Goal: Task Accomplishment & Management: Manage account settings

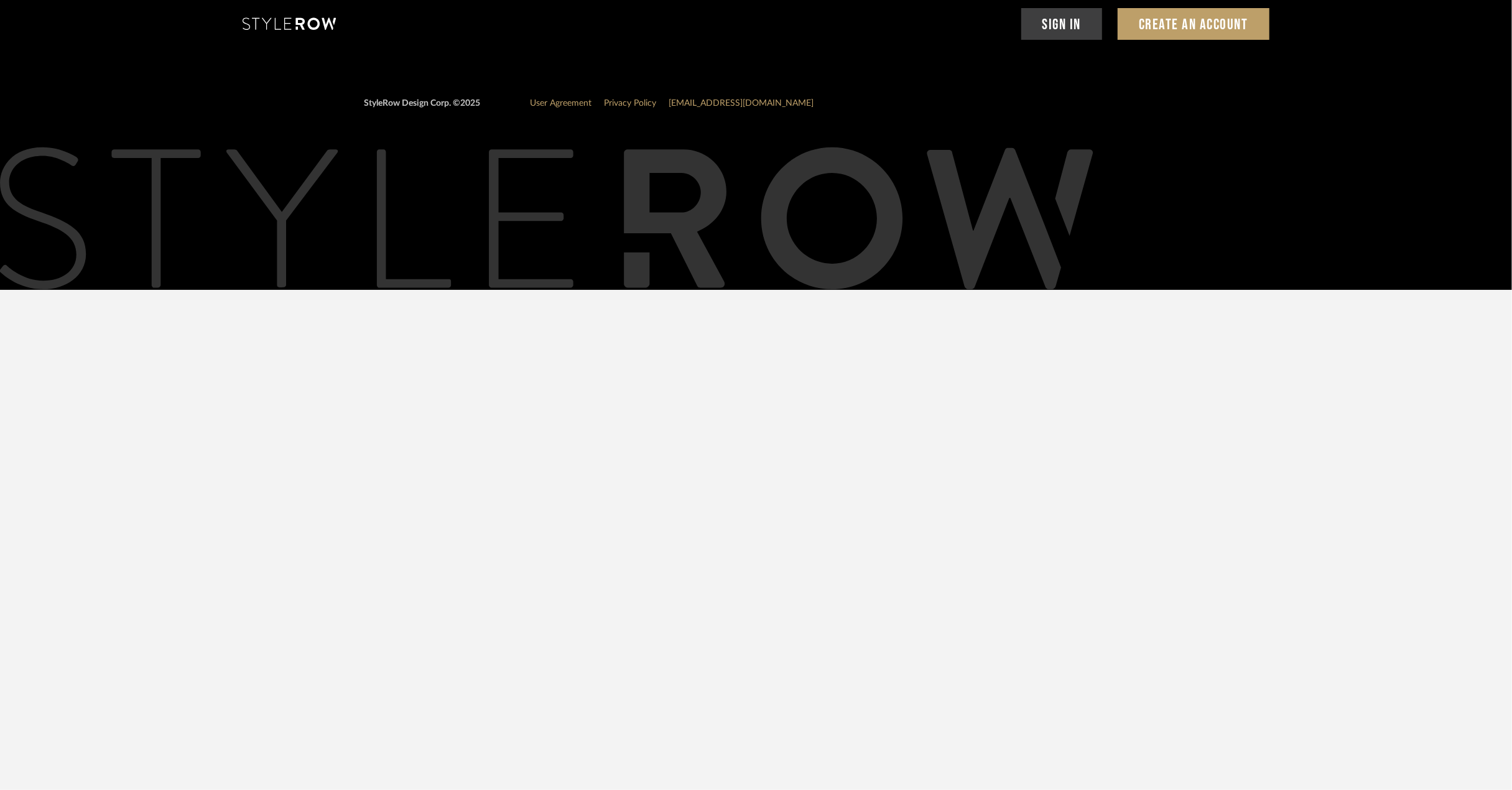
click at [1068, 18] on link "Sign In" at bounding box center [1062, 24] width 81 height 32
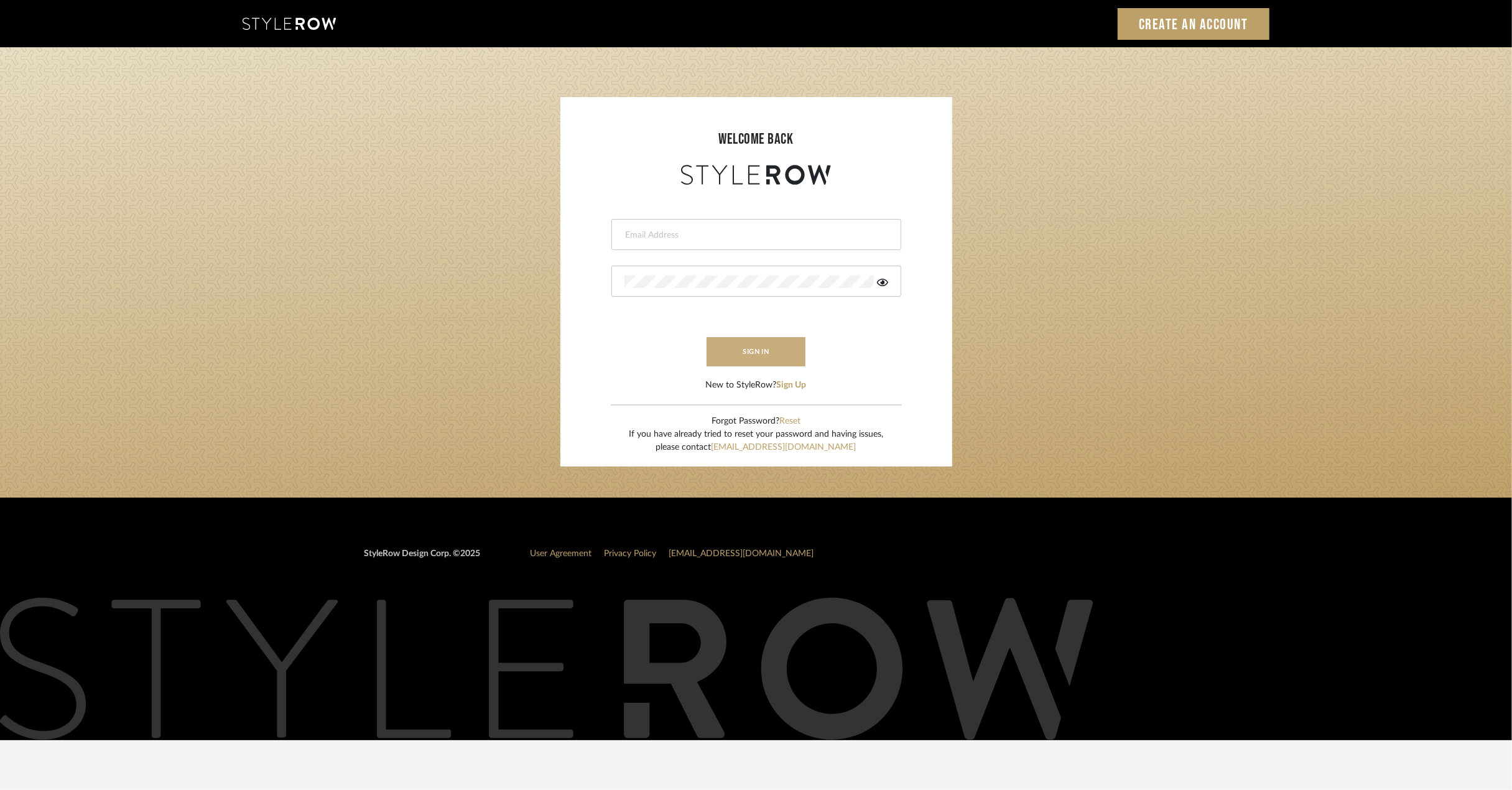
type input "riley@ceid.net"
click at [755, 354] on button "sign in" at bounding box center [756, 352] width 99 height 29
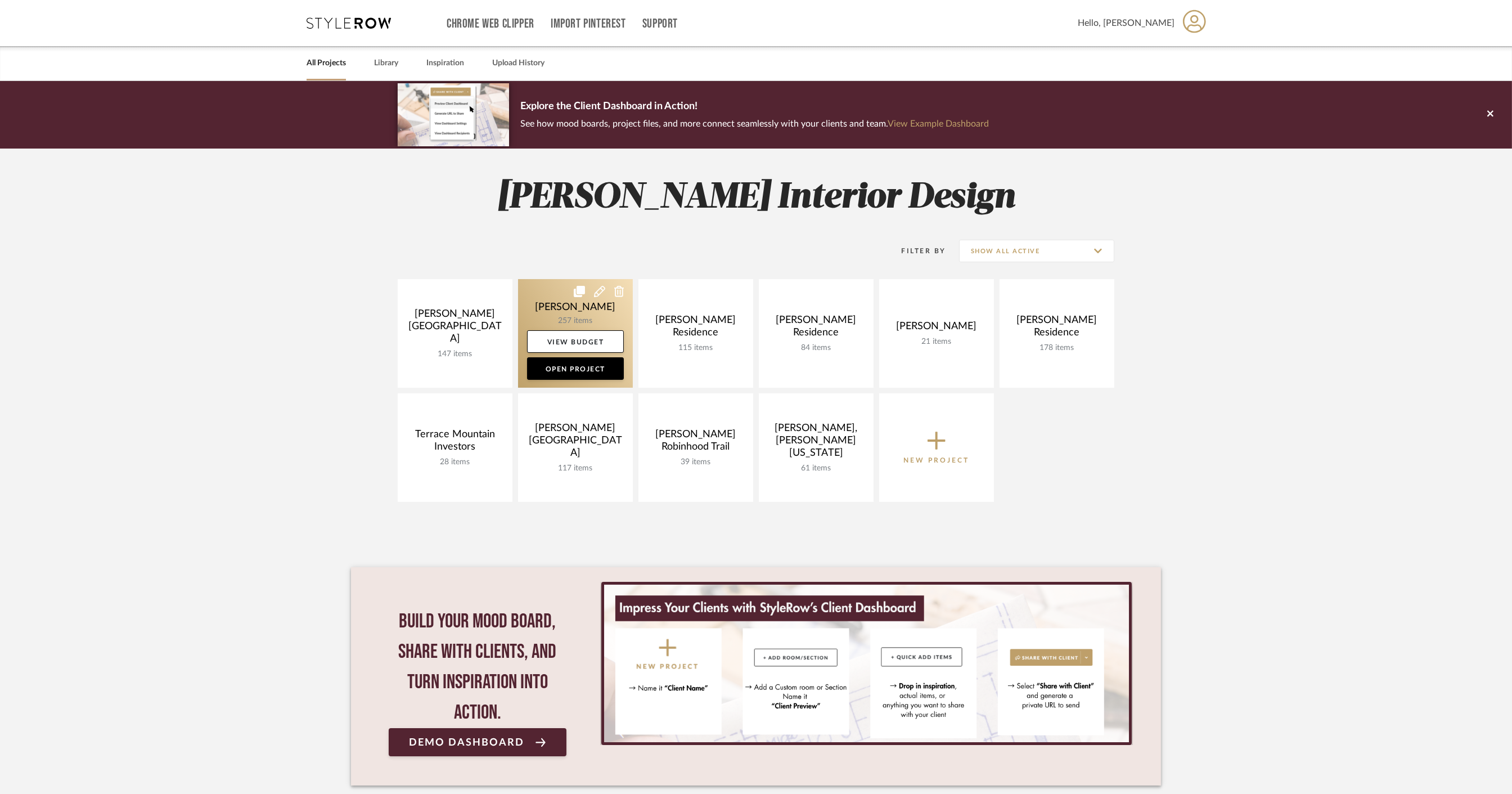
click at [564, 310] on link at bounding box center [575, 333] width 115 height 109
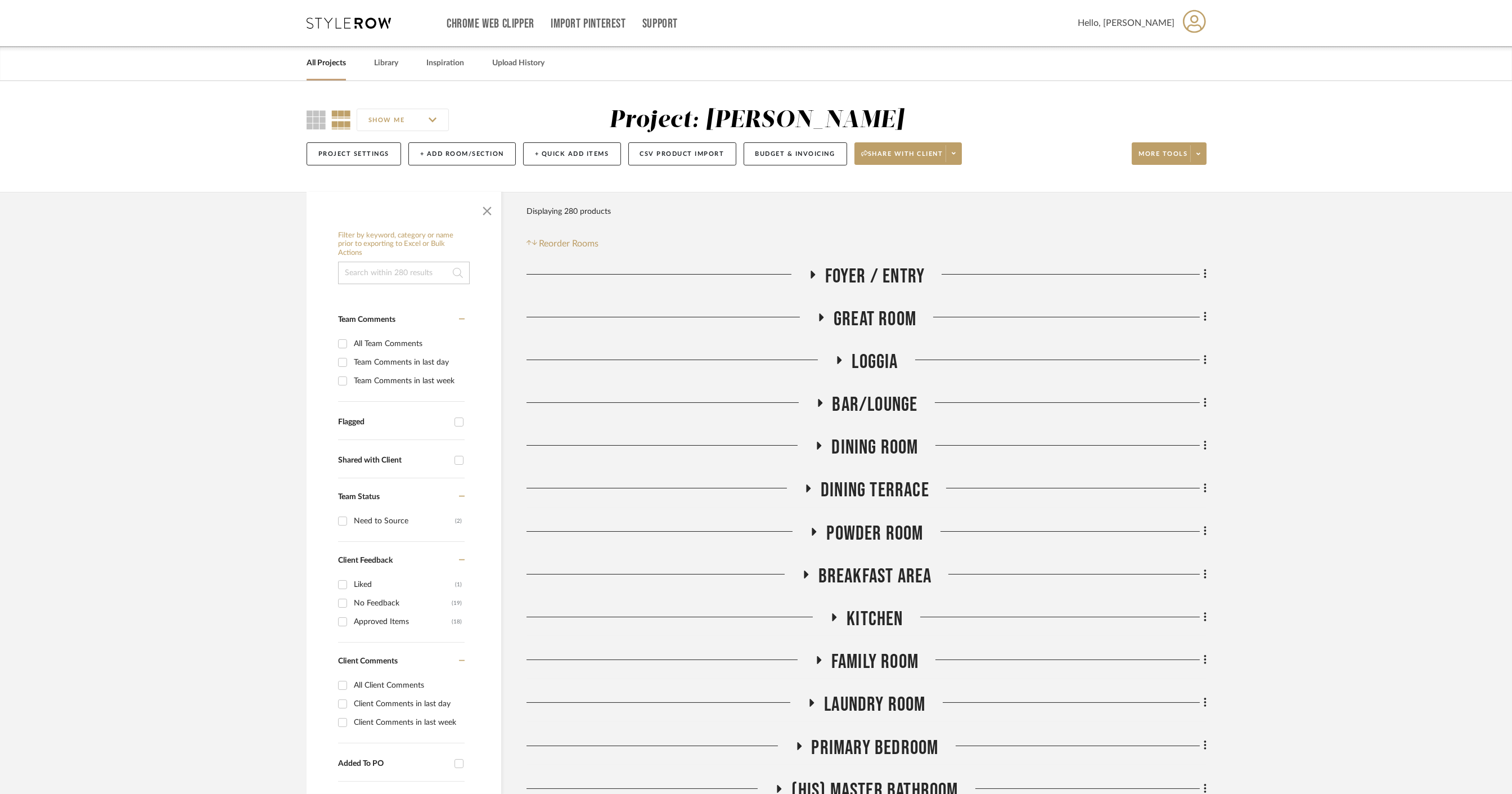
click at [484, 204] on span "button" at bounding box center [487, 208] width 27 height 27
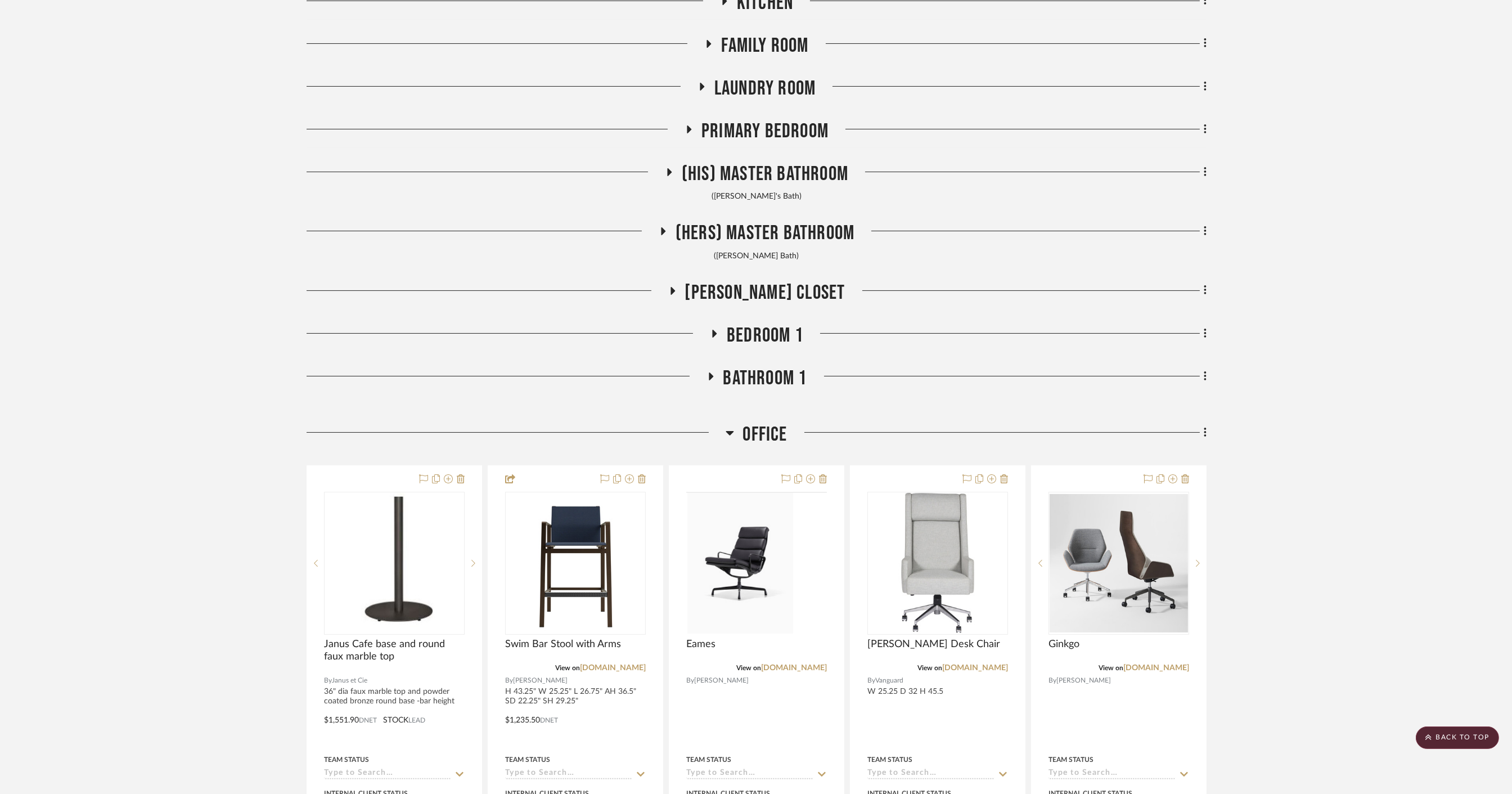
scroll to position [625, 0]
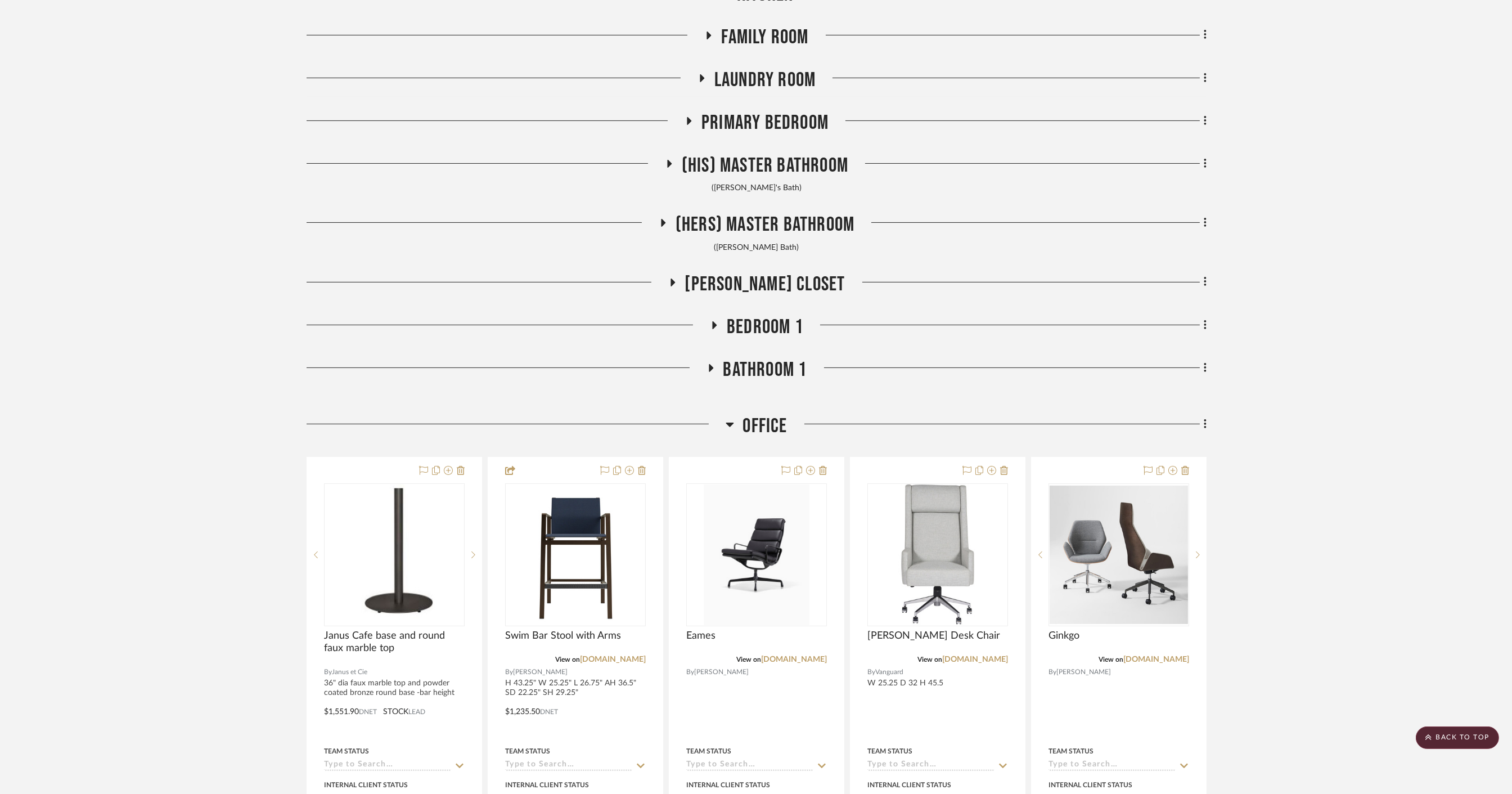
click at [773, 415] on span "Office" at bounding box center [765, 426] width 45 height 24
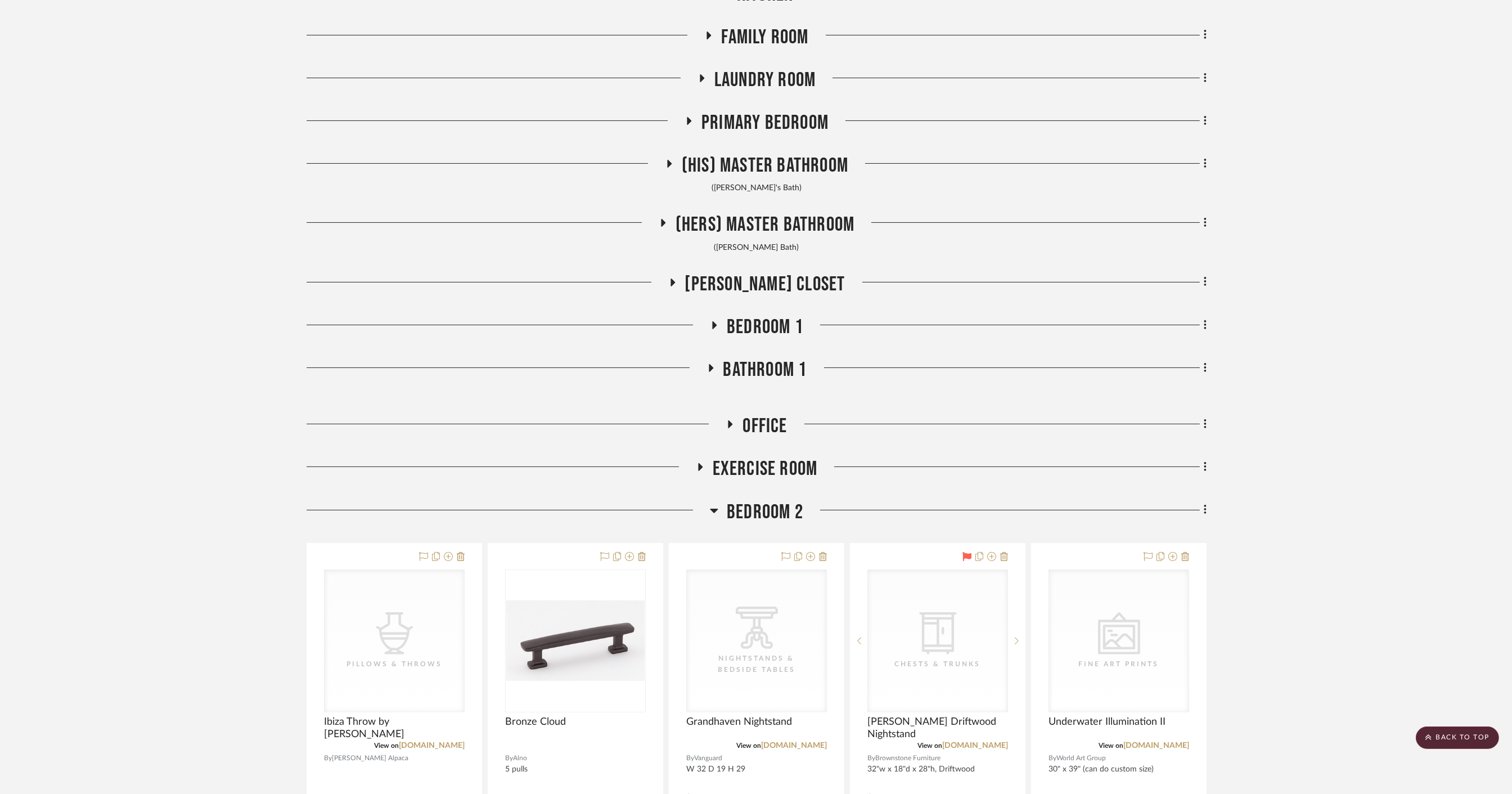
click at [770, 420] on span "Office" at bounding box center [765, 426] width 45 height 24
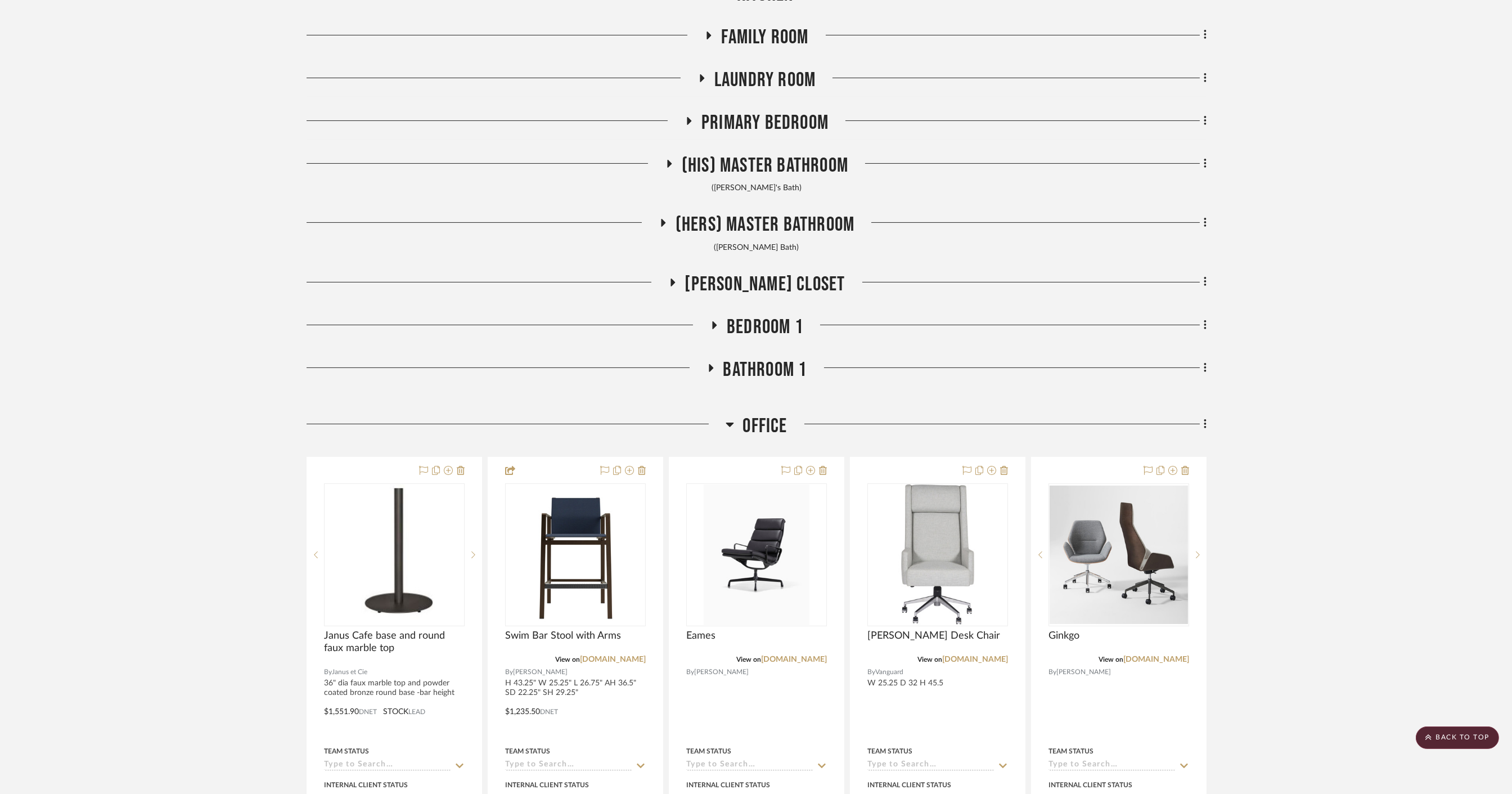
click at [770, 420] on span "Office" at bounding box center [765, 426] width 45 height 24
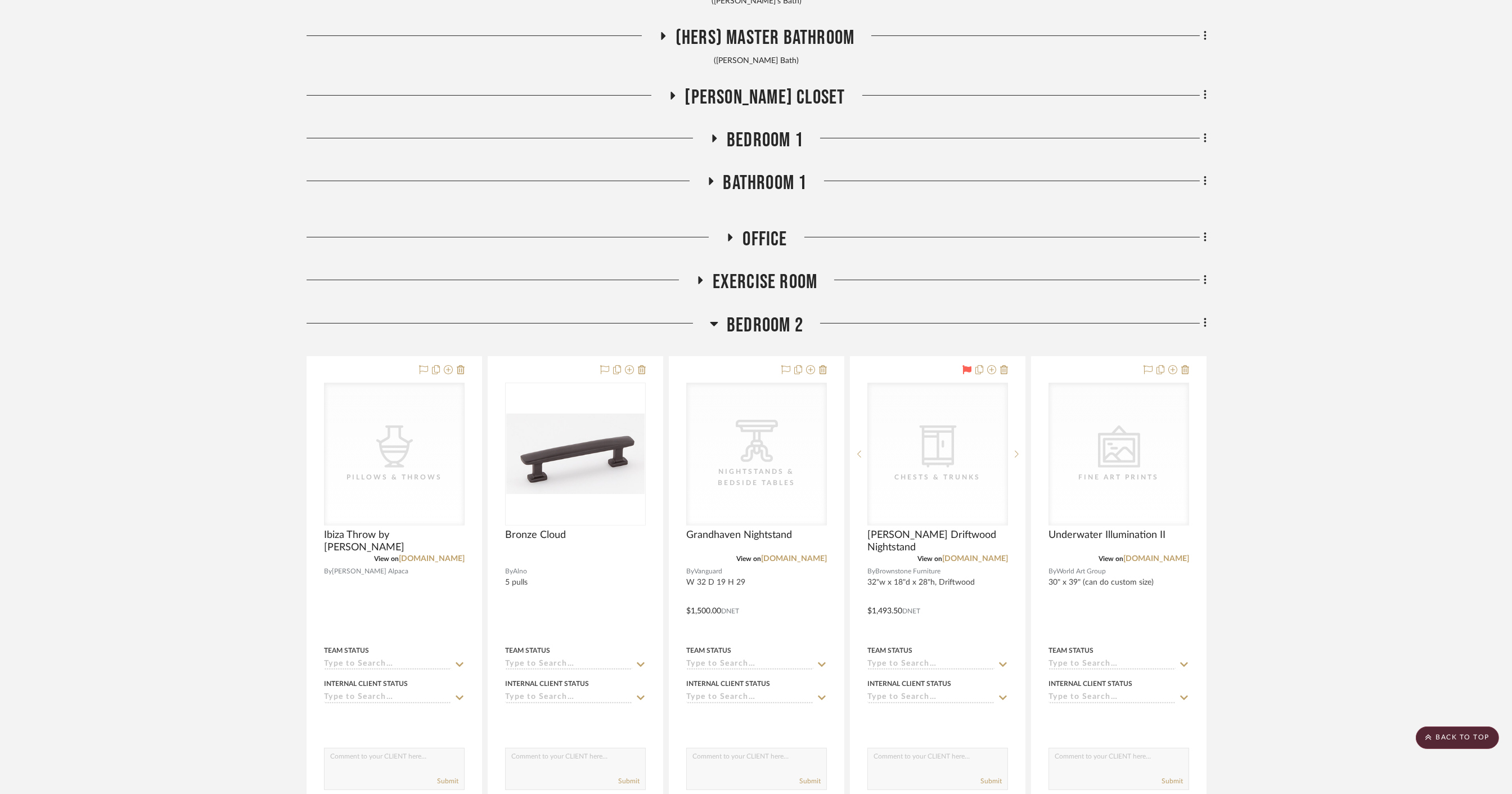
scroll to position [813, 0]
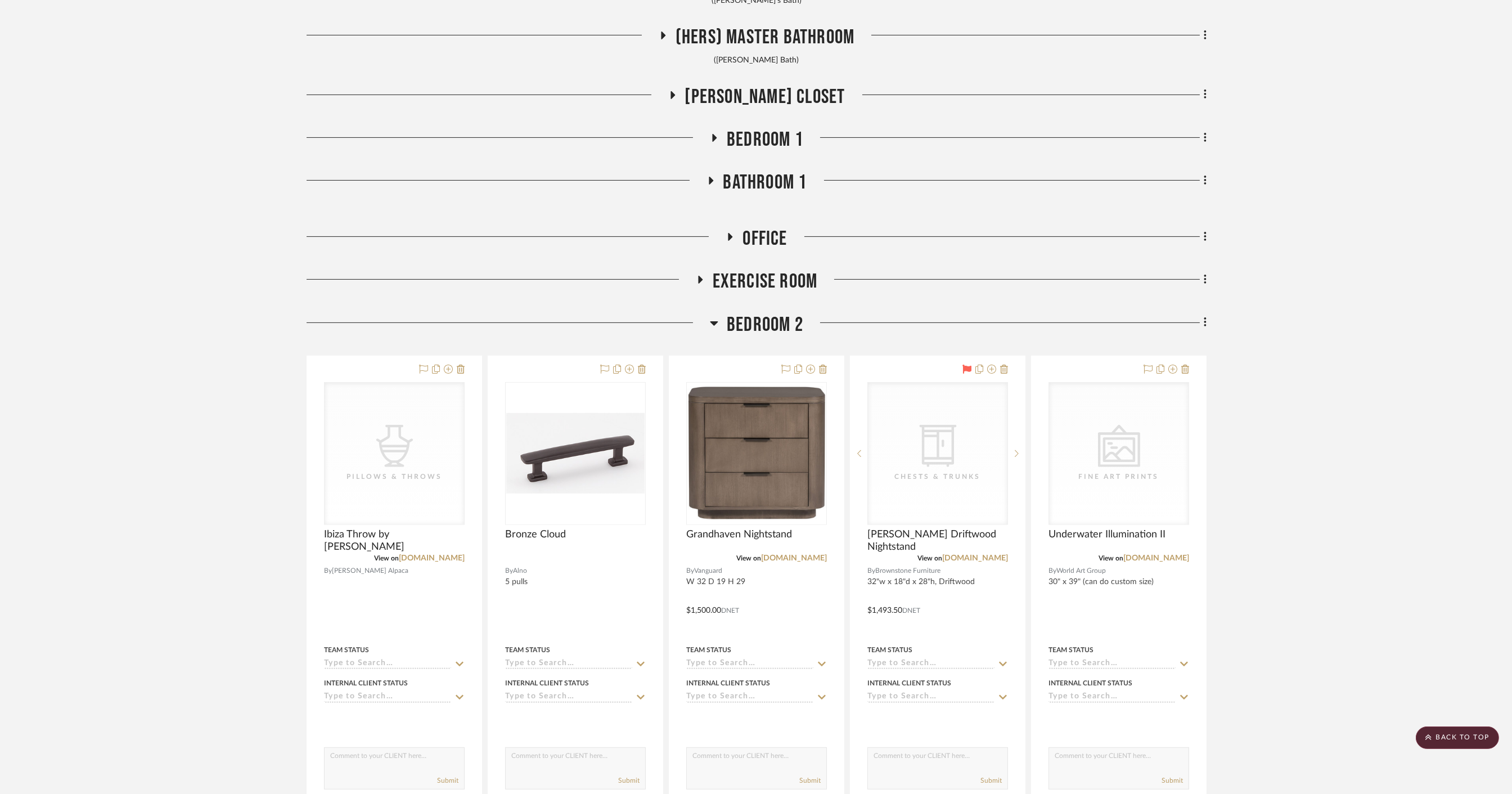
drag, startPoint x: 757, startPoint y: 339, endPoint x: 756, endPoint y: 325, distance: 14.0
click at [757, 338] on div "Bedroom 2" at bounding box center [756, 327] width 900 height 29
click at [756, 325] on span "Bedroom 2" at bounding box center [765, 325] width 77 height 24
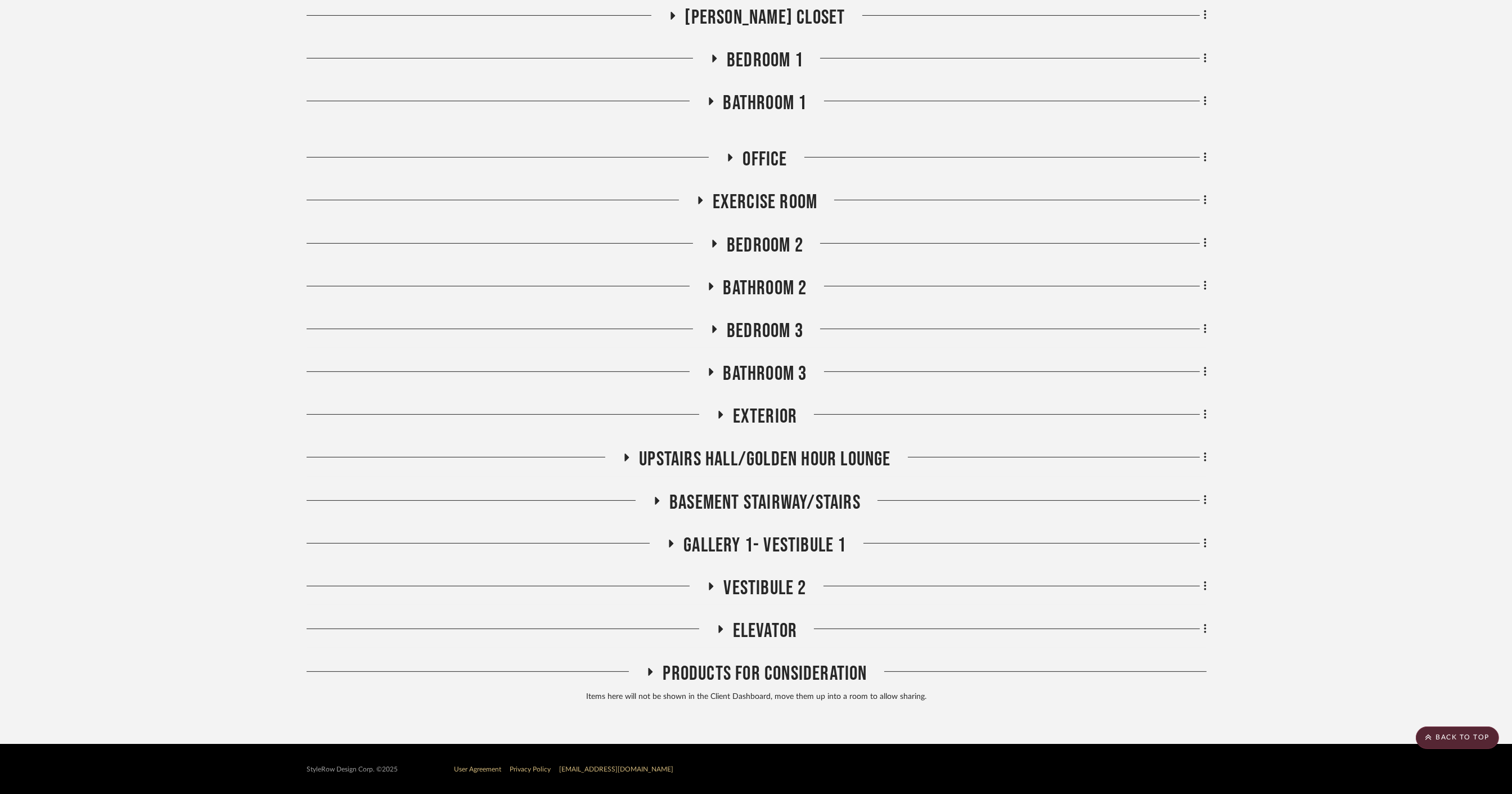
scroll to position [894, 0]
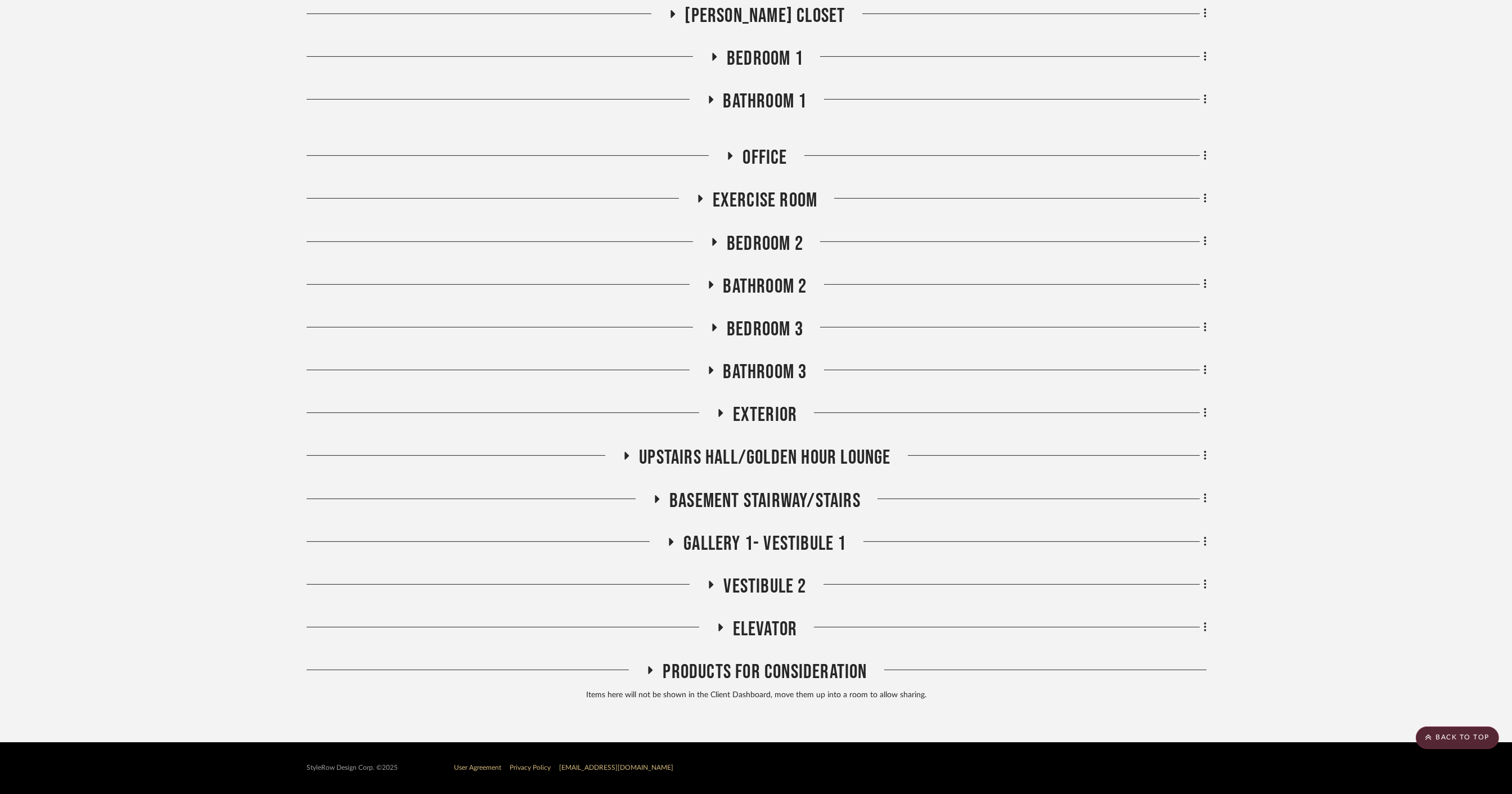
click at [783, 632] on span "Elevator" at bounding box center [765, 629] width 65 height 24
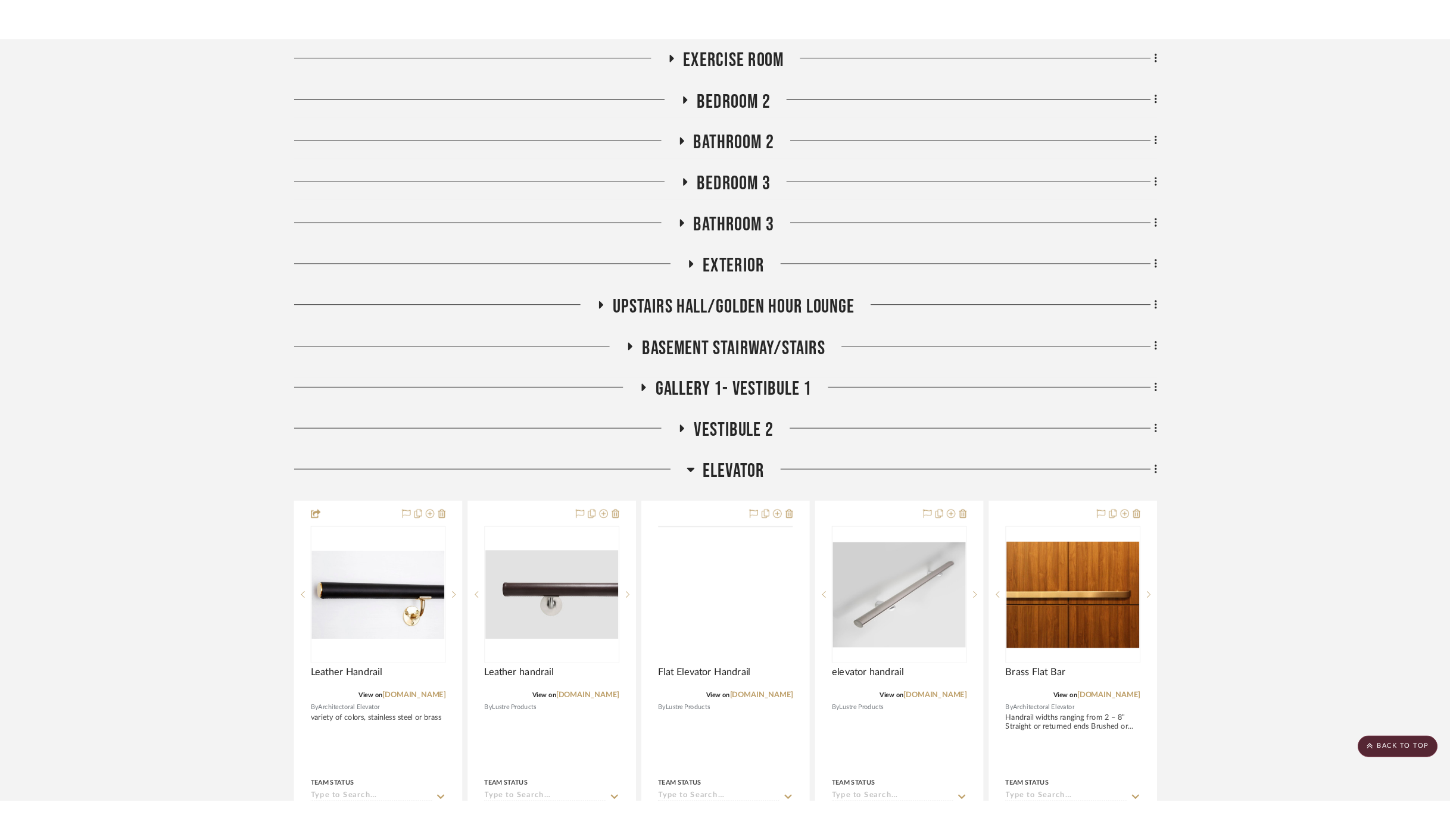
scroll to position [1210, 0]
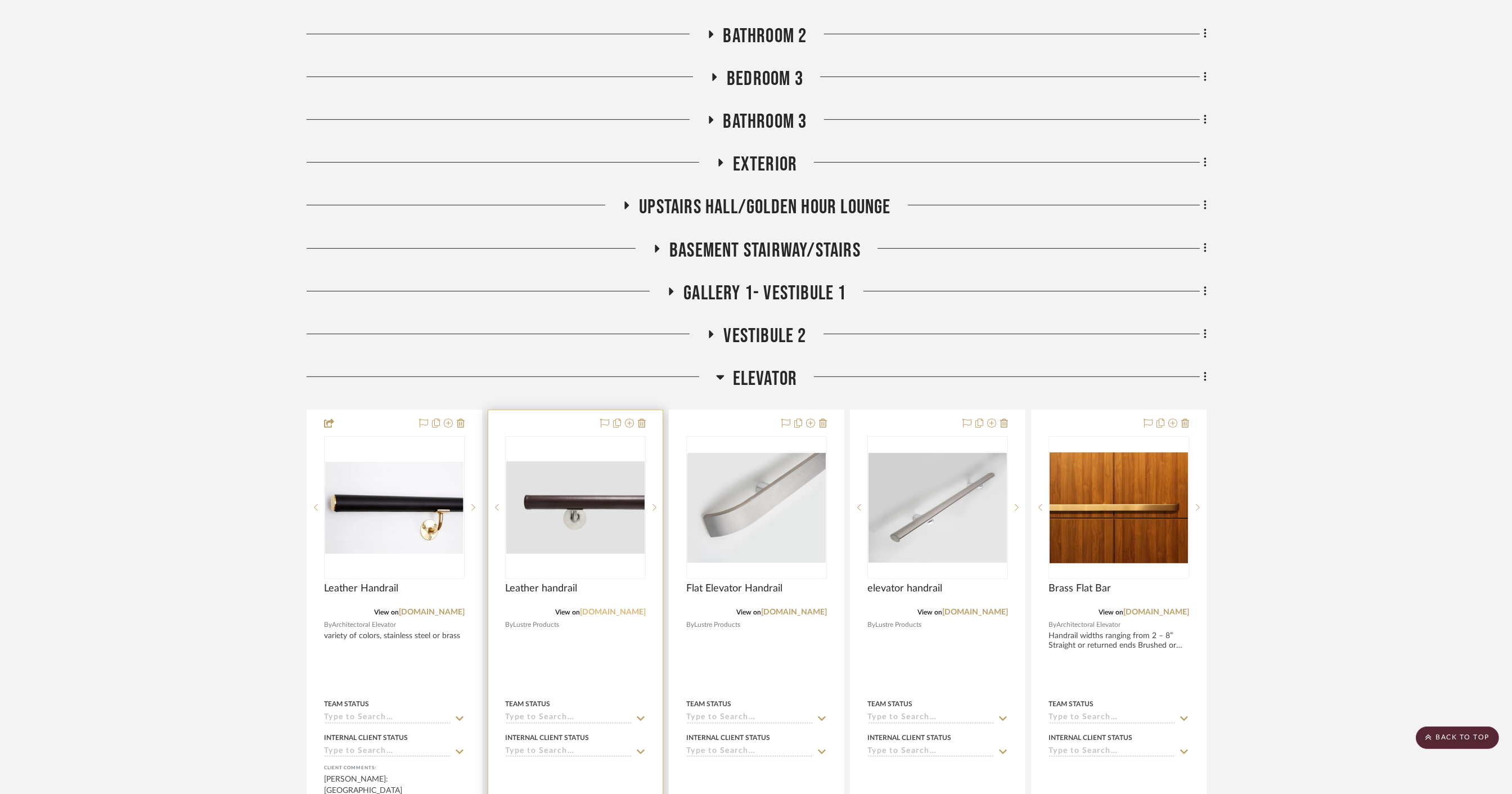
click at [580, 616] on link "architecturalelevatordesign.com" at bounding box center [613, 612] width 66 height 8
click at [406, 616] on link "architecturalelevatordesign.com" at bounding box center [432, 612] width 66 height 8
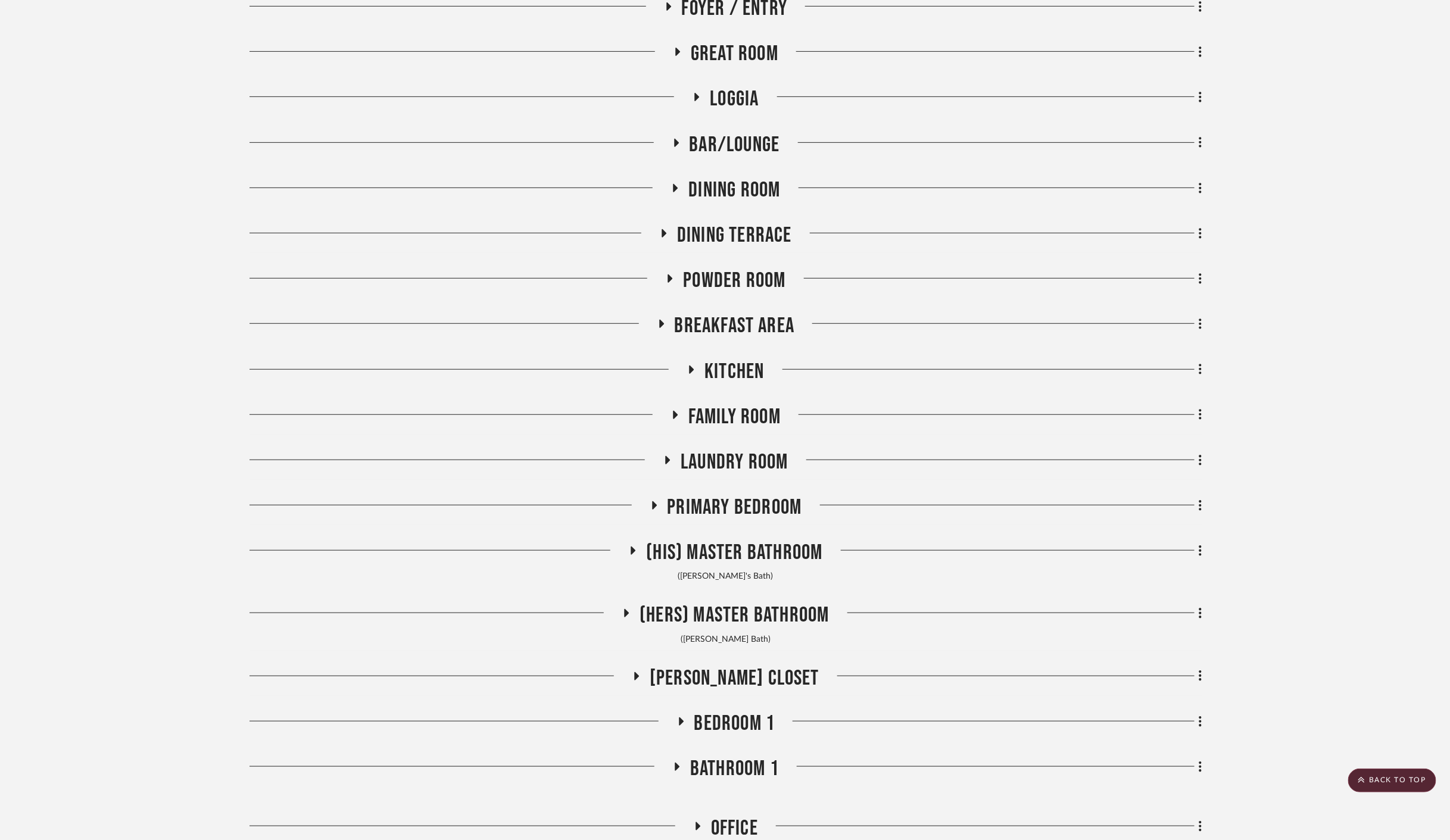
scroll to position [218, 0]
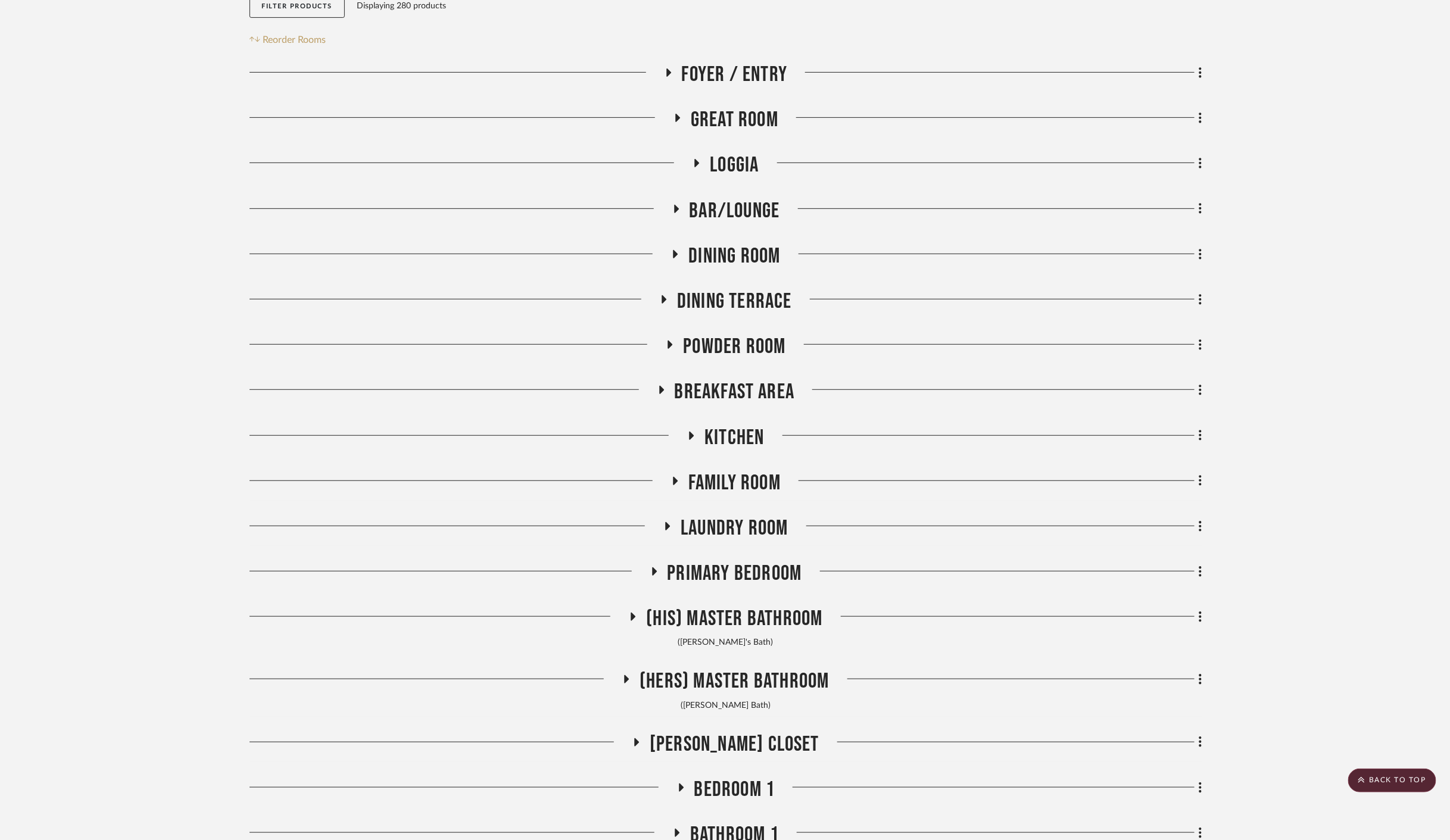
click at [734, 161] on span "Loggia" at bounding box center [734, 165] width 49 height 26
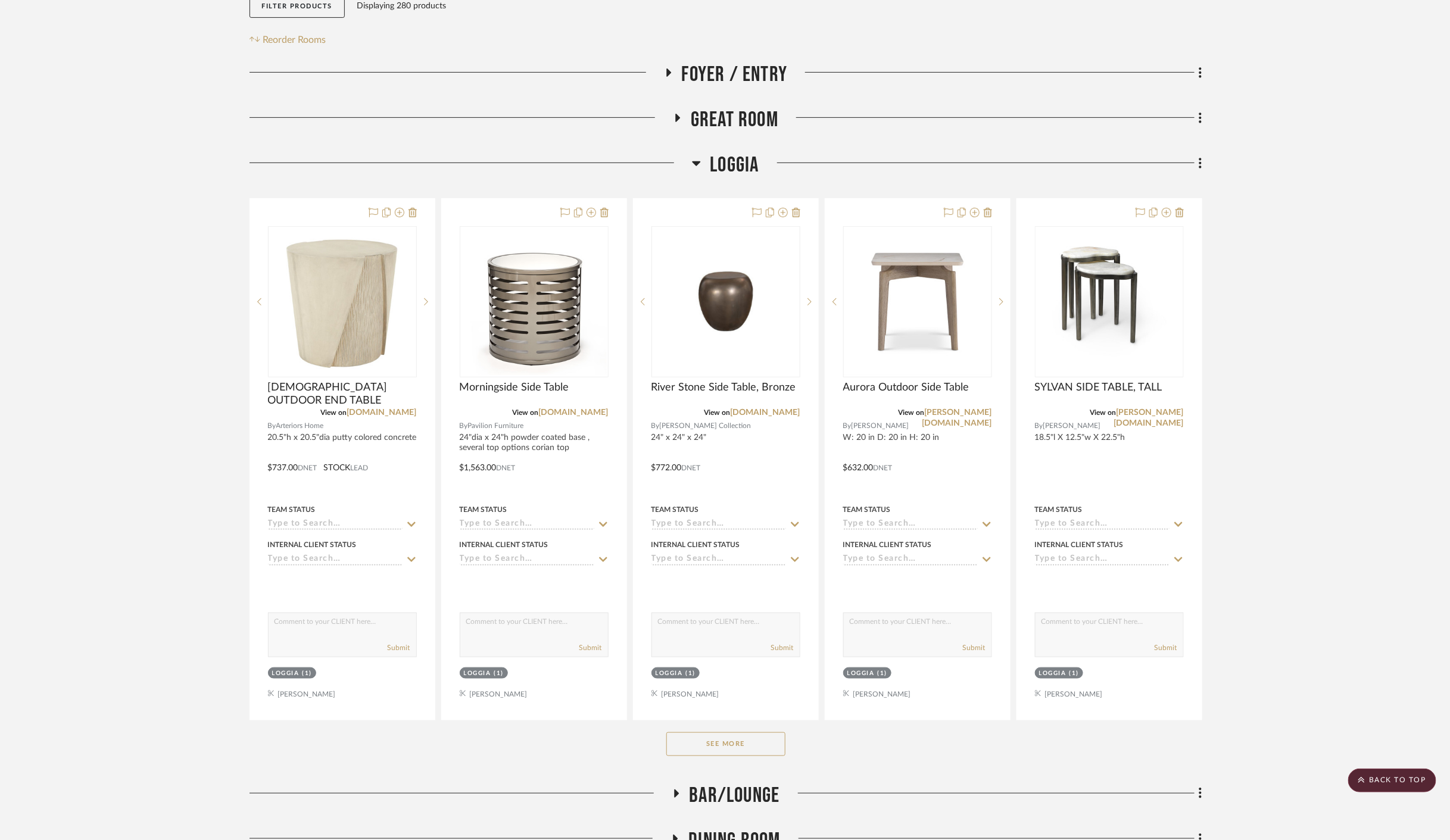
click at [739, 735] on button "See More" at bounding box center [726, 744] width 119 height 24
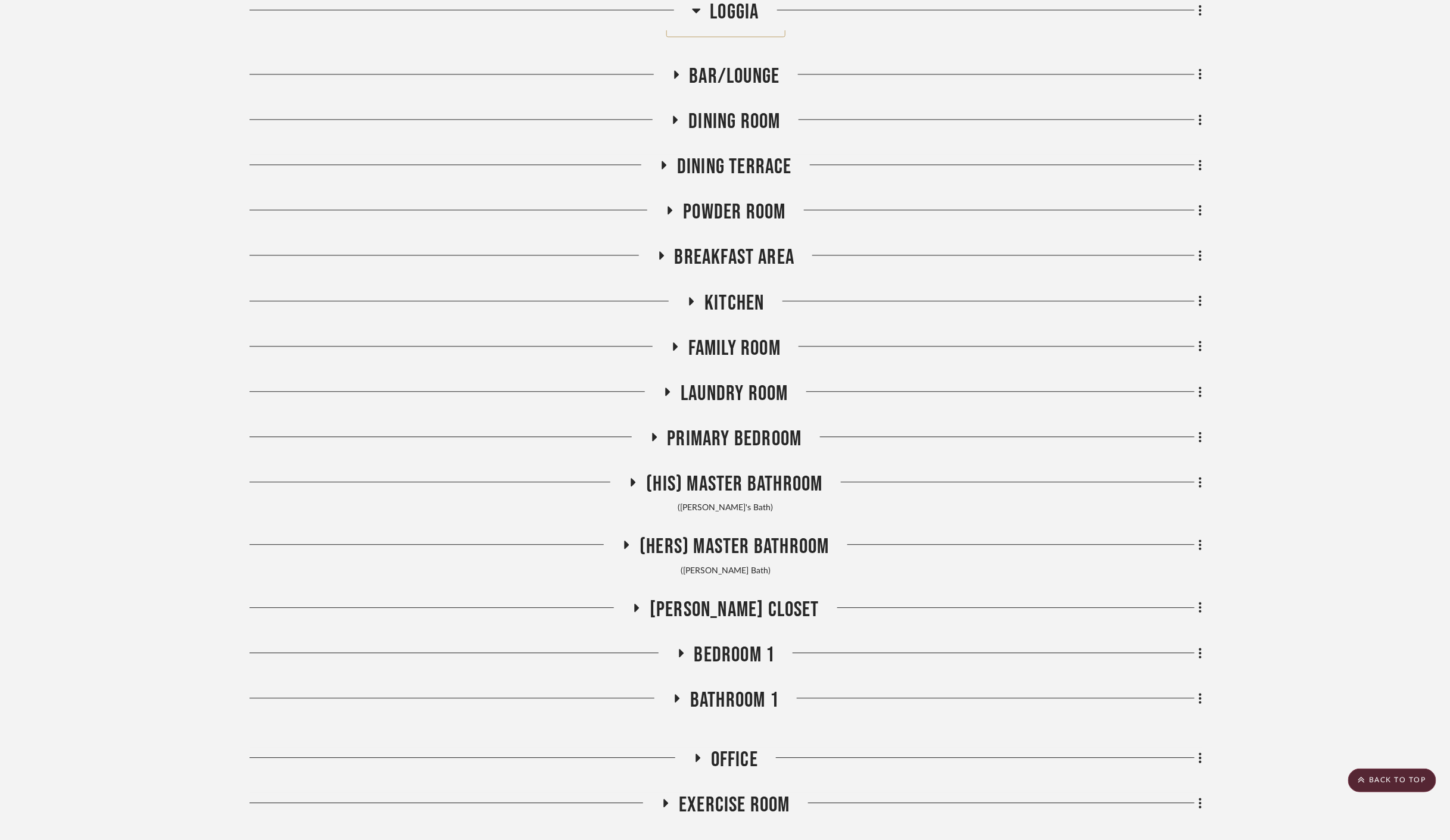
scroll to position [4253, 0]
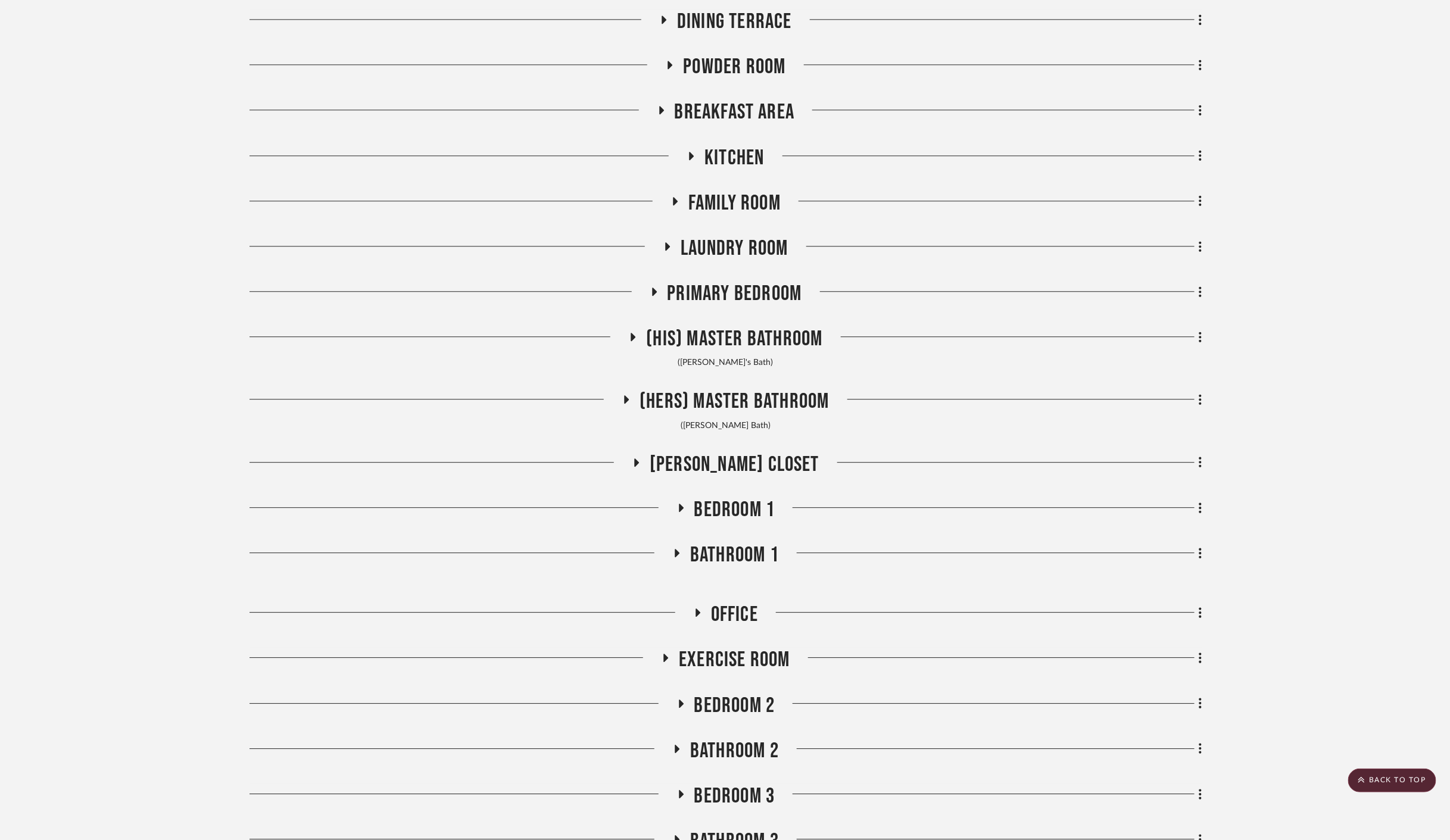
click at [736, 604] on span "Office" at bounding box center [735, 615] width 47 height 26
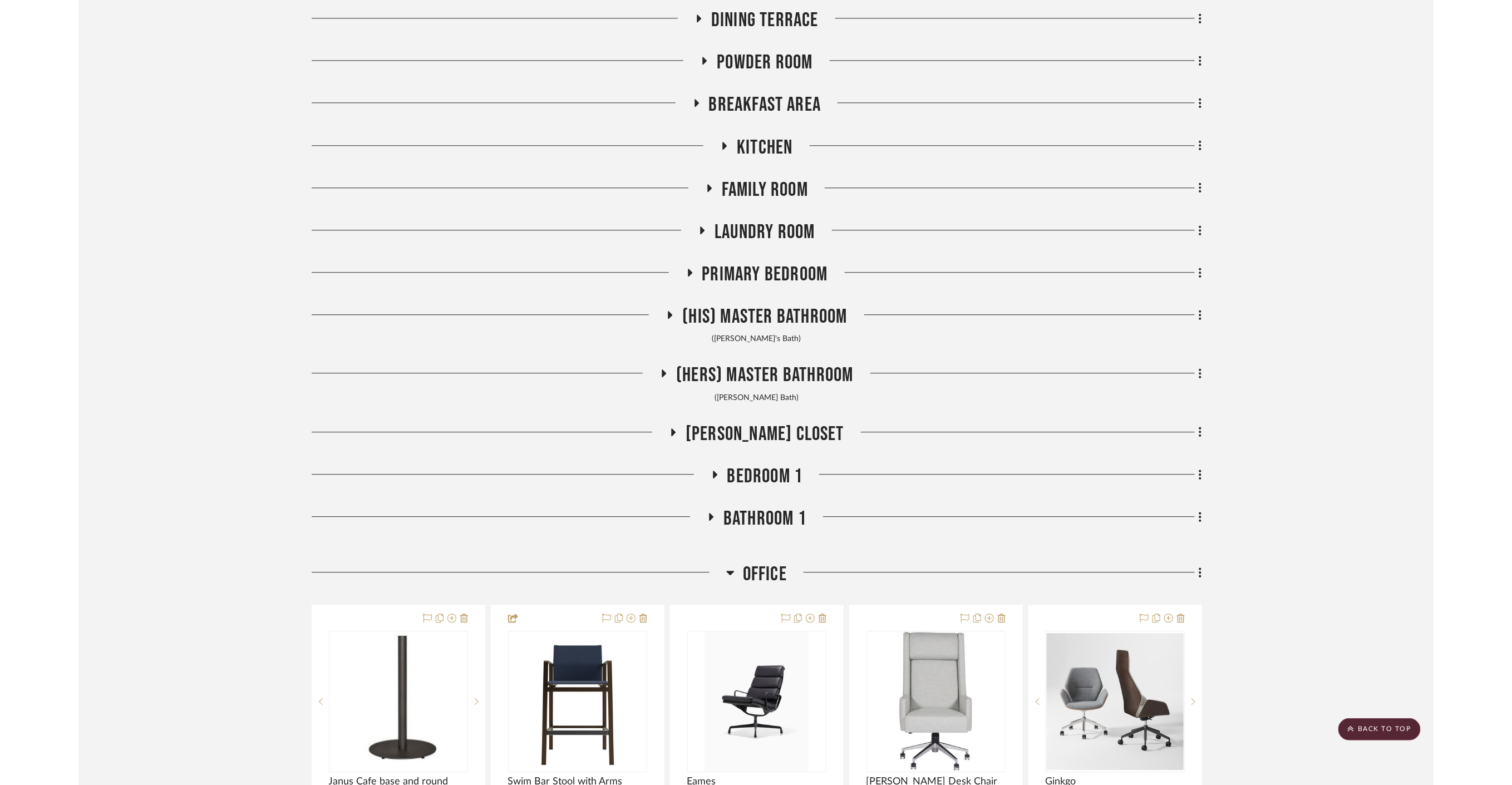
scroll to position [4284, 0]
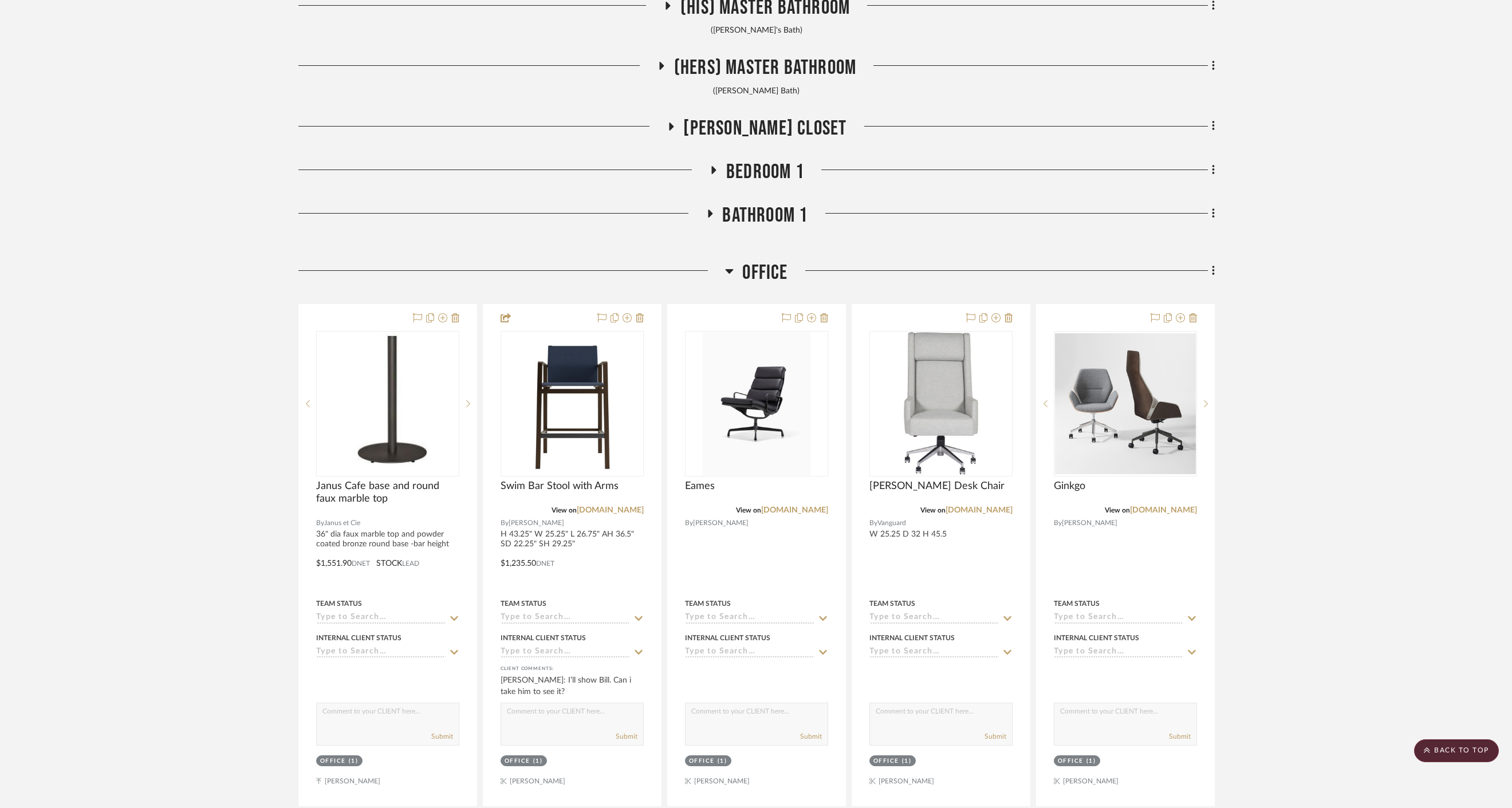
click at [759, 272] on span "Office" at bounding box center [765, 273] width 45 height 25
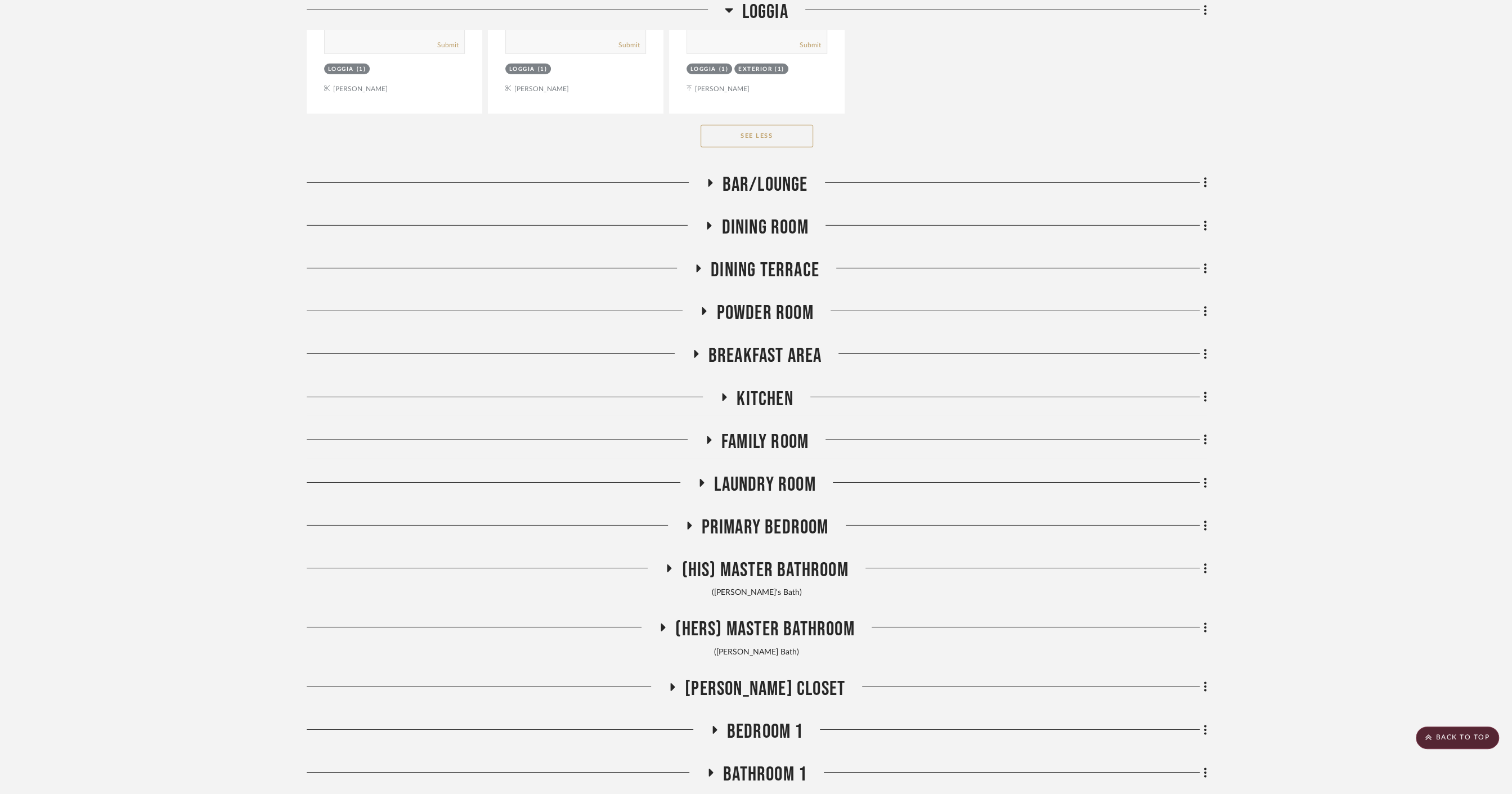
scroll to position [3707, 0]
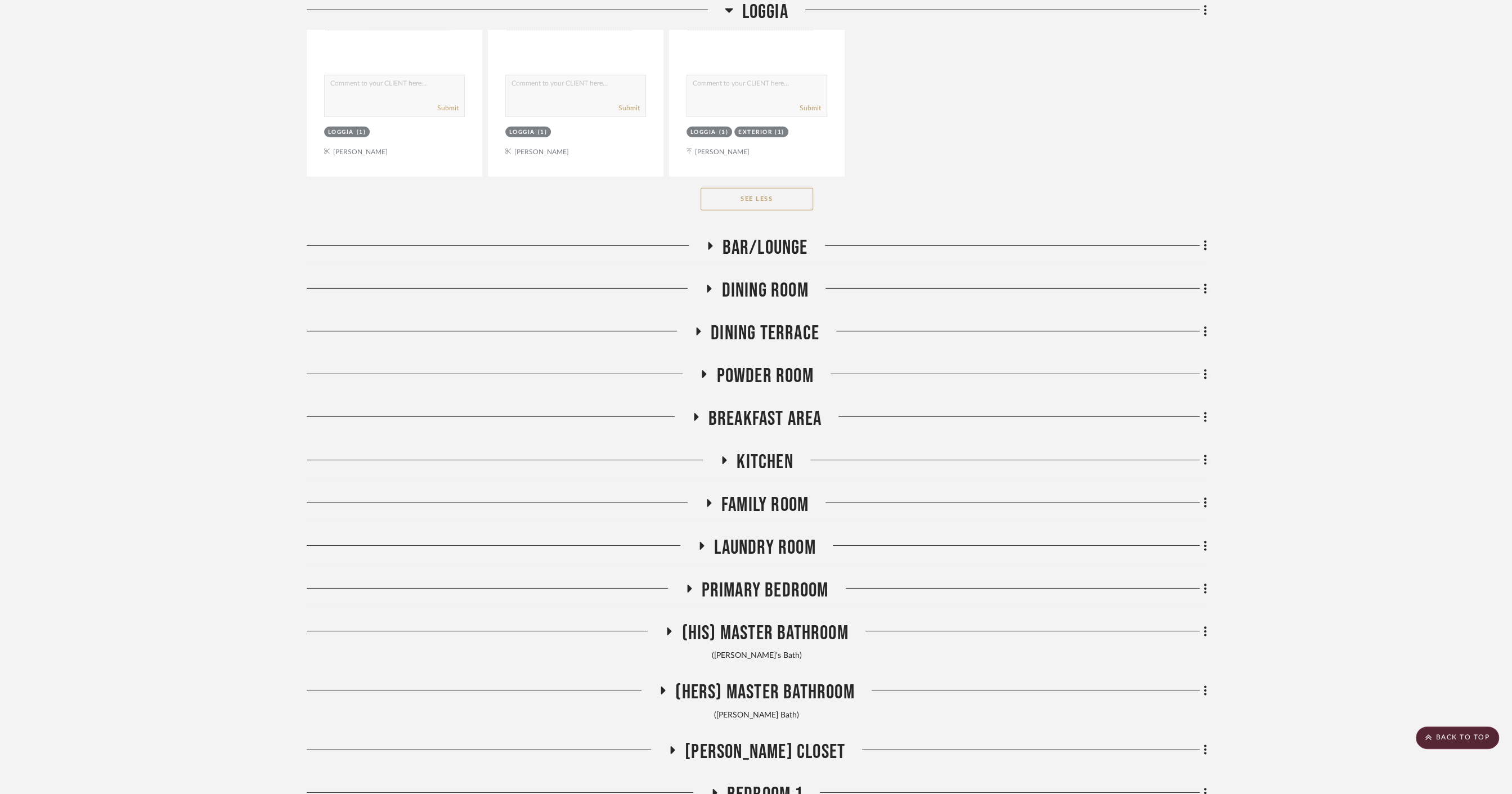
click at [762, 578] on span "Primary Bedroom" at bounding box center [765, 591] width 127 height 24
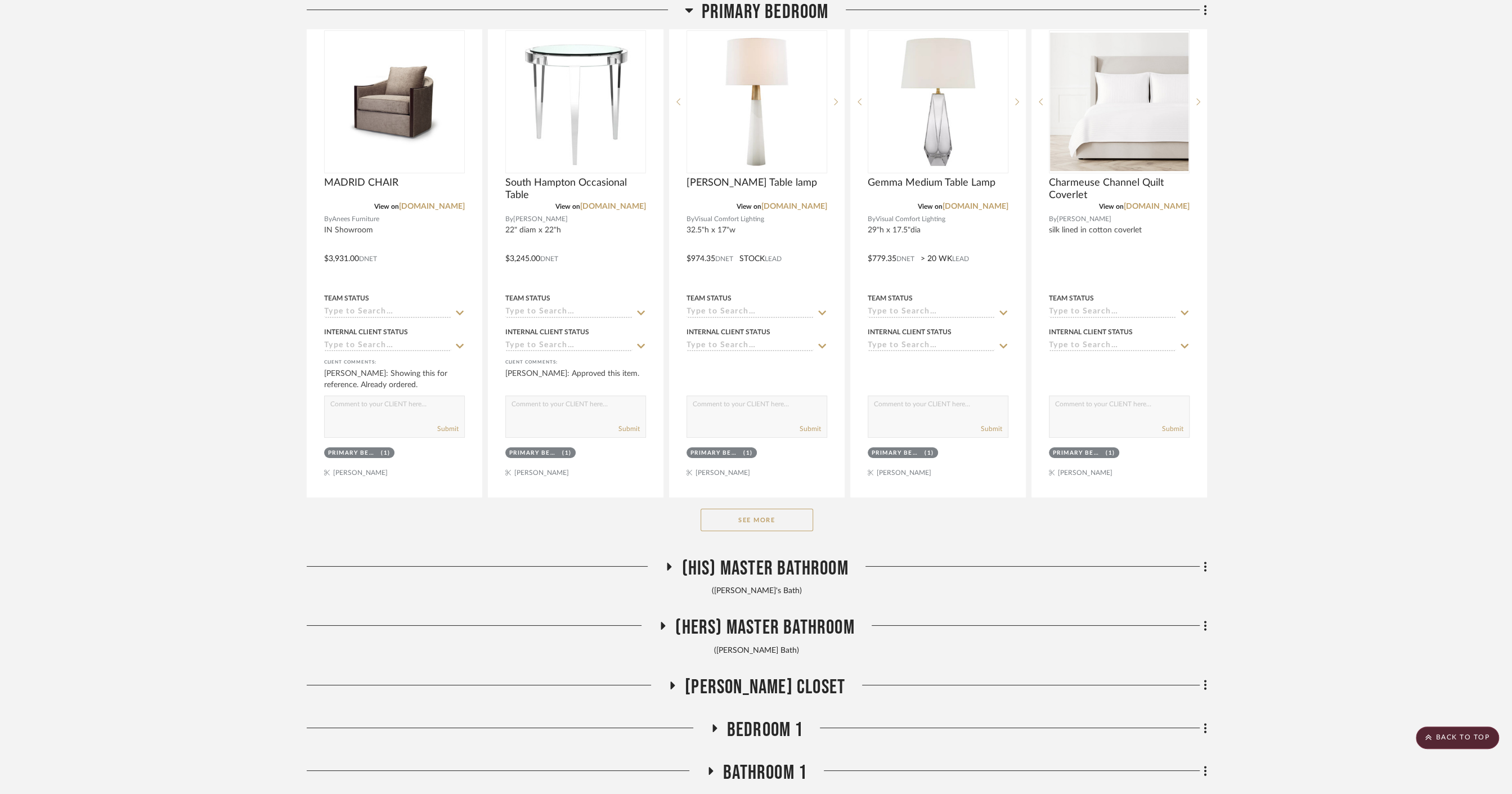
scroll to position [4333, 0]
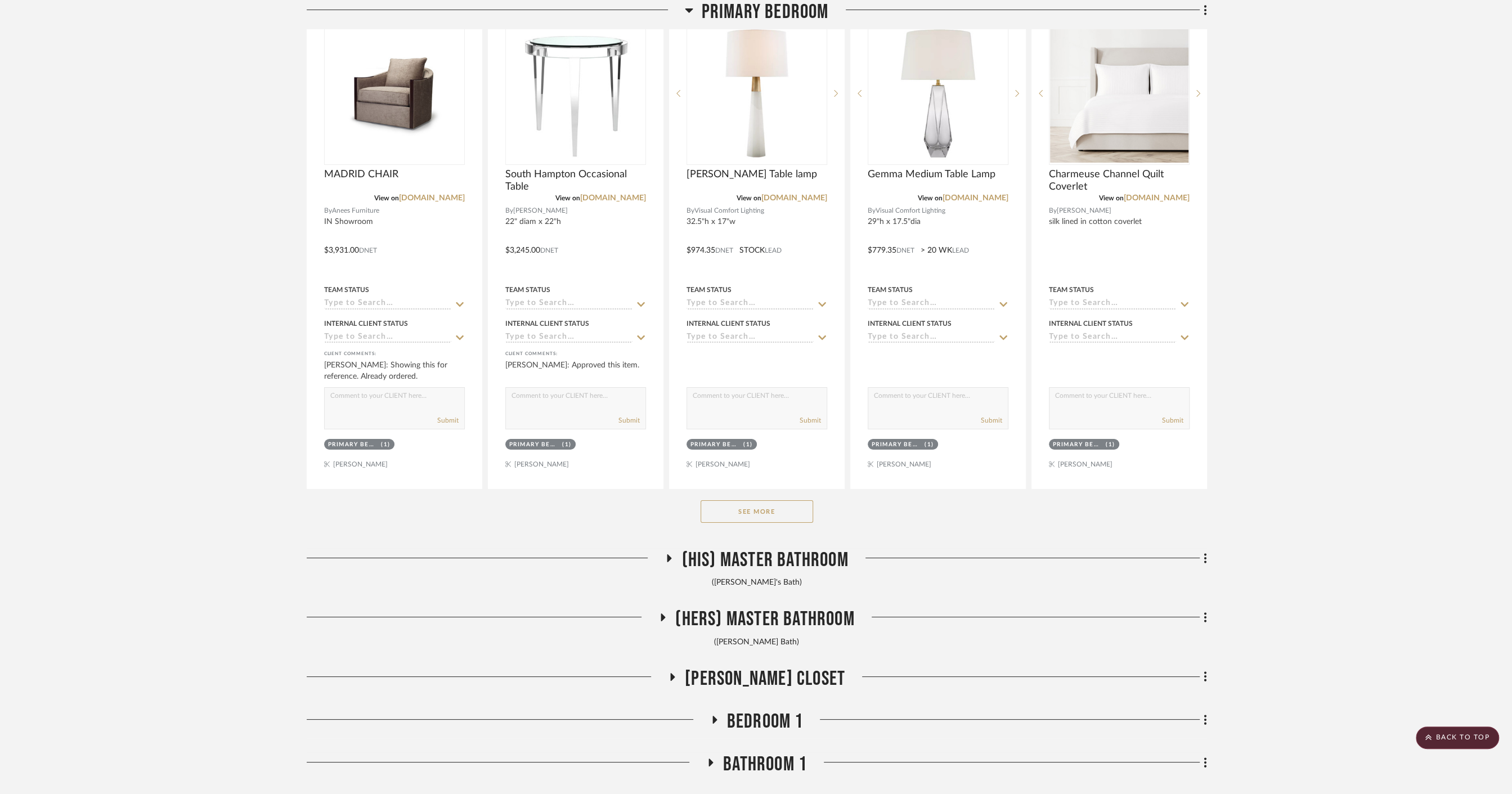
click at [761, 502] on button "See More" at bounding box center [757, 511] width 112 height 22
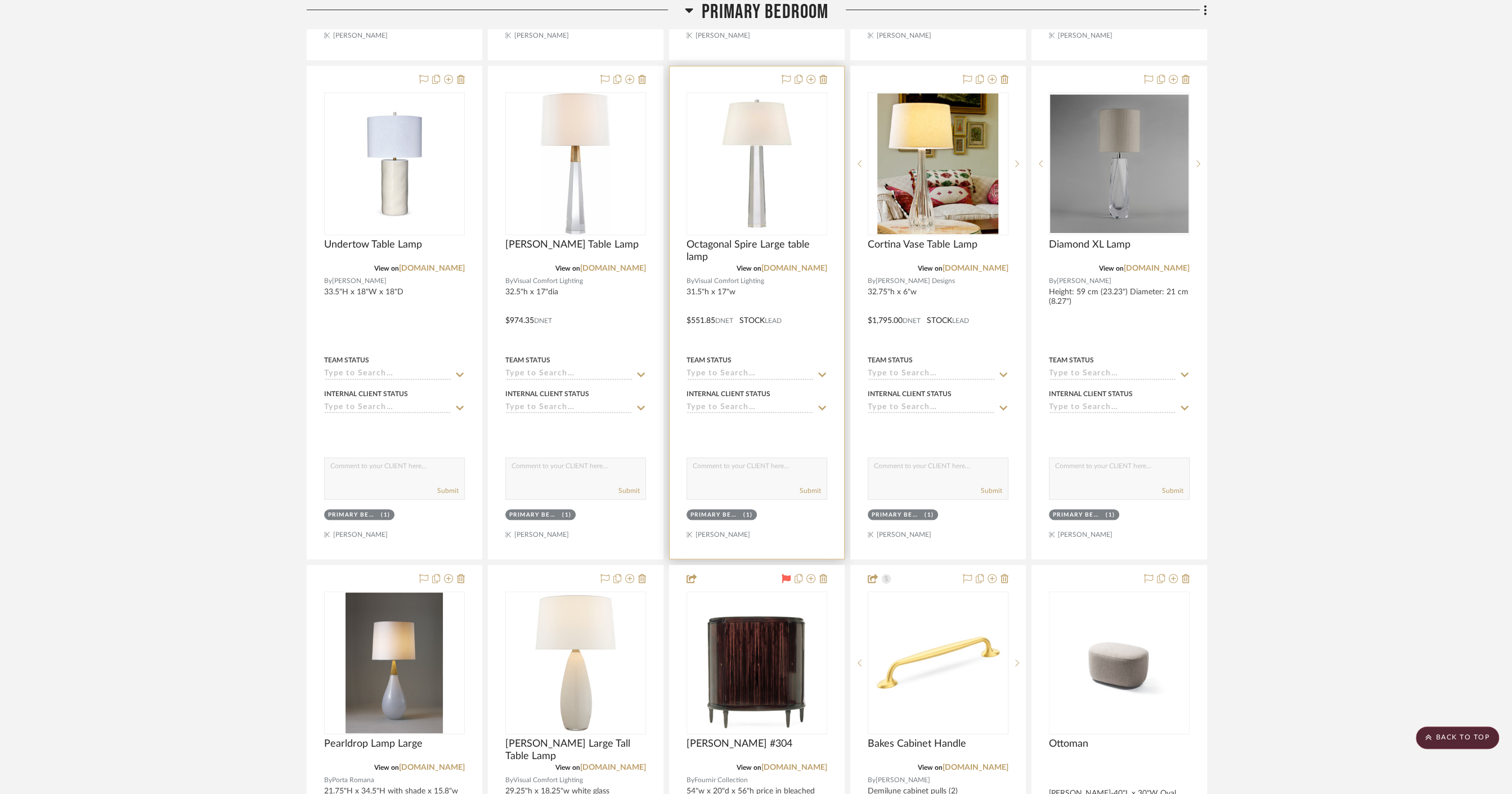
scroll to position [4958, 0]
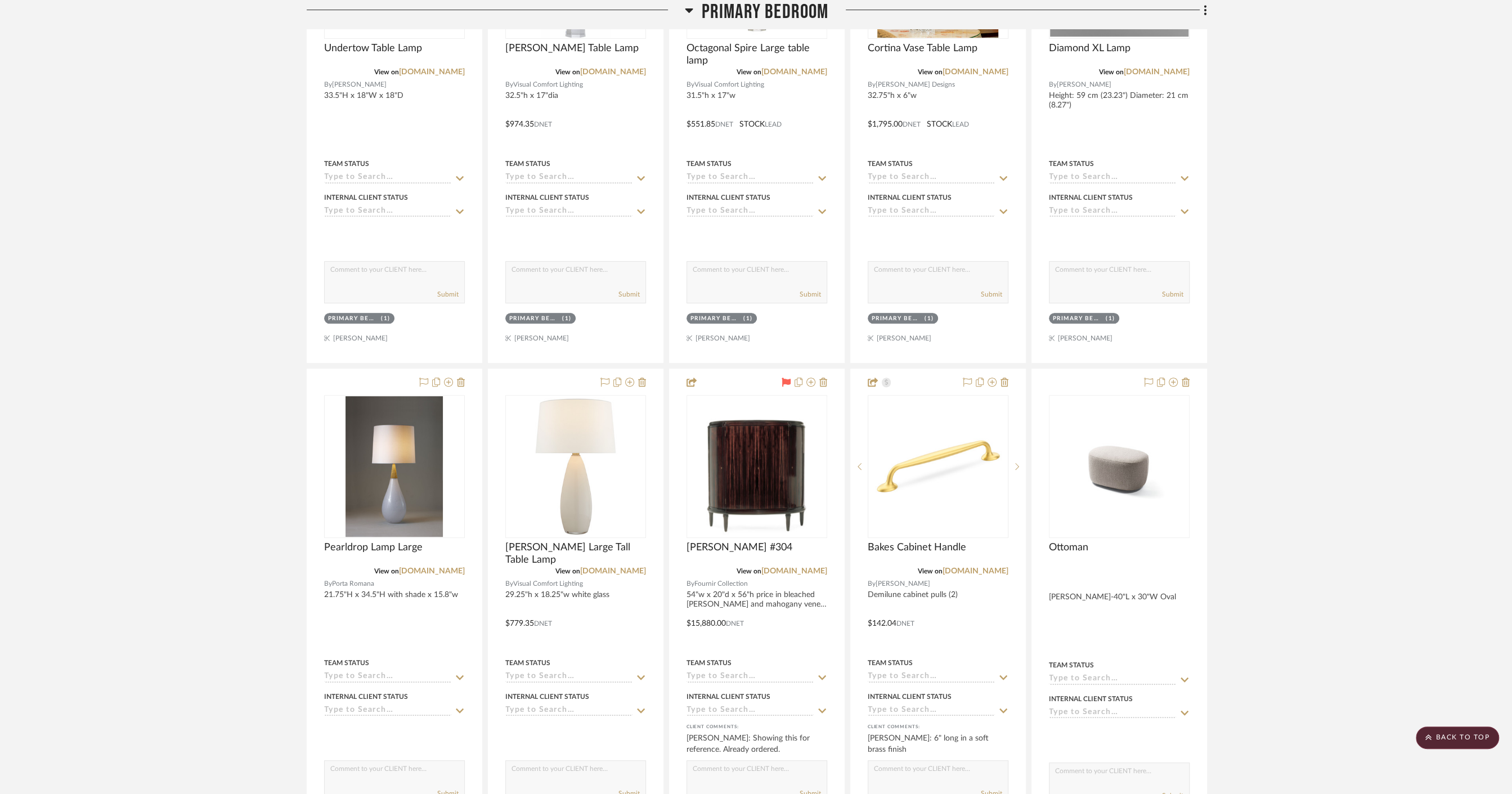
click at [732, 11] on span "Primary Bedroom" at bounding box center [765, 12] width 127 height 24
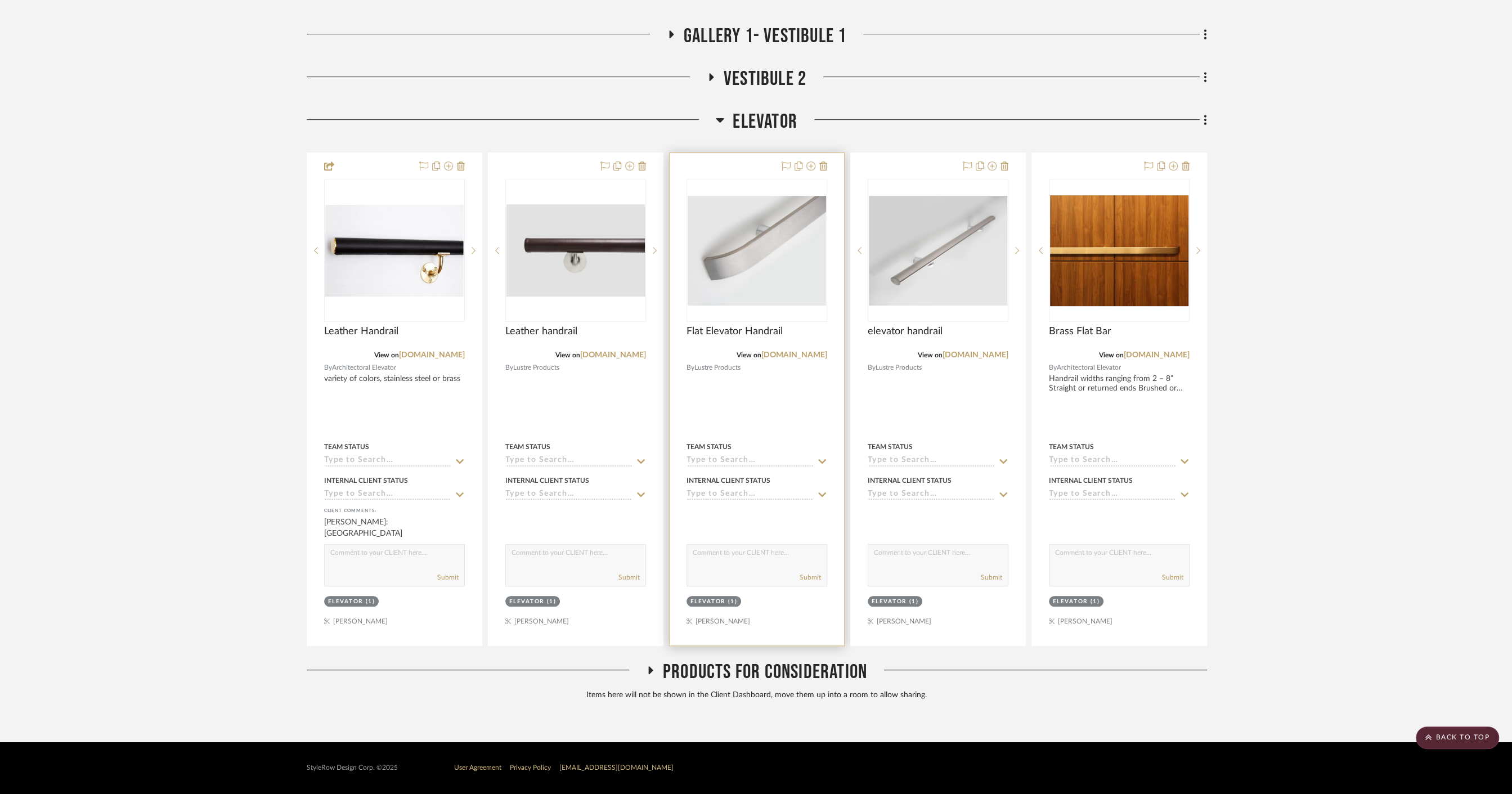
scroll to position [4945, 0]
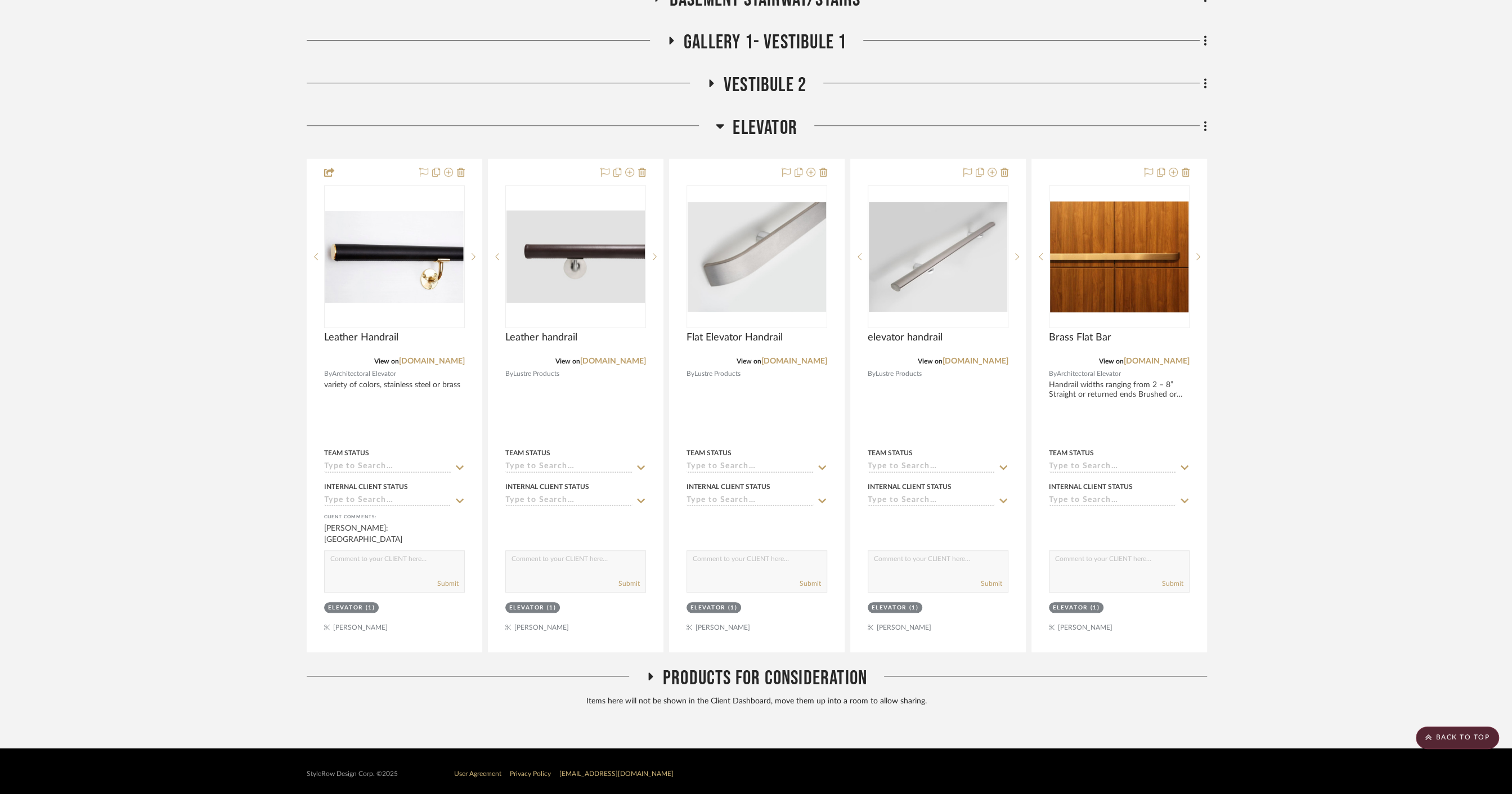
click at [737, 121] on span "Elevator" at bounding box center [764, 128] width 65 height 24
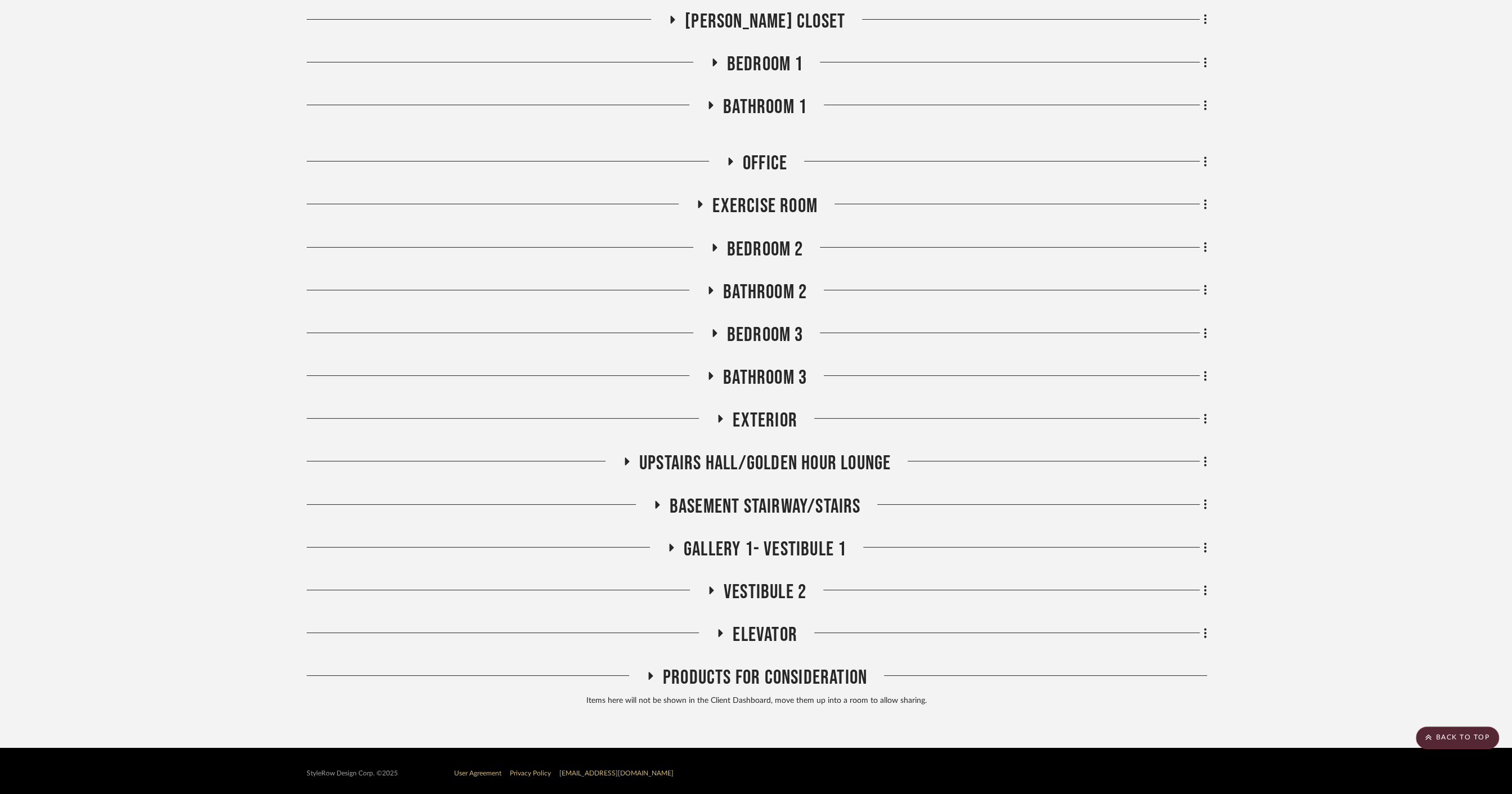
click at [754, 540] on span "Gallery 1- Vestibule 1" at bounding box center [764, 549] width 162 height 24
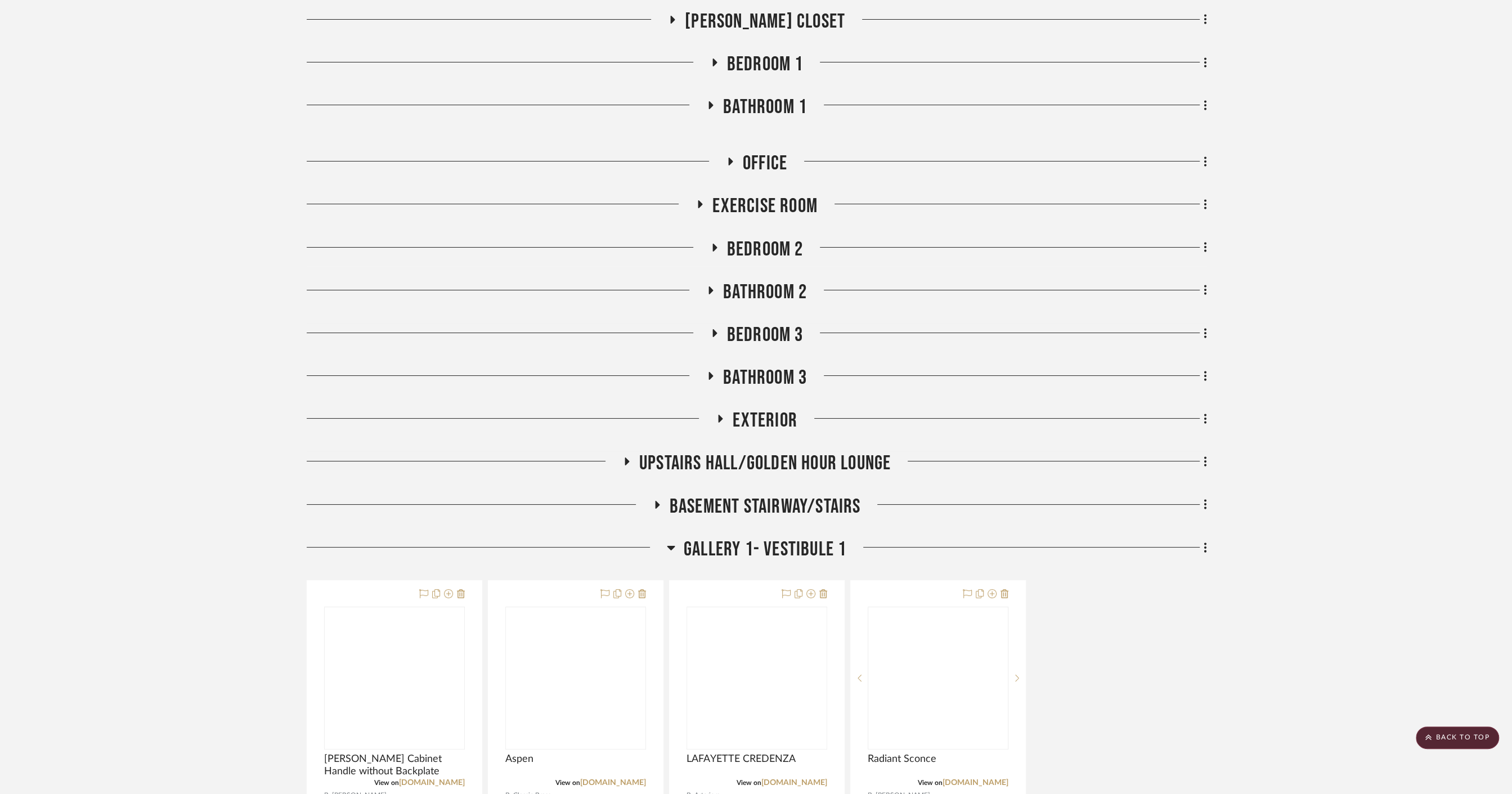
scroll to position [4945, 0]
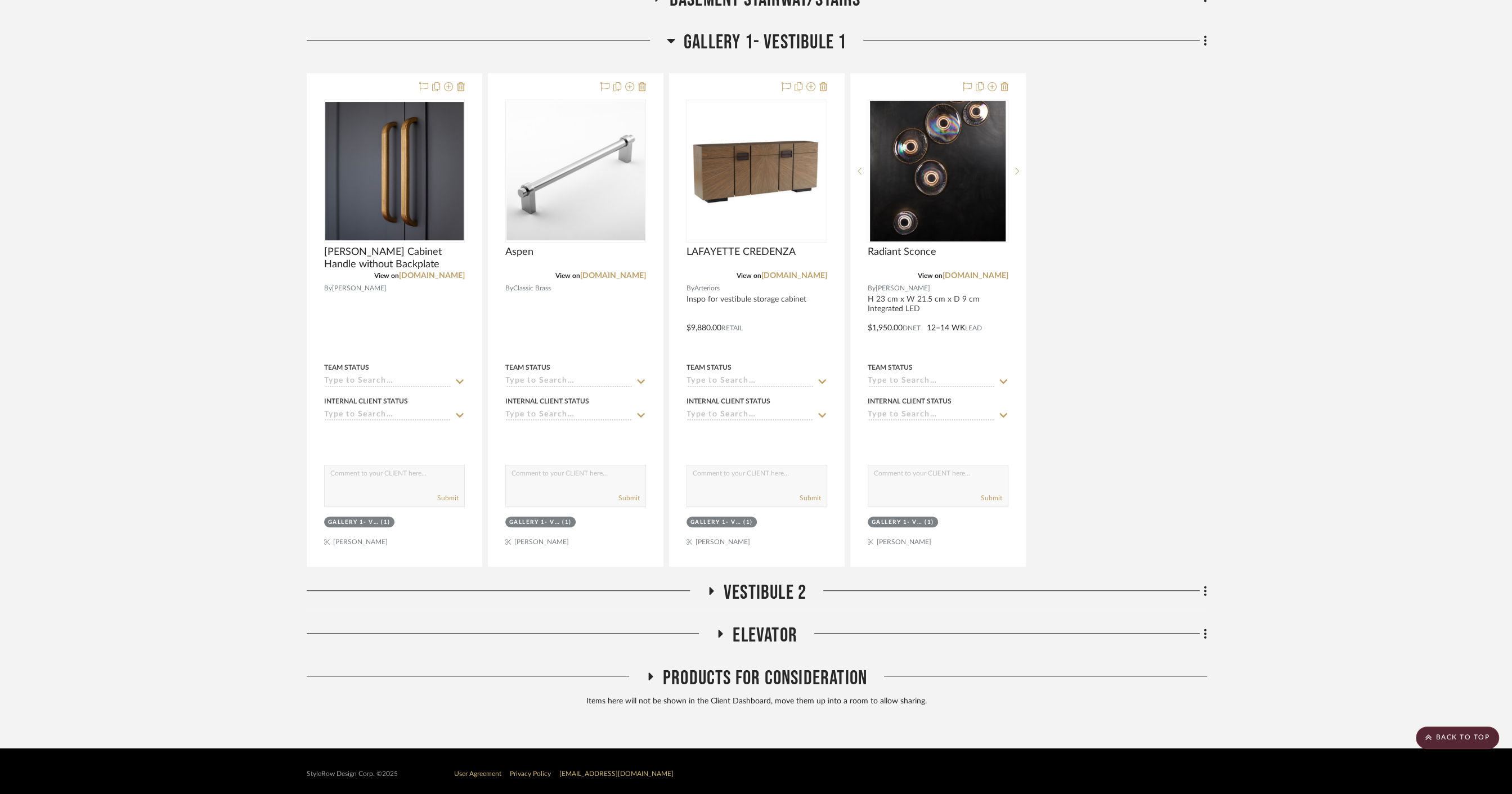
click at [760, 30] on span "Gallery 1- Vestibule 1" at bounding box center [764, 42] width 162 height 24
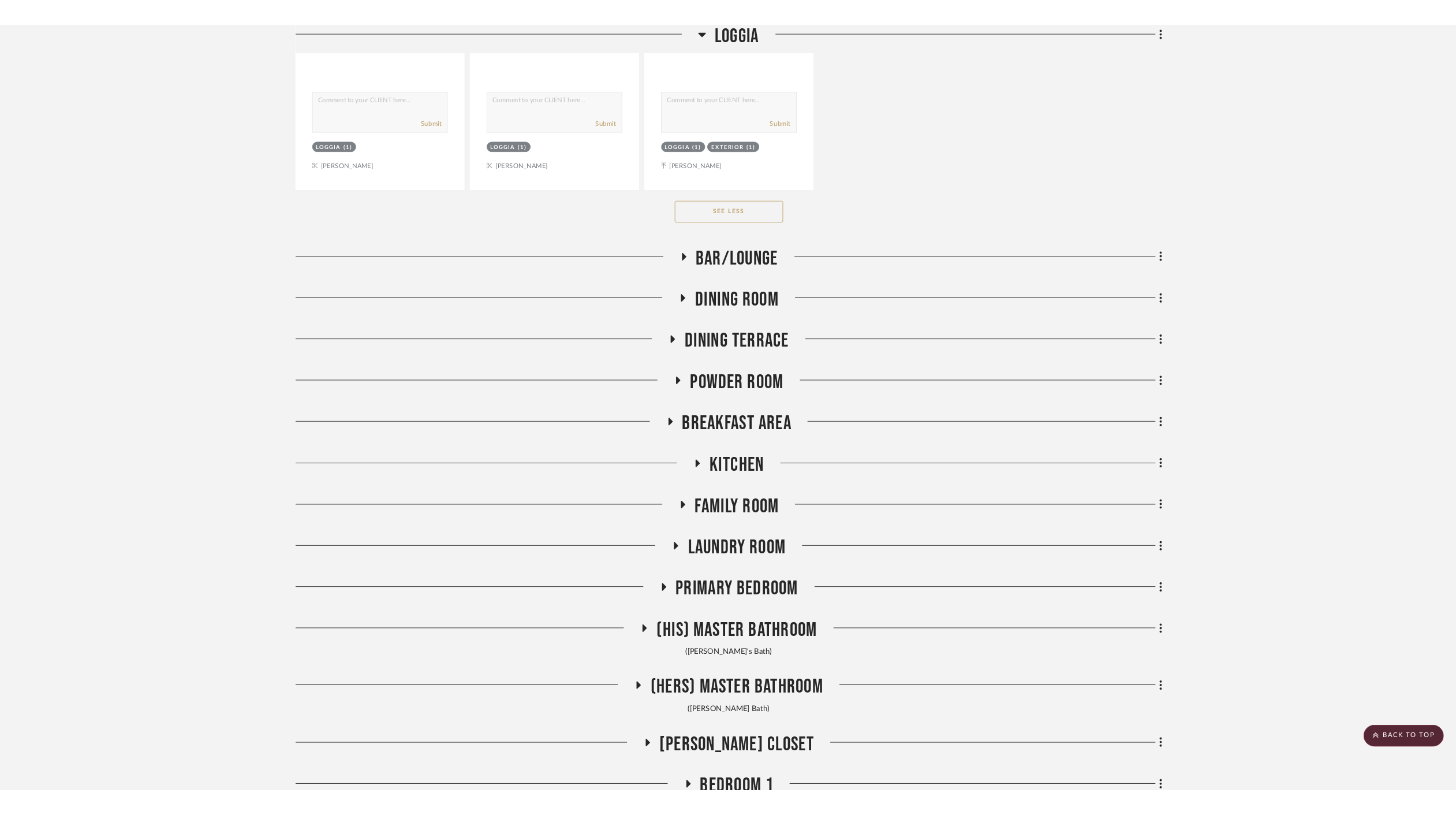
scroll to position [3721, 0]
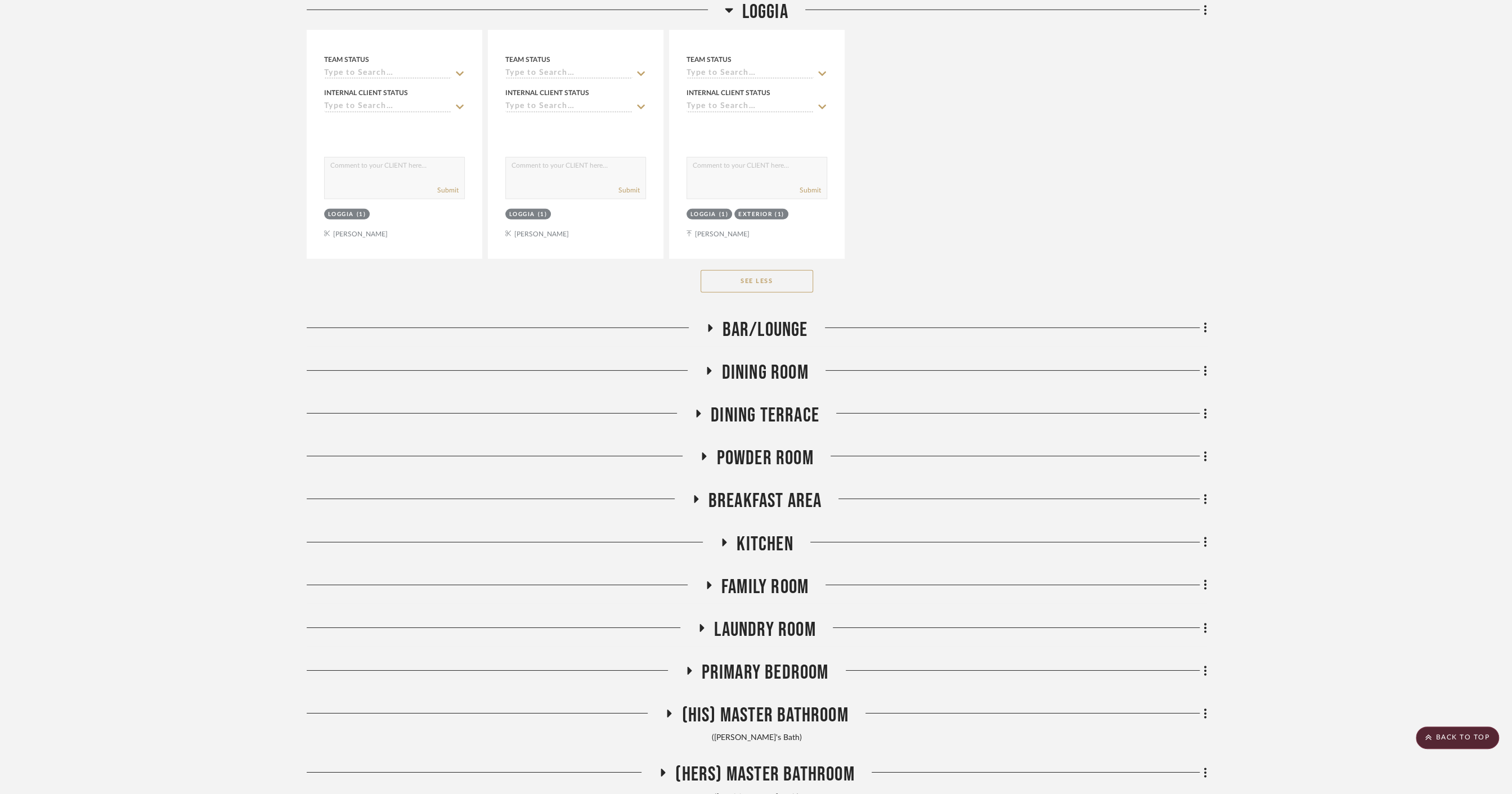
click at [757, 373] on span "Dining Room" at bounding box center [765, 373] width 87 height 24
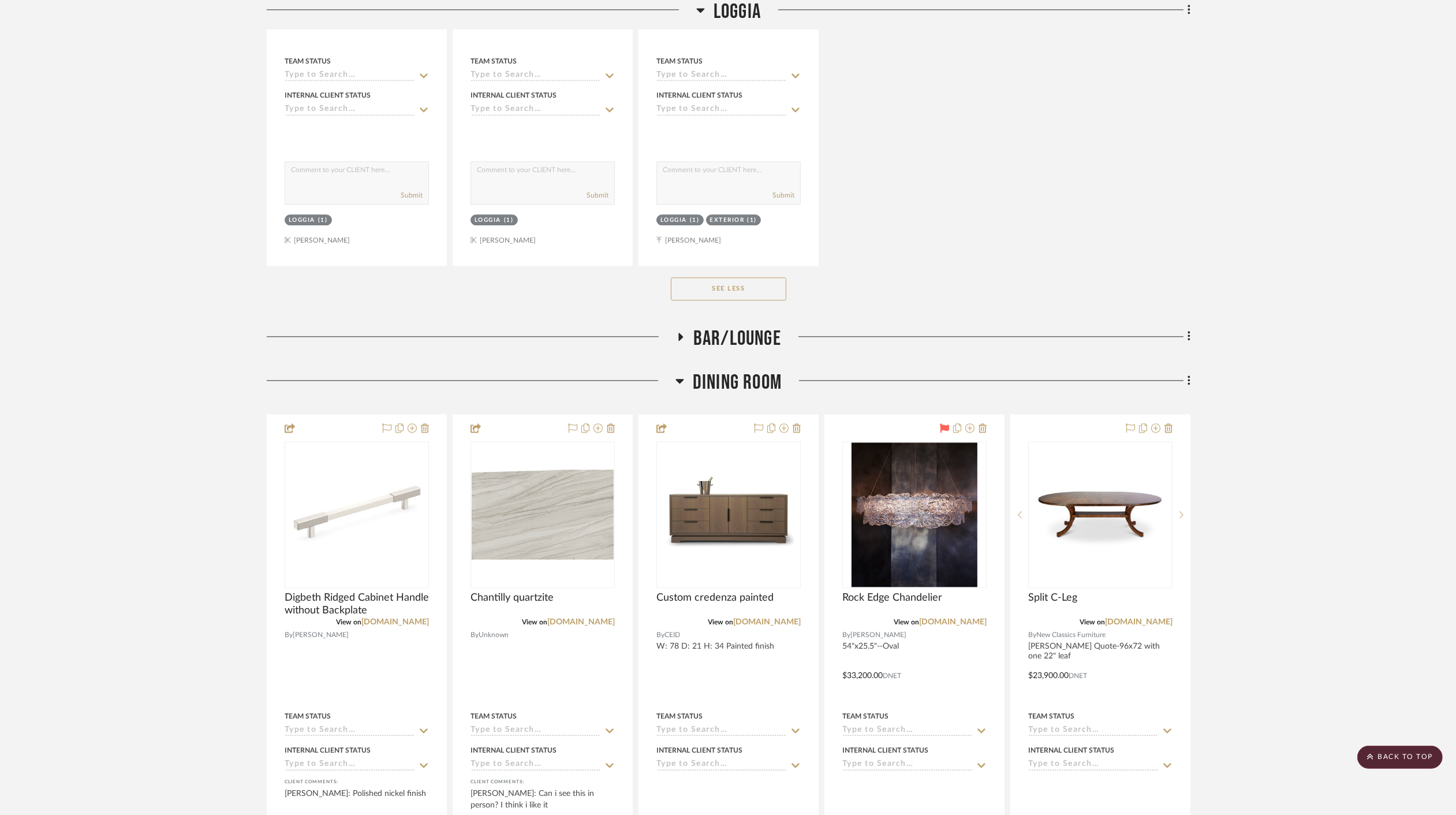
click at [712, 381] on span "Dining Room" at bounding box center [737, 382] width 89 height 25
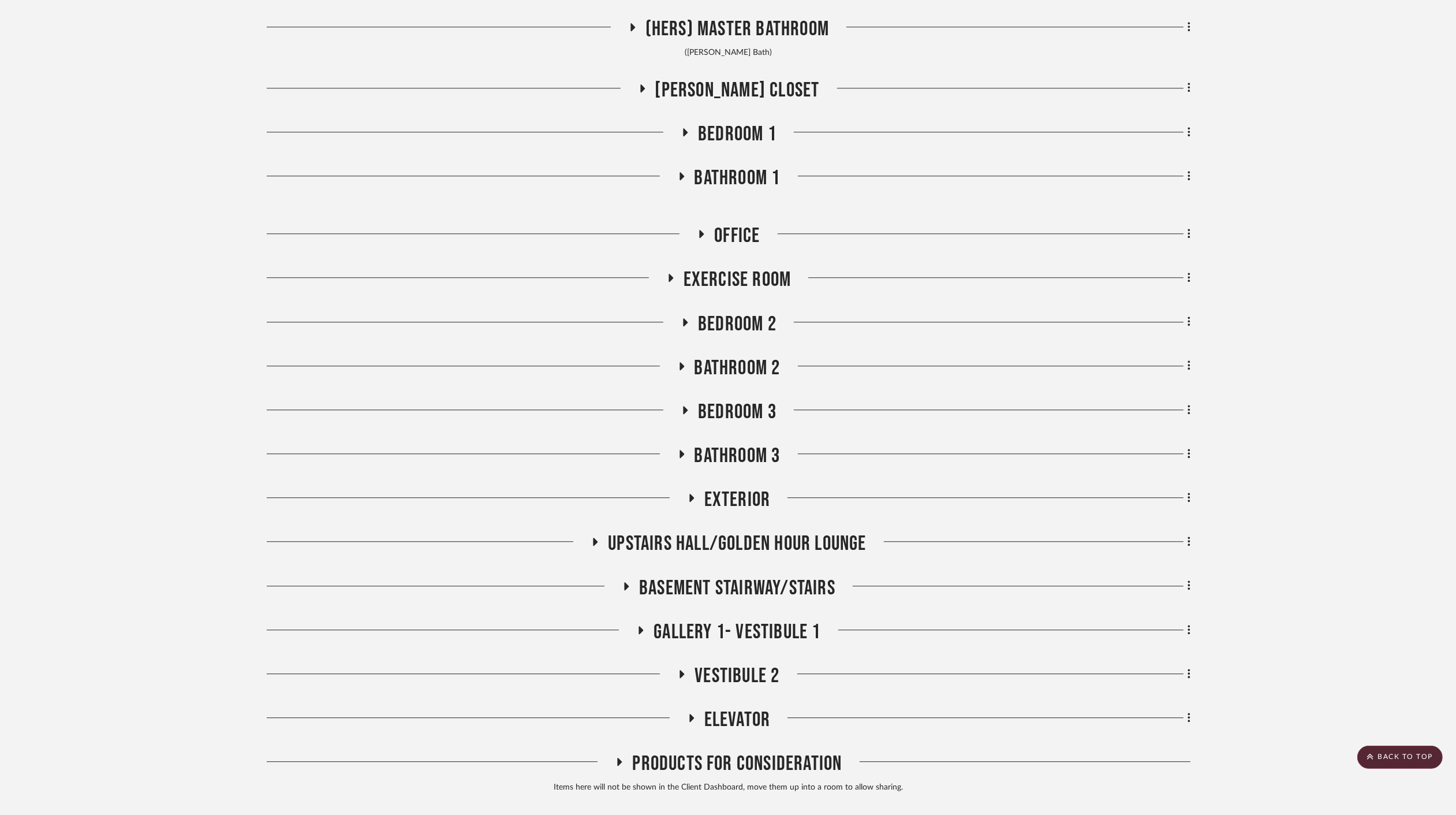
scroll to position [4555, 0]
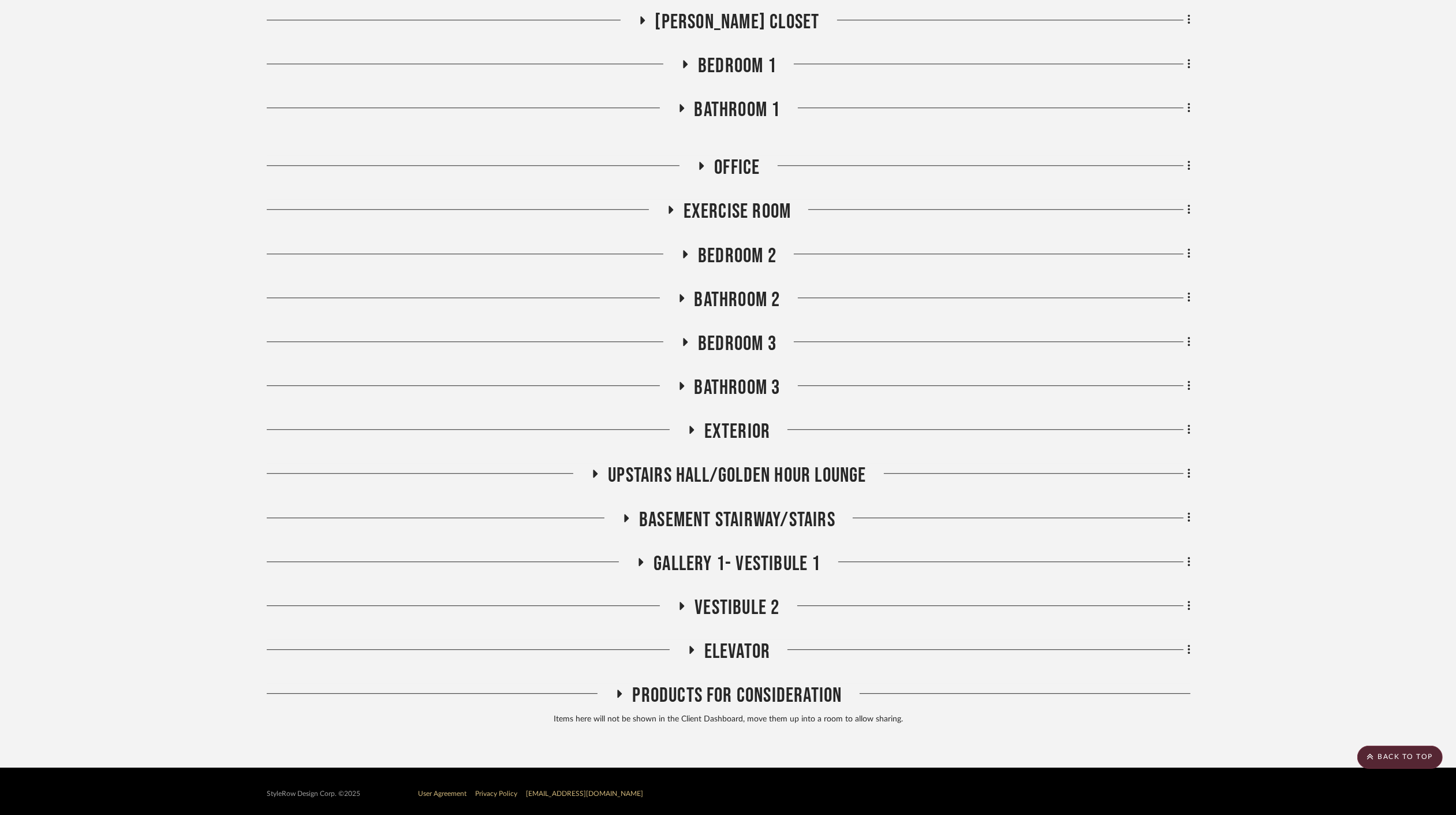
click at [738, 642] on span "Elevator" at bounding box center [737, 652] width 66 height 25
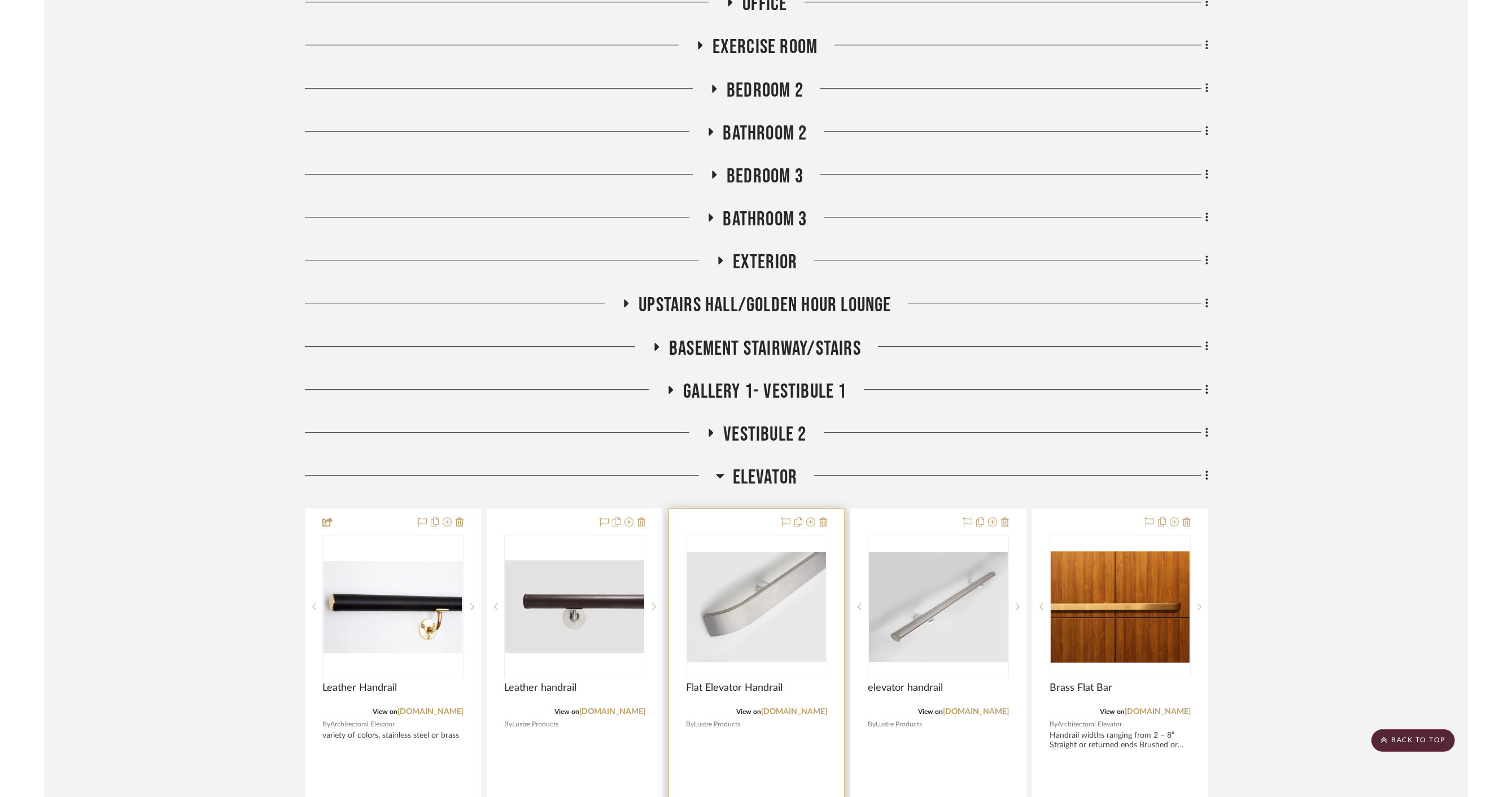
scroll to position [4769, 0]
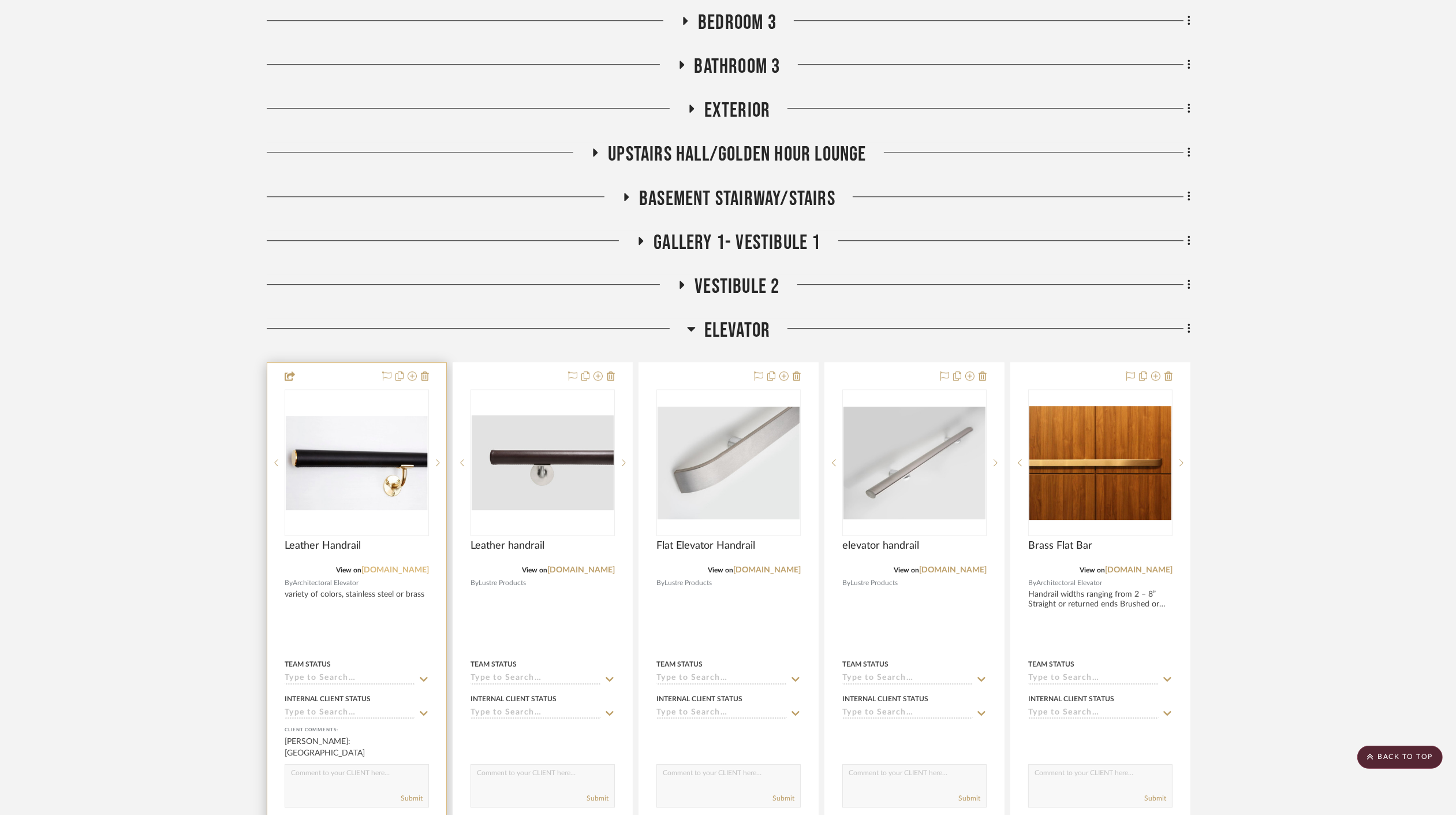
click at [366, 572] on link "architecturalelevatordesign.com" at bounding box center [395, 570] width 68 height 8
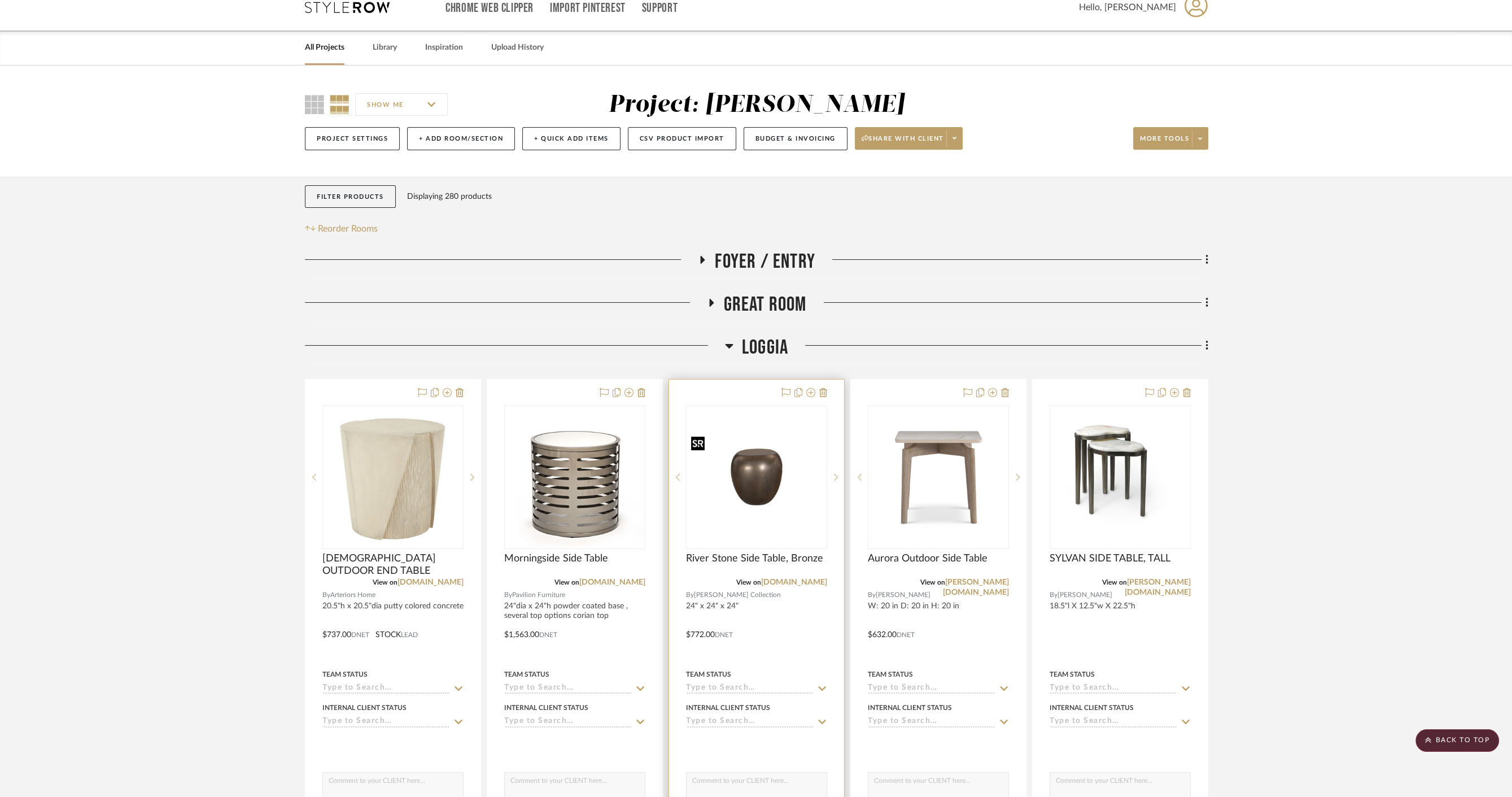
scroll to position [0, 0]
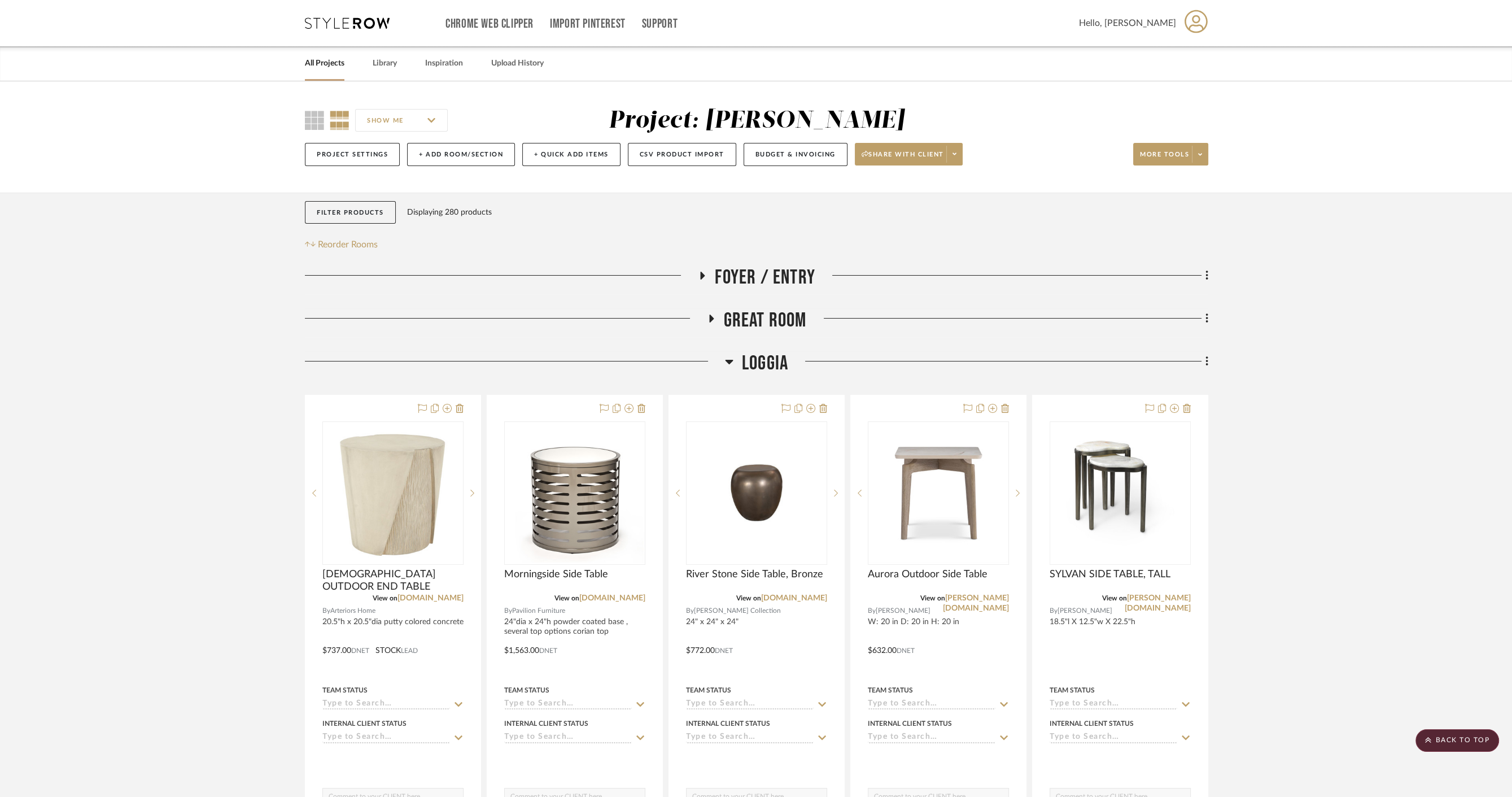
click at [756, 317] on span "Great Room" at bounding box center [765, 321] width 83 height 24
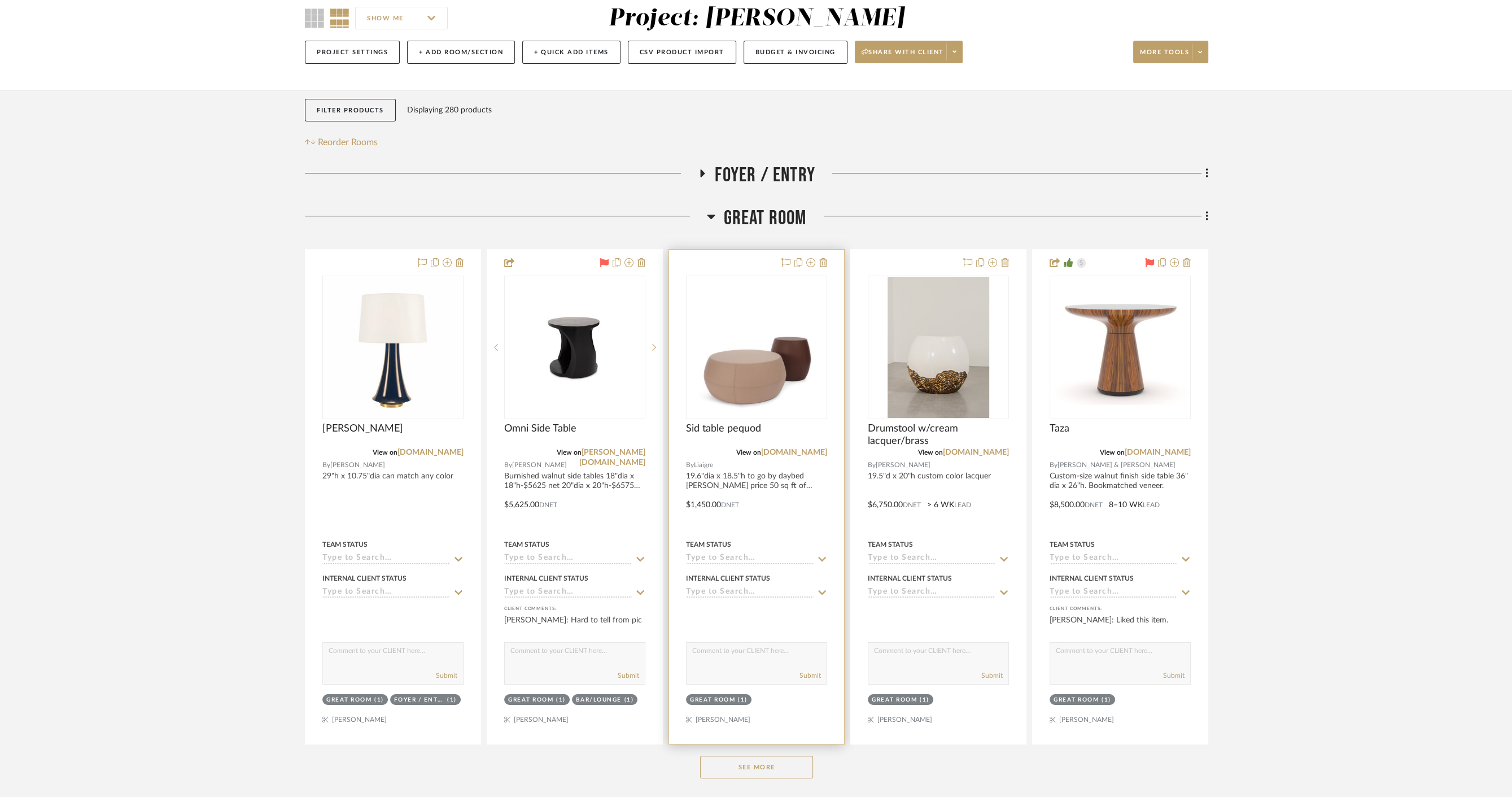
scroll to position [313, 0]
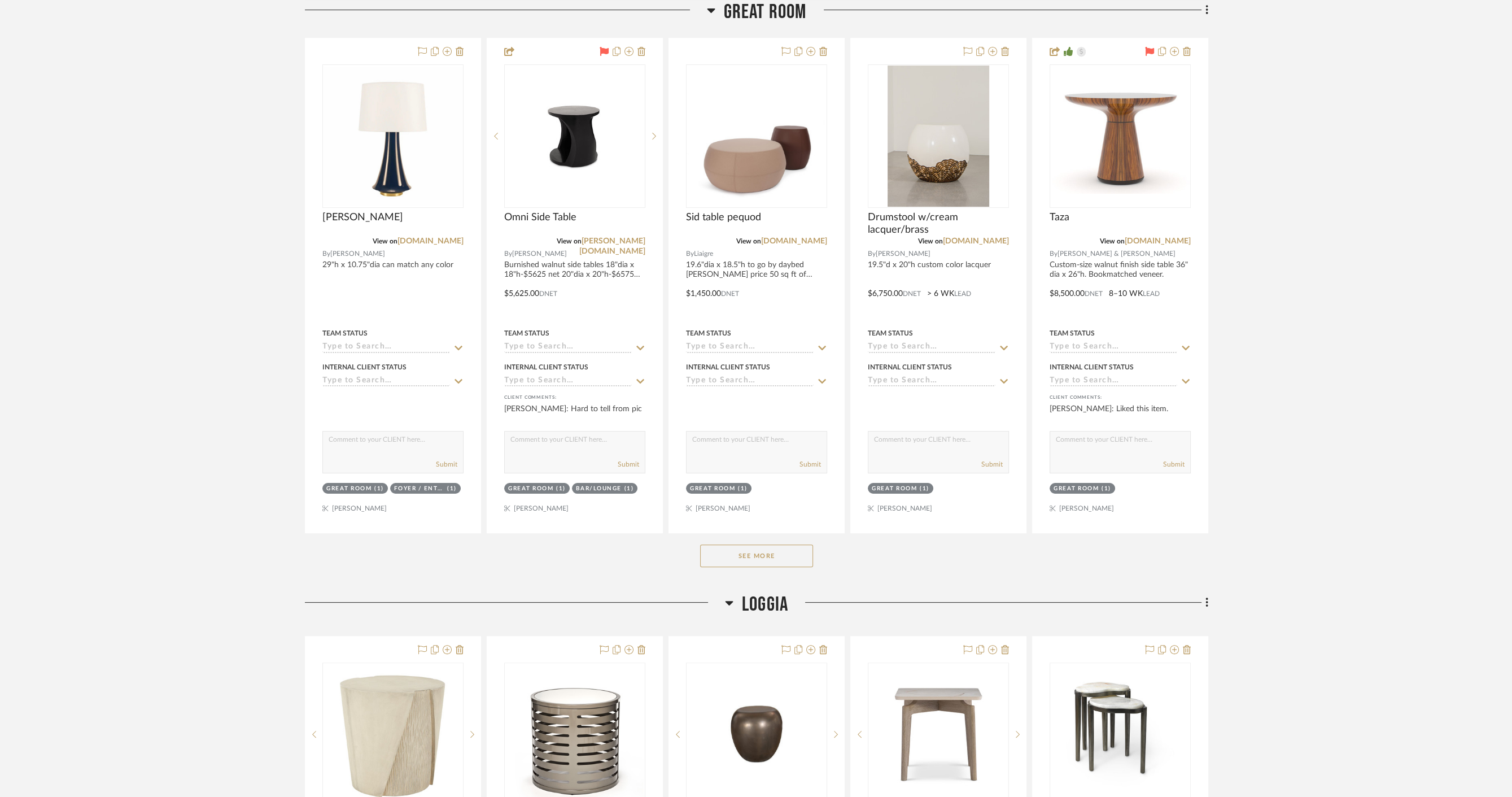
click at [746, 552] on button "See More" at bounding box center [757, 555] width 113 height 22
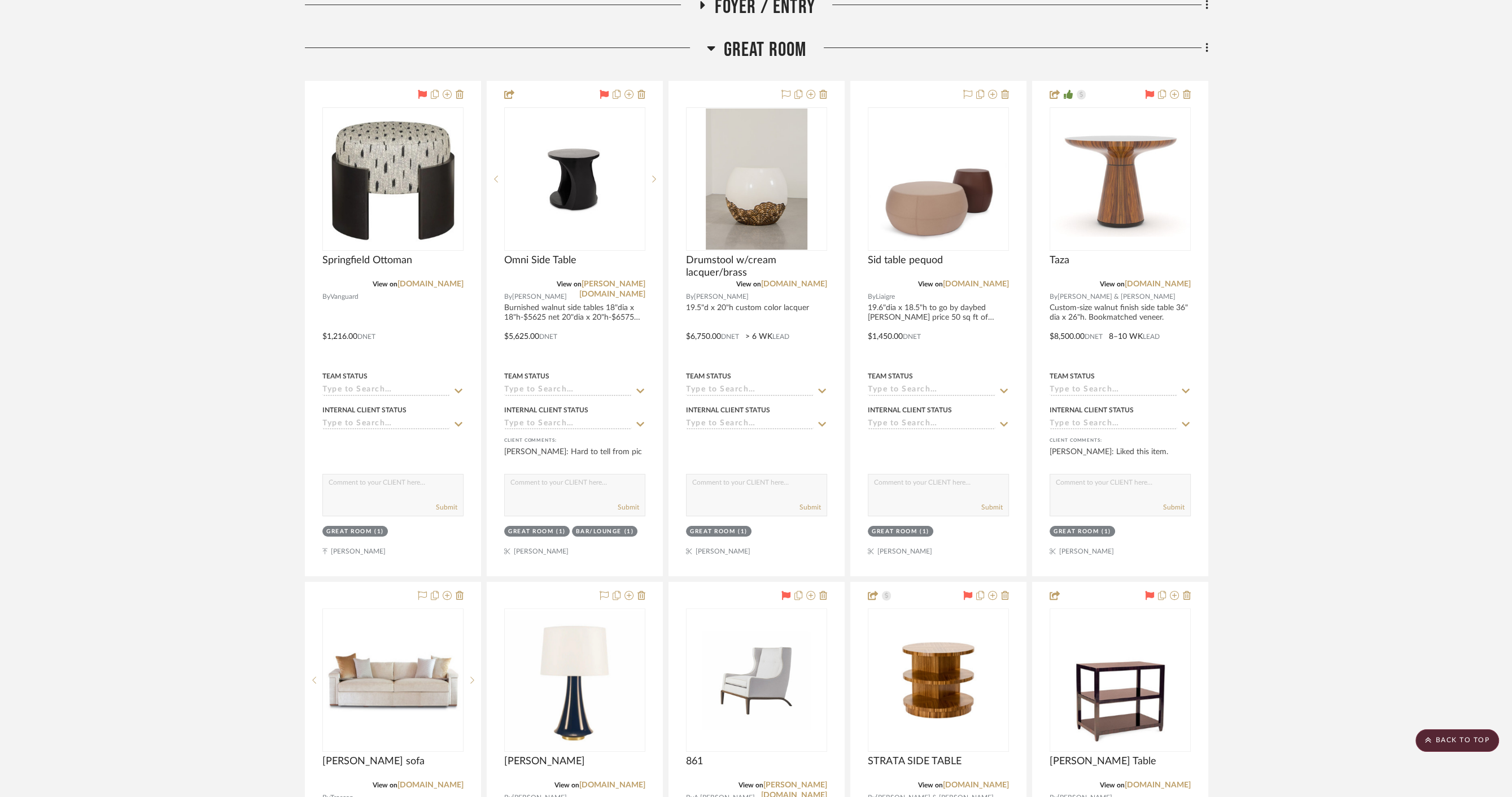
scroll to position [208, 0]
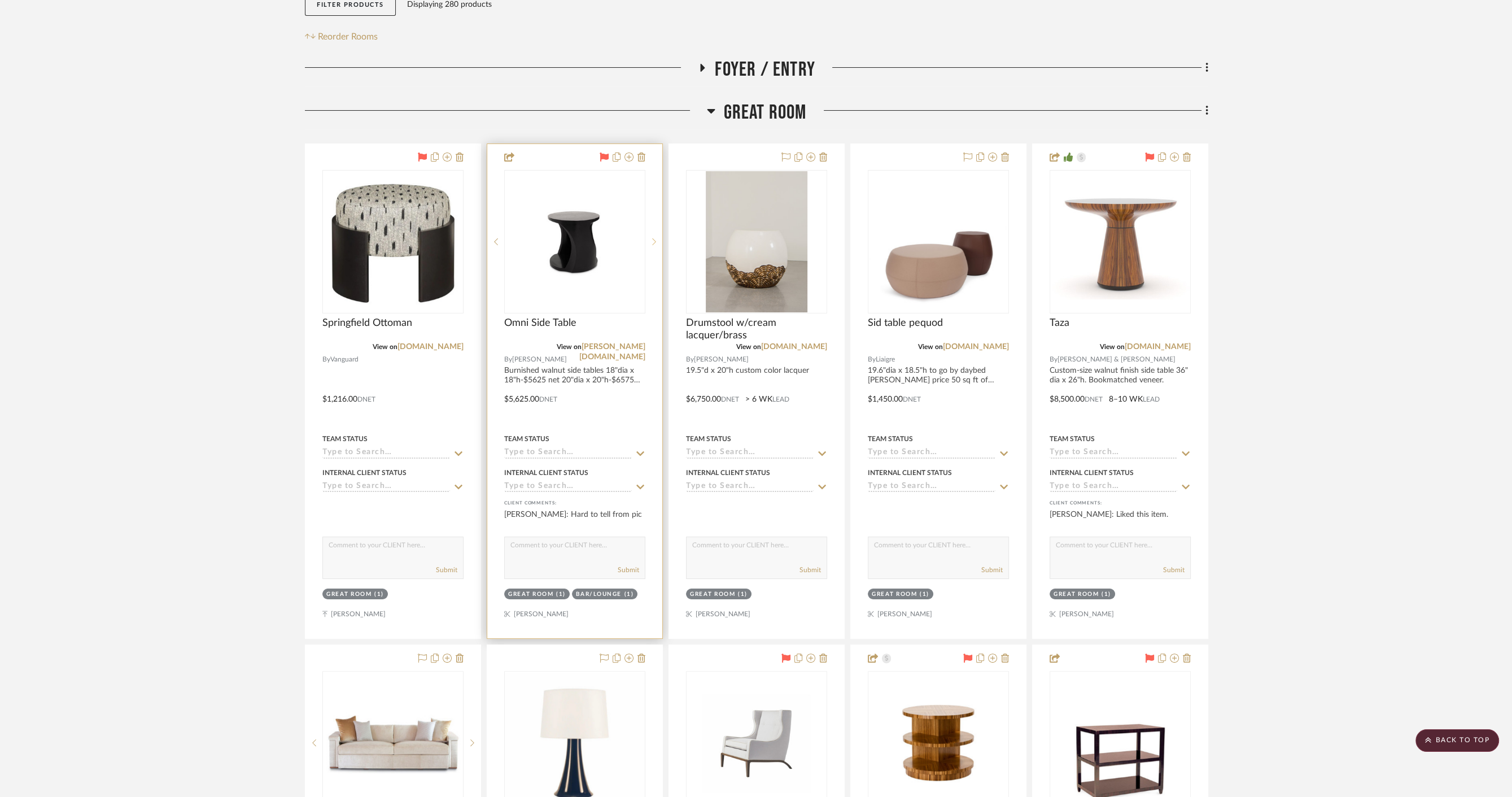
click at [652, 245] on div at bounding box center [654, 242] width 17 height 144
click at [654, 242] on icon at bounding box center [654, 241] width 4 height 7
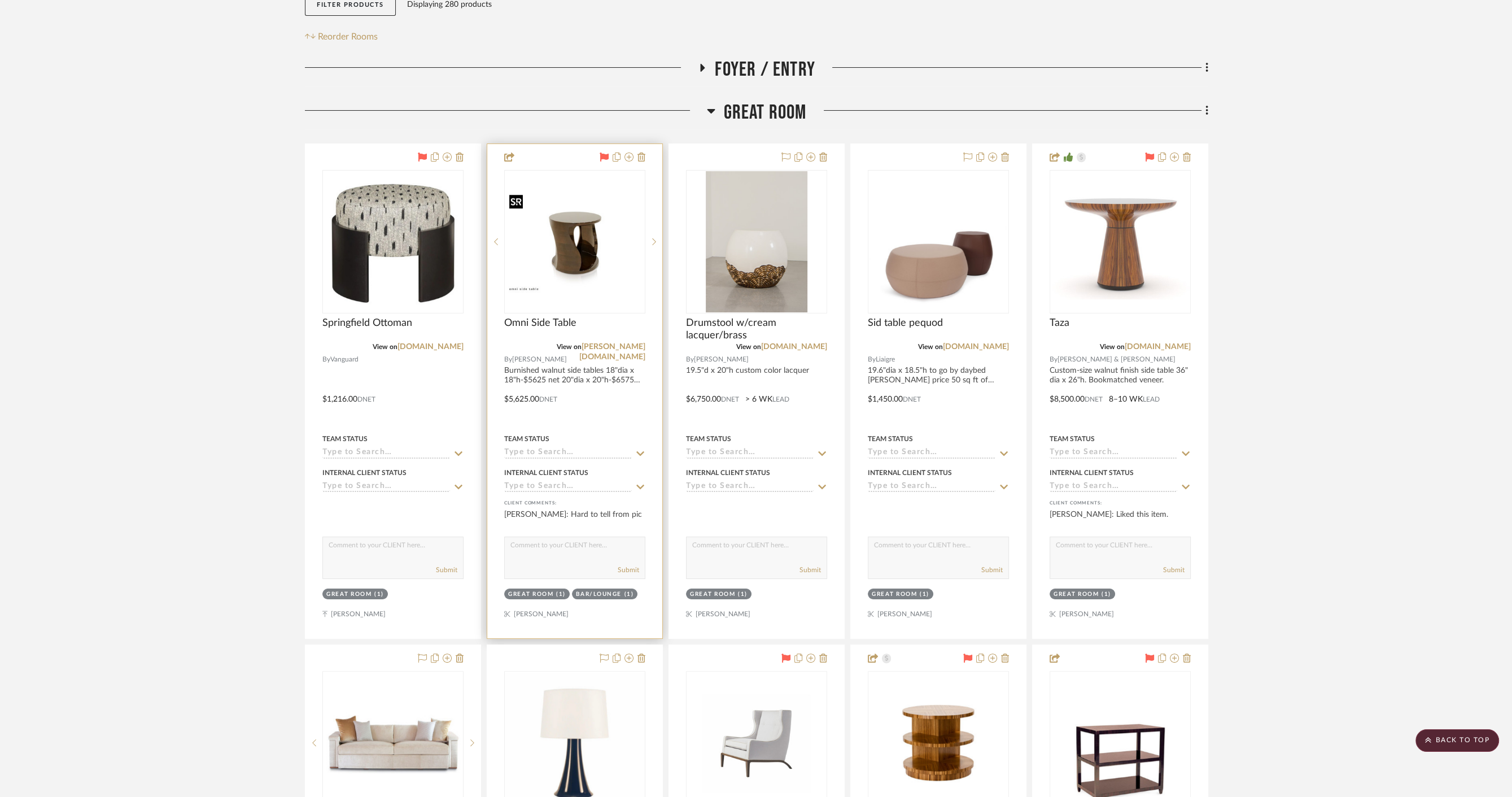
click at [622, 247] on img "2" at bounding box center [574, 242] width 139 height 102
click at [563, 258] on img "2" at bounding box center [574, 242] width 139 height 102
click at [537, 287] on img "2" at bounding box center [574, 242] width 139 height 102
click at [523, 329] on div "Omni Side Table" at bounding box center [574, 329] width 141 height 25
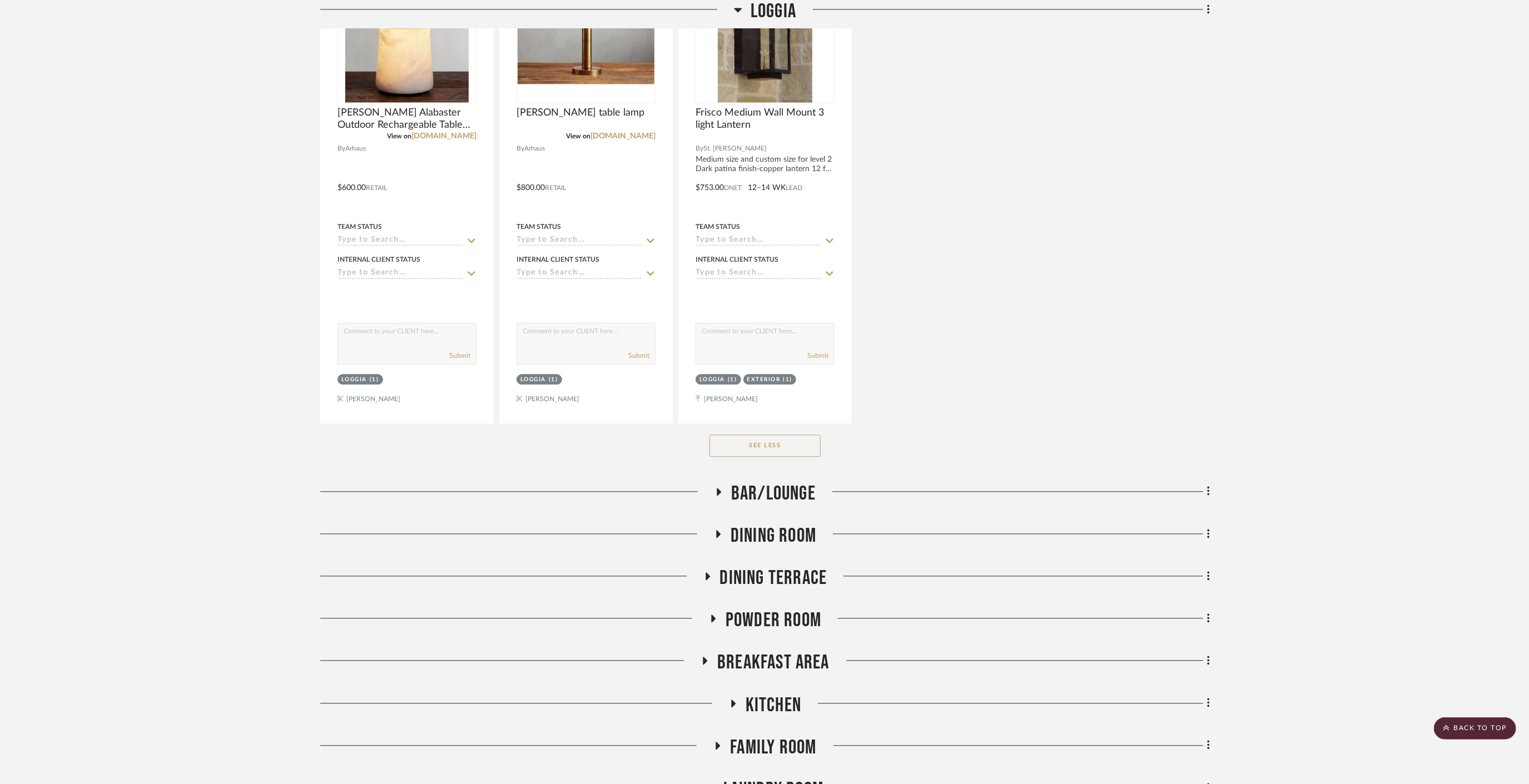
scroll to position [6686, 0]
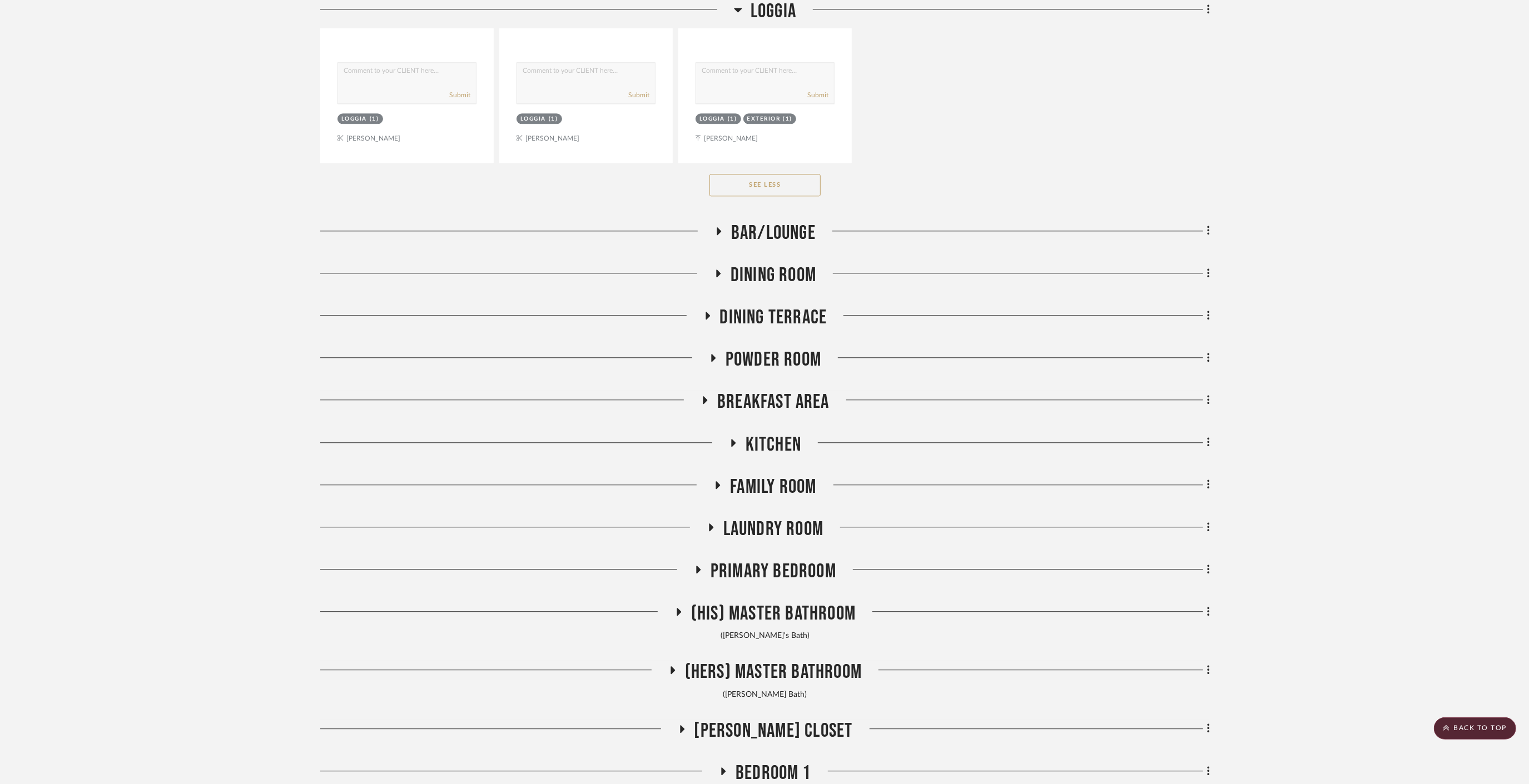
click at [771, 264] on span "Dining Room" at bounding box center [774, 275] width 86 height 24
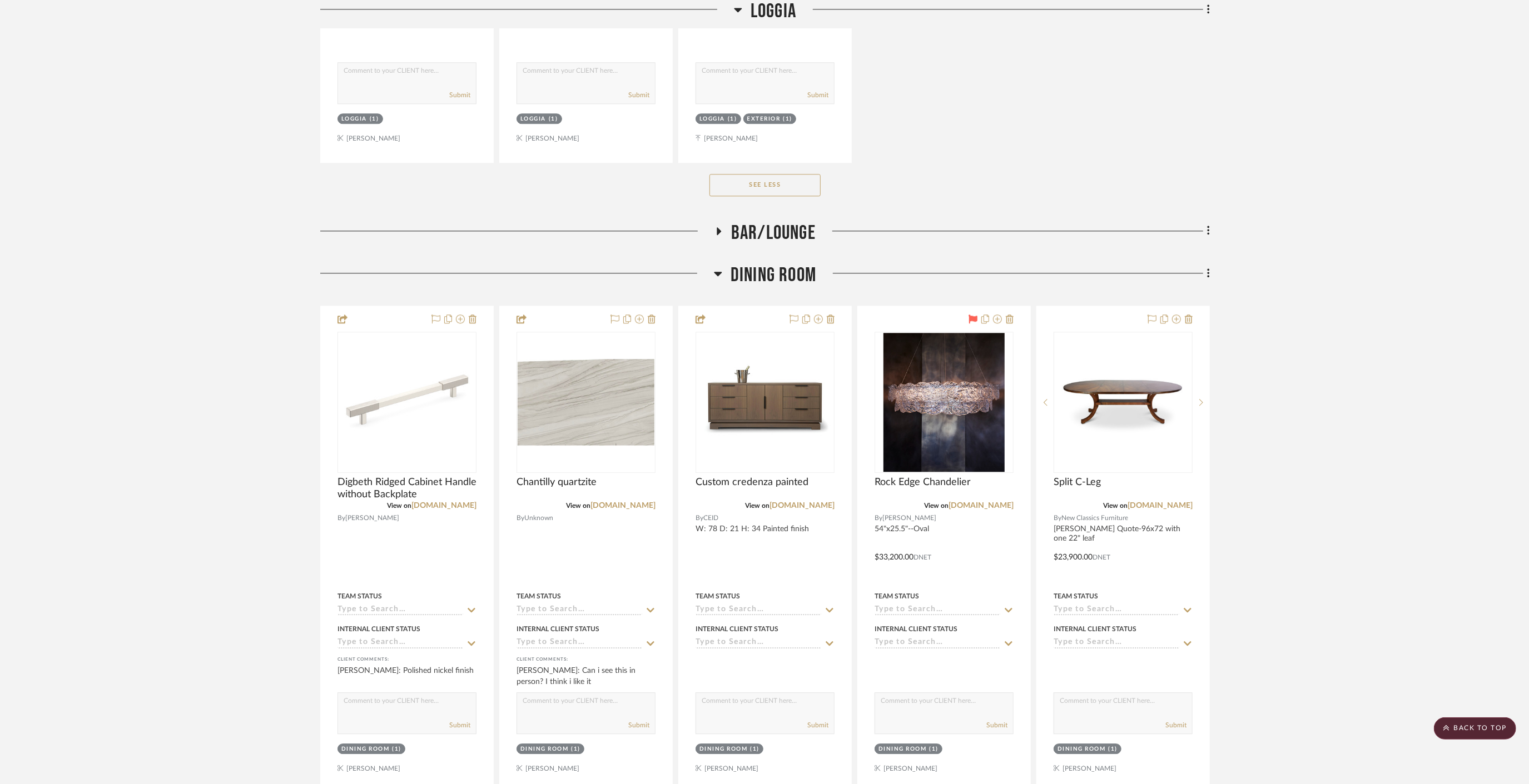
click at [771, 264] on span "Dining Room" at bounding box center [774, 275] width 86 height 24
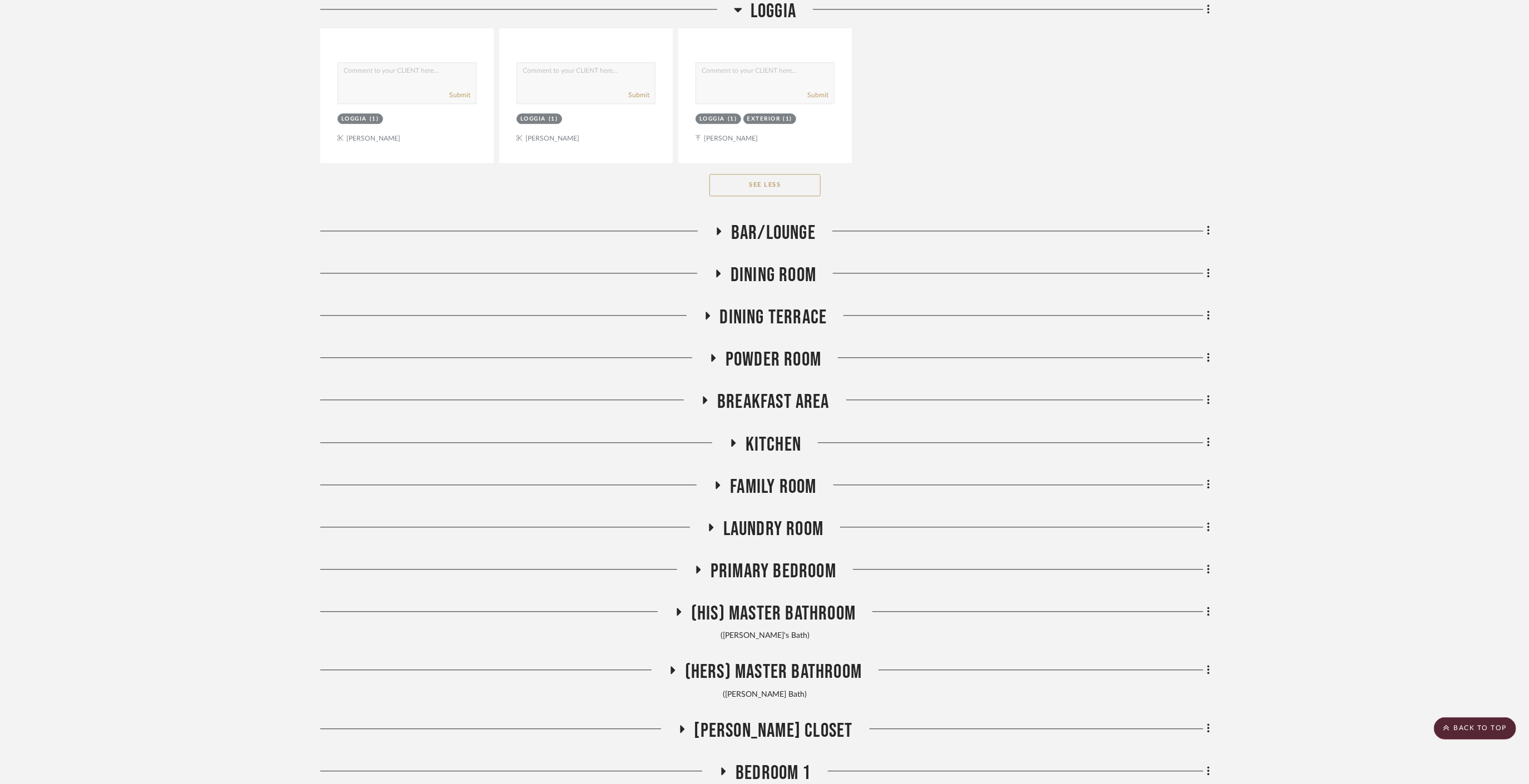
click at [781, 306] on span "Dining Terrace" at bounding box center [774, 318] width 107 height 24
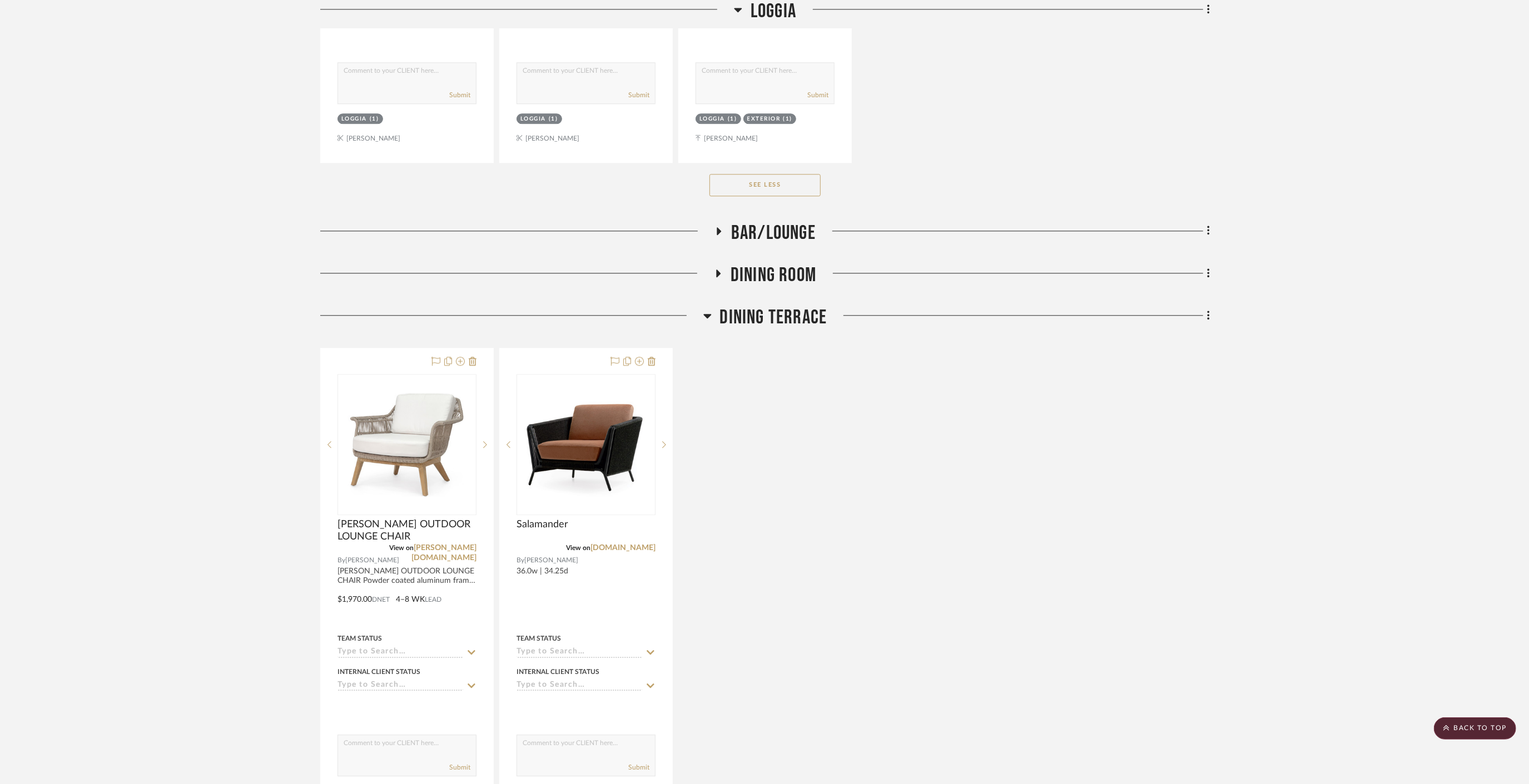
click at [781, 306] on span "Dining Terrace" at bounding box center [774, 318] width 107 height 24
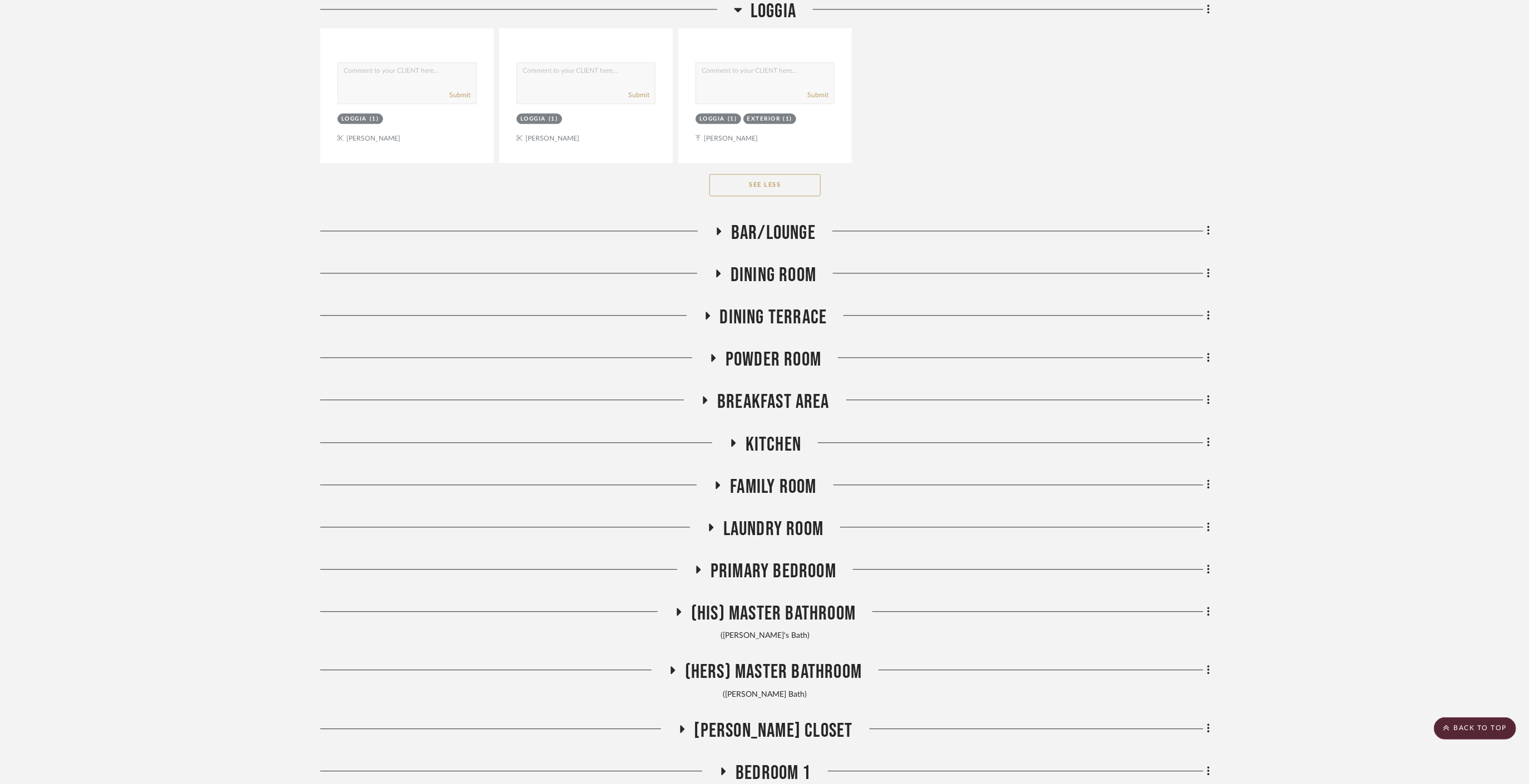
click at [781, 348] on span "Powder Room" at bounding box center [773, 360] width 95 height 24
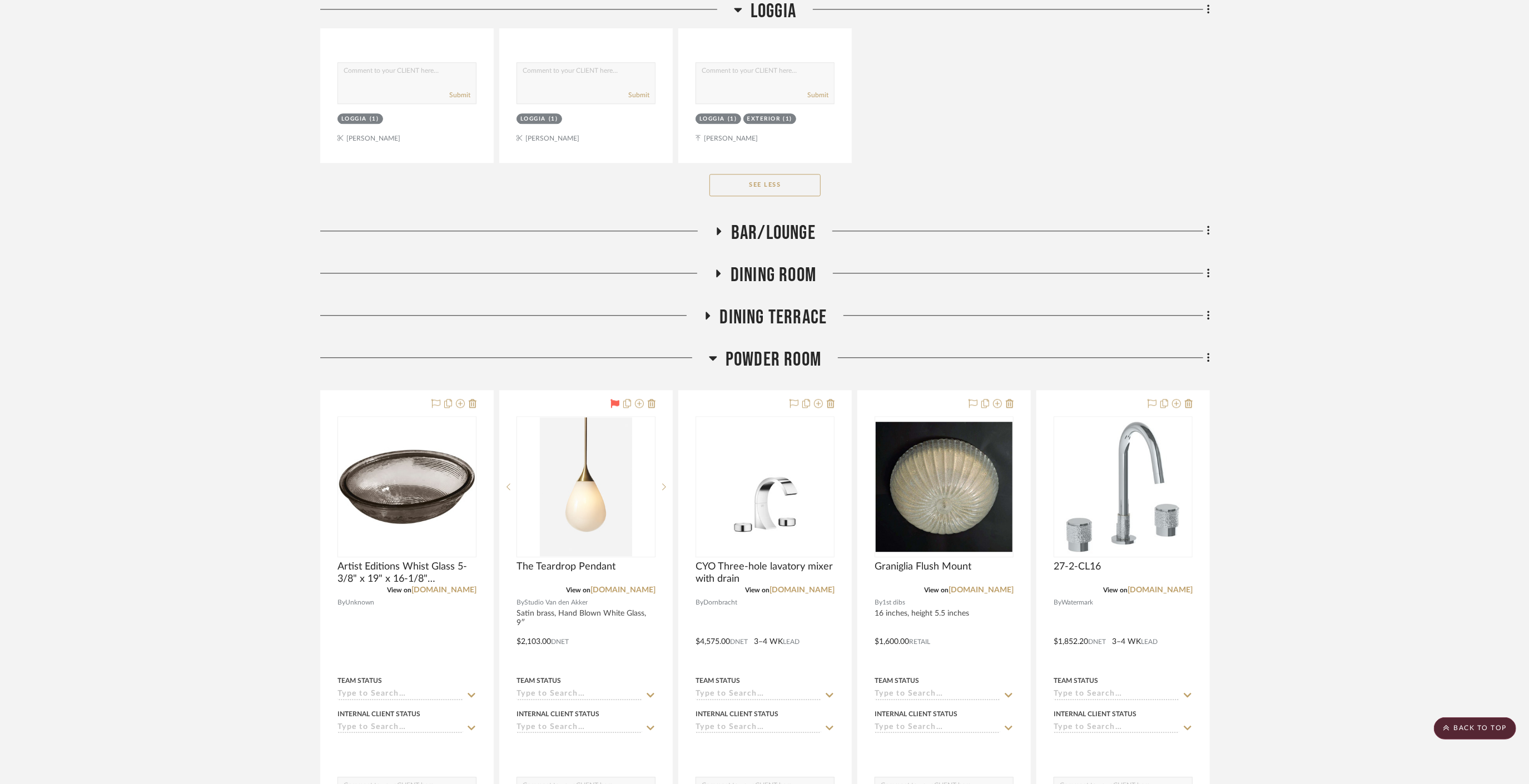
click at [781, 348] on span "Powder Room" at bounding box center [773, 360] width 95 height 24
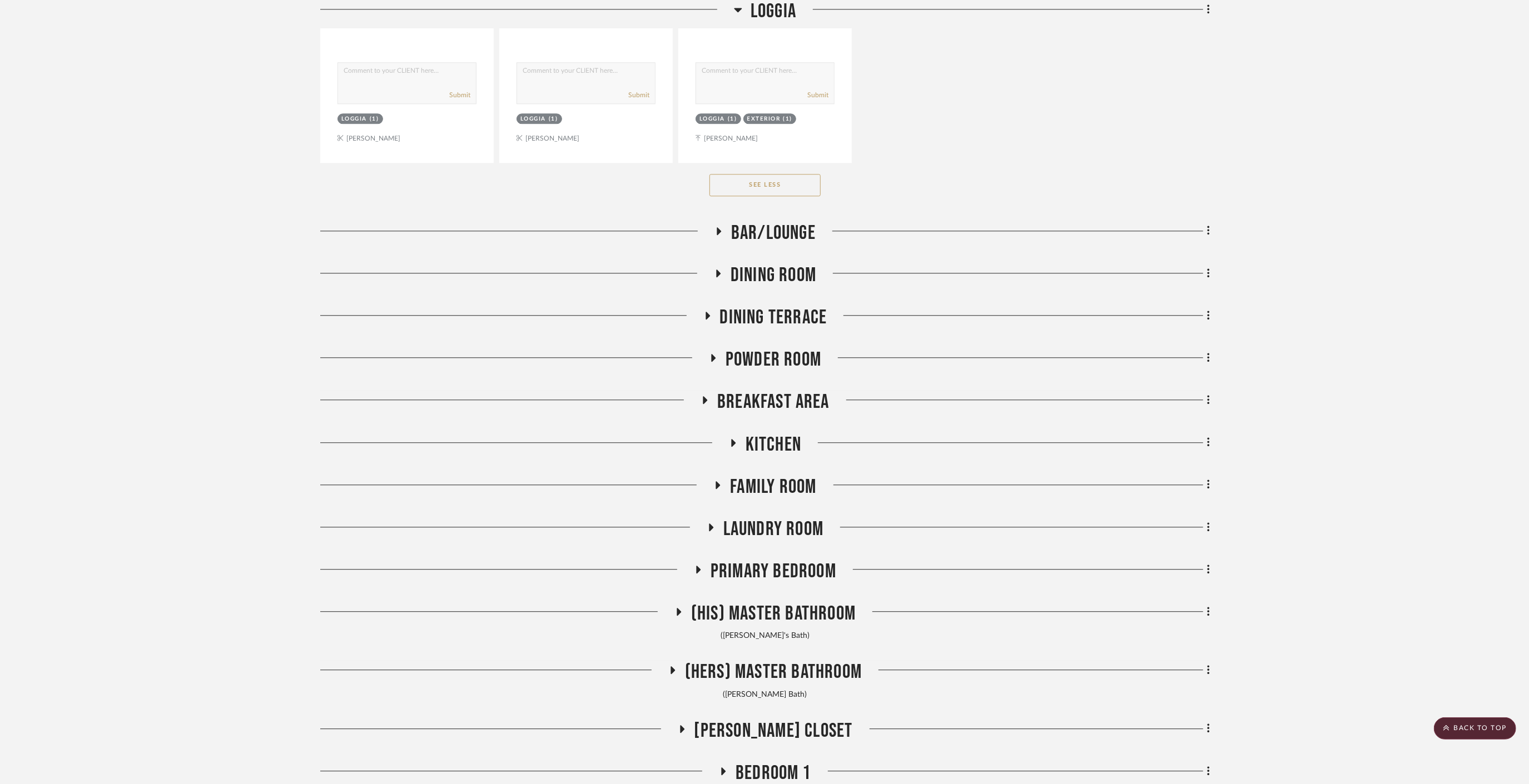
click at [779, 390] on span "Breakfast Area" at bounding box center [773, 402] width 112 height 24
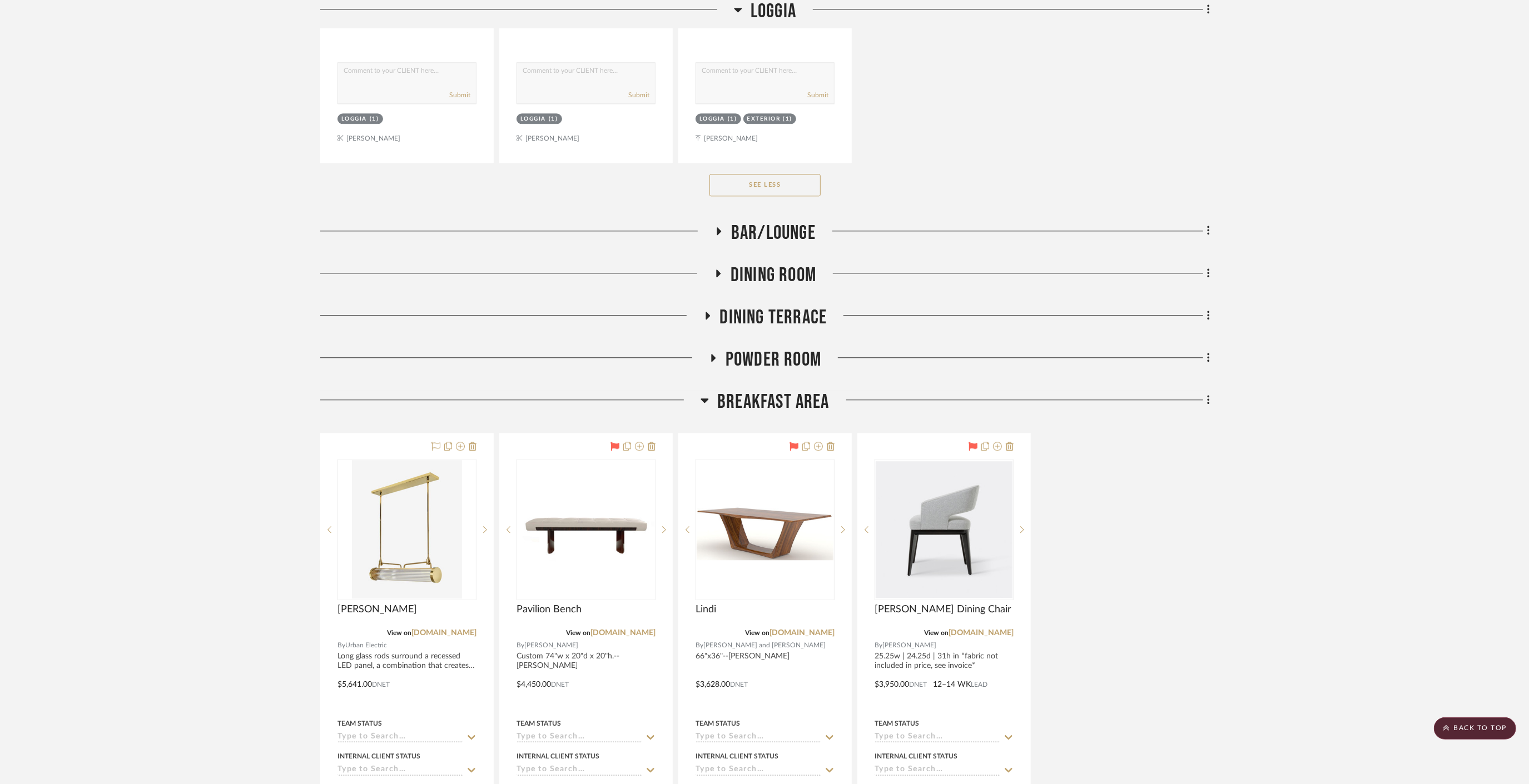
click at [779, 390] on span "Breakfast Area" at bounding box center [773, 402] width 112 height 24
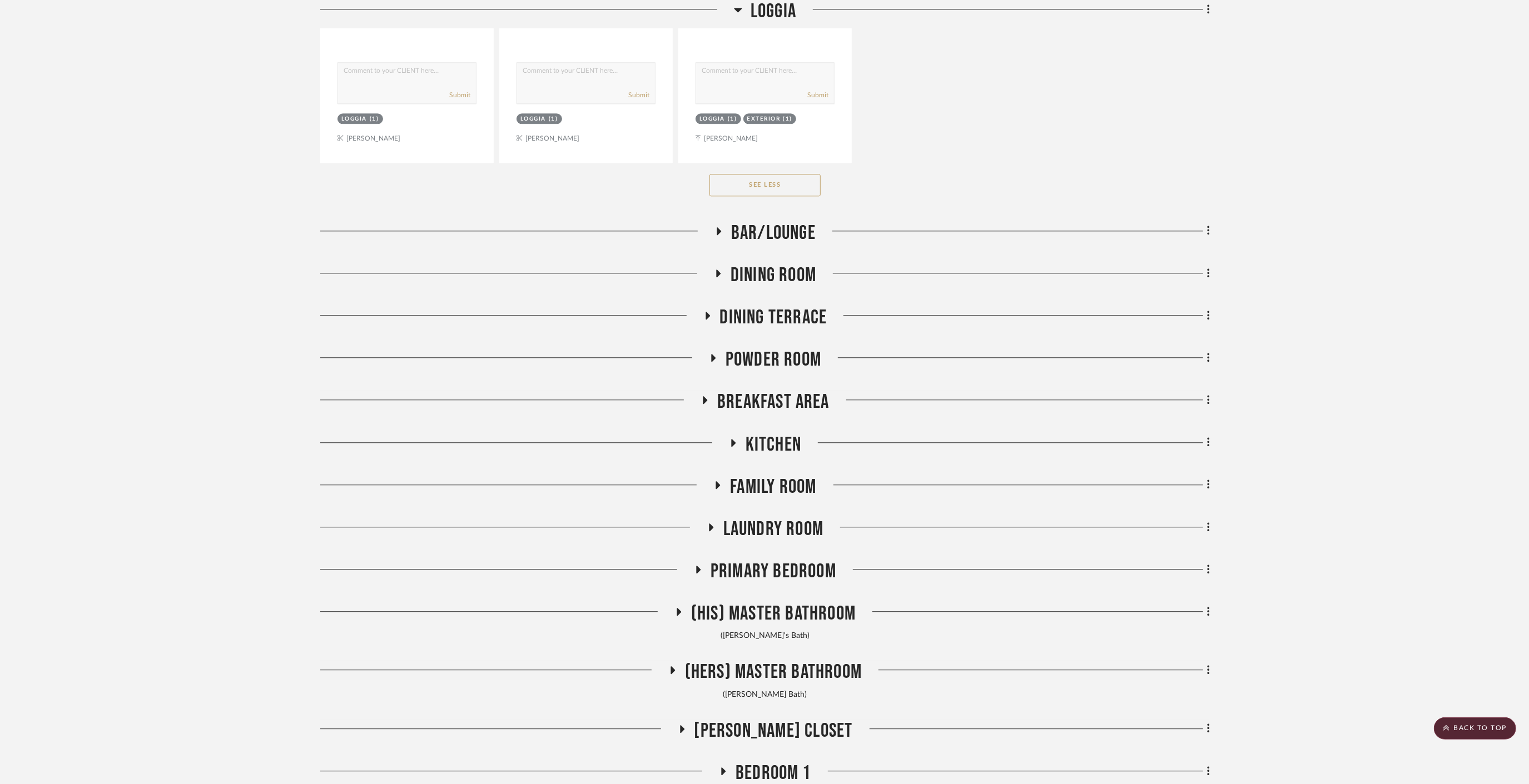
click at [757, 433] on span "Kitchen" at bounding box center [773, 445] width 55 height 24
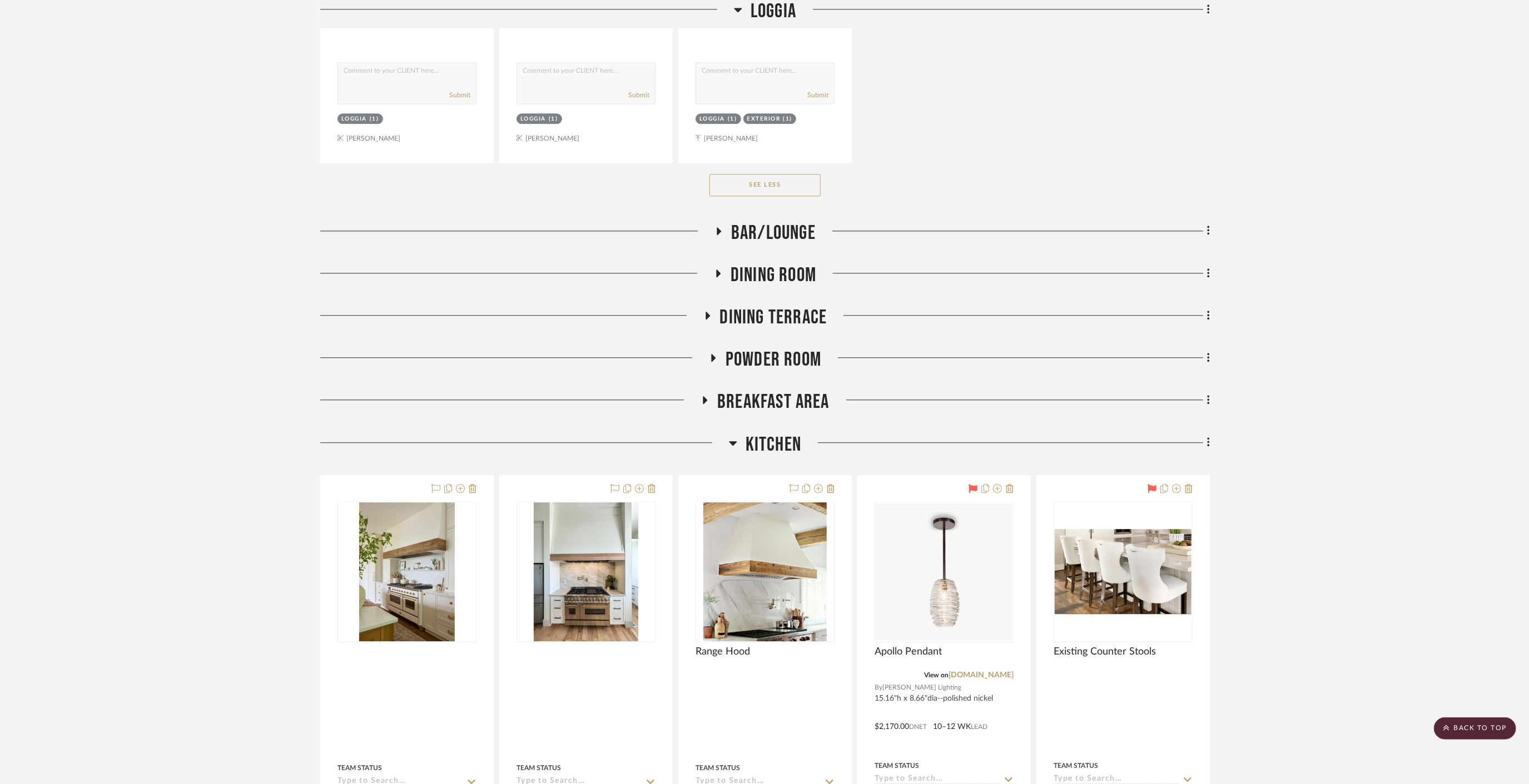
click at [757, 433] on span "Kitchen" at bounding box center [773, 445] width 55 height 24
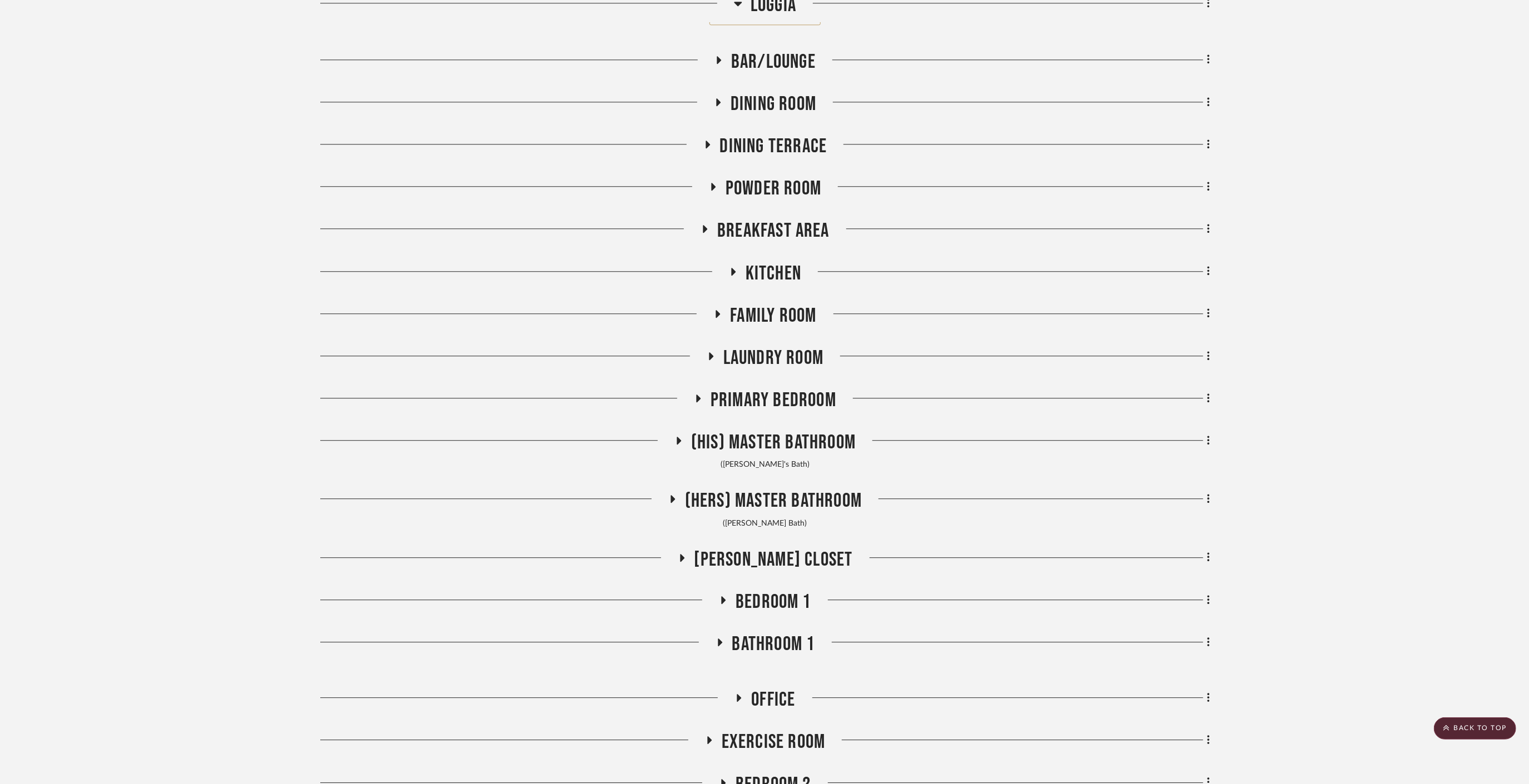
scroll to position [6810, 0]
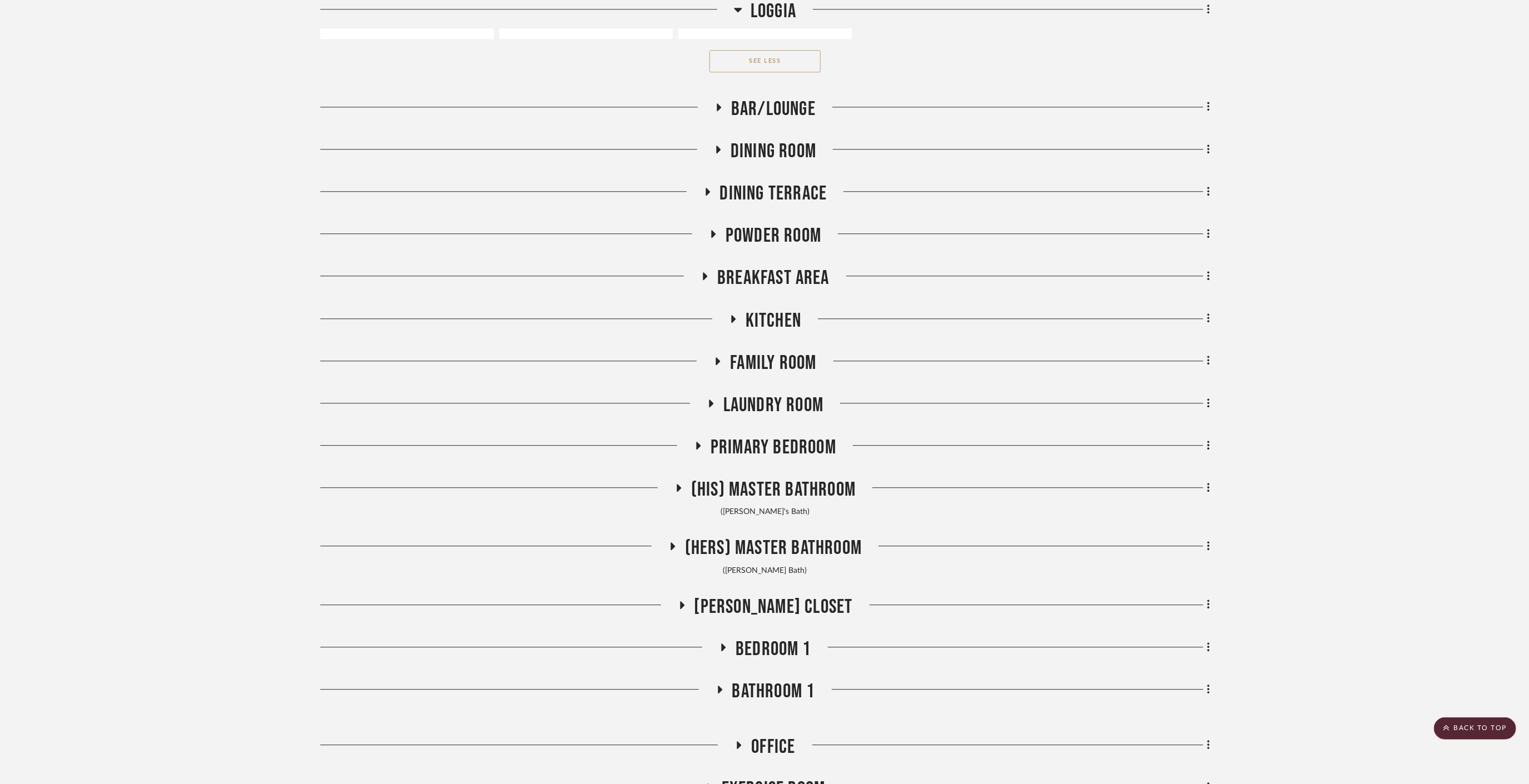
click at [778, 351] on span "Family Room" at bounding box center [773, 363] width 86 height 24
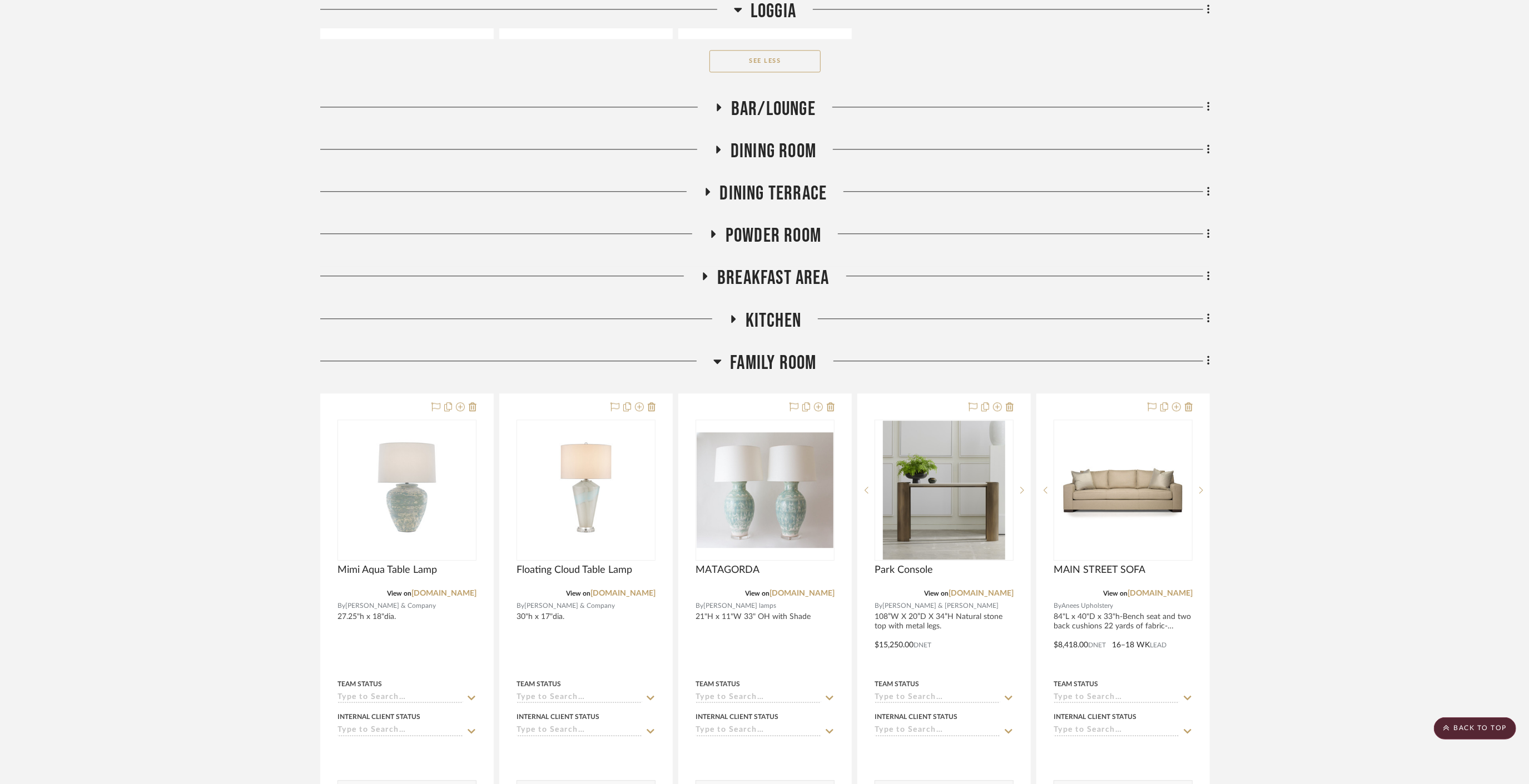
click at [774, 351] on span "Family Room" at bounding box center [773, 363] width 86 height 24
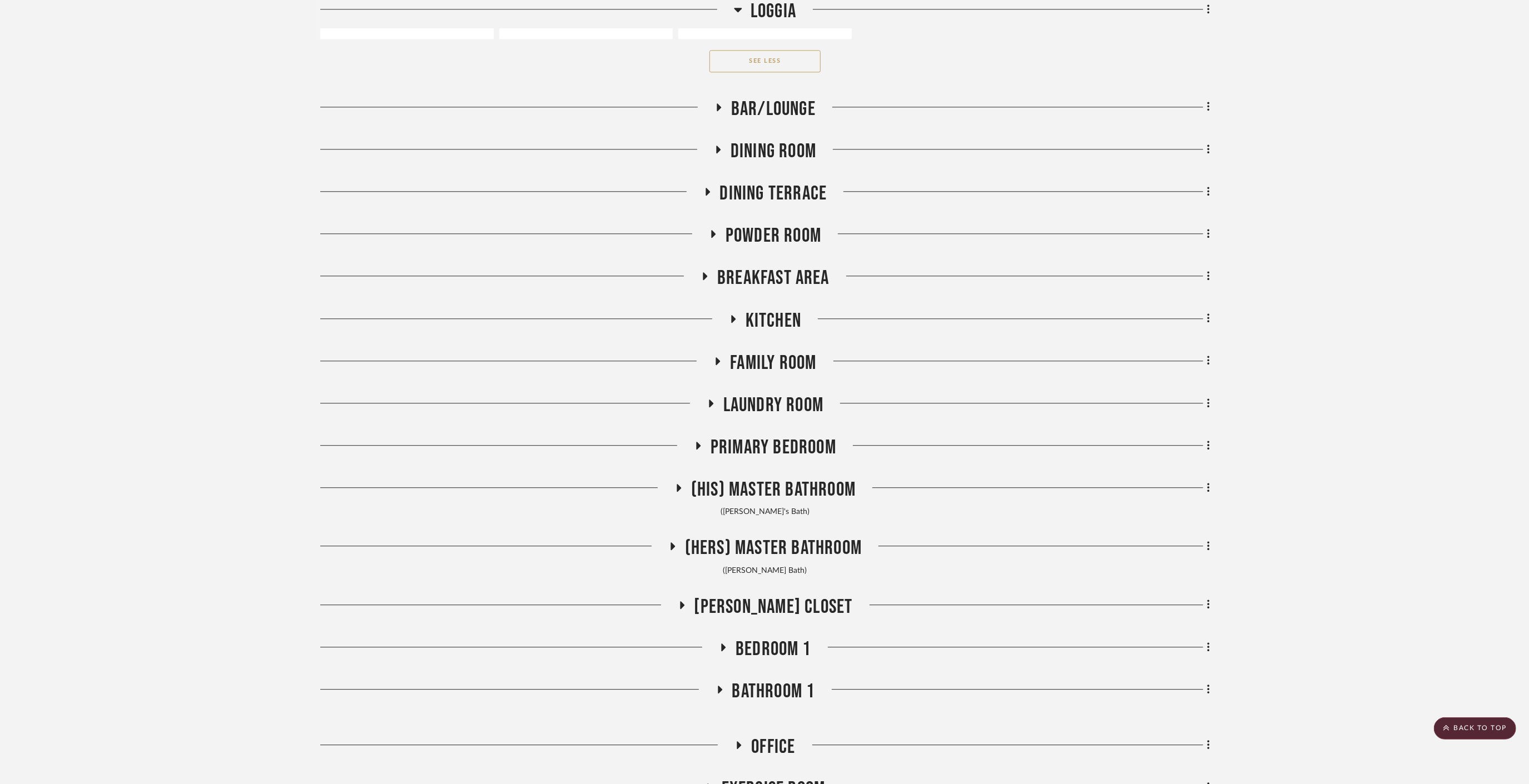
click at [780, 393] on span "Laundry Room" at bounding box center [774, 405] width 100 height 24
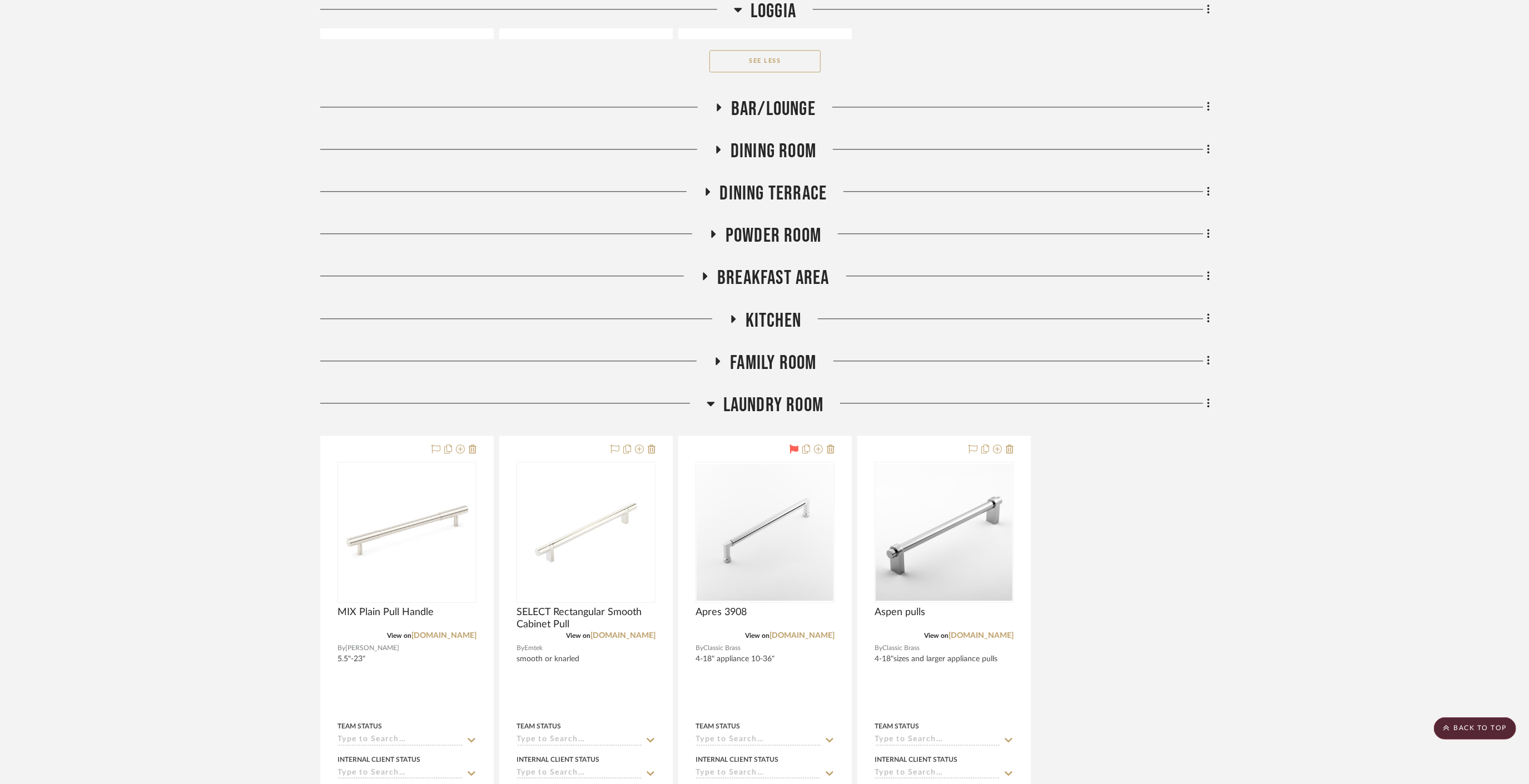
click at [780, 393] on span "Laundry Room" at bounding box center [774, 405] width 100 height 24
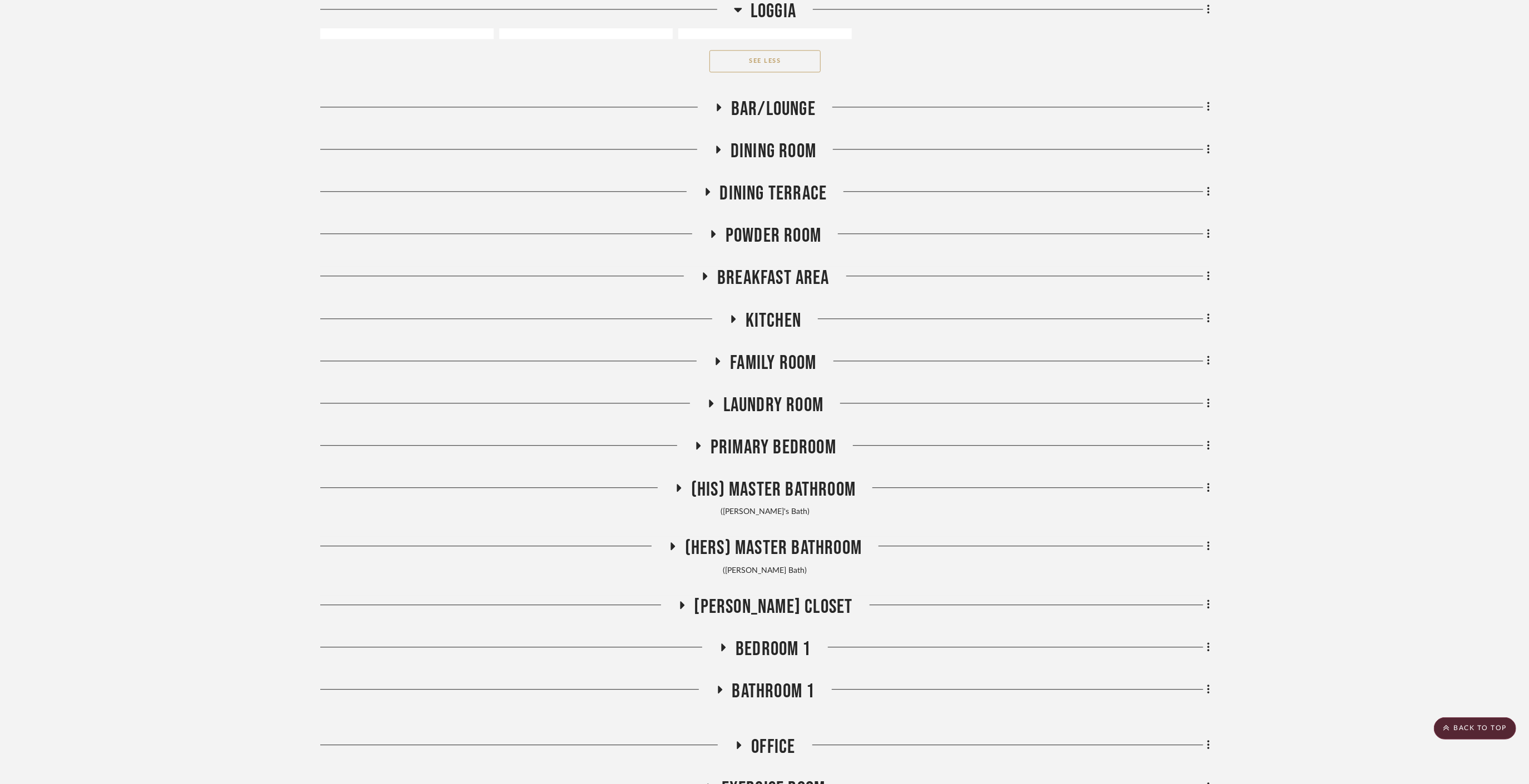
click at [761, 436] on span "Primary Bedroom" at bounding box center [773, 448] width 126 height 24
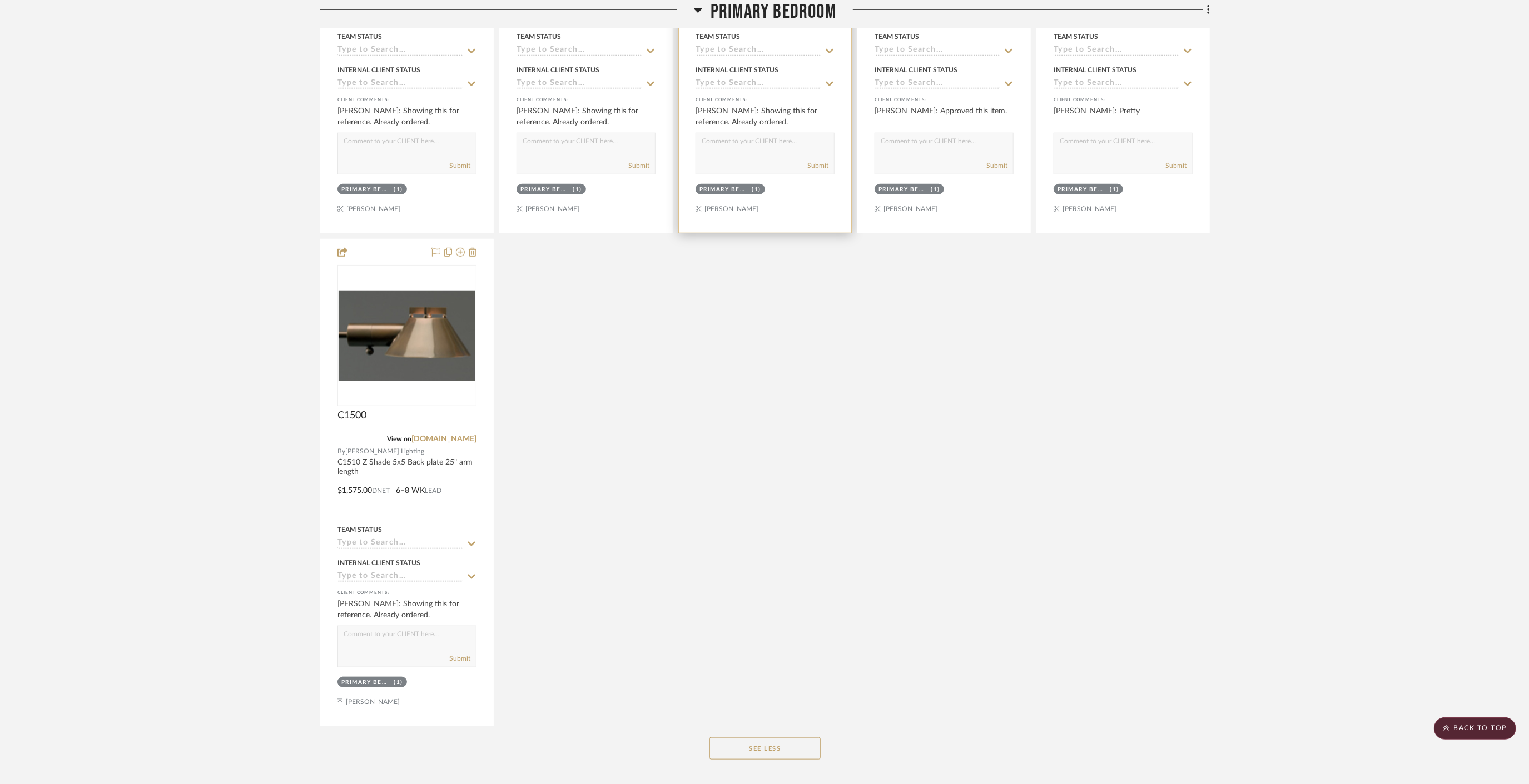
scroll to position [9156, 0]
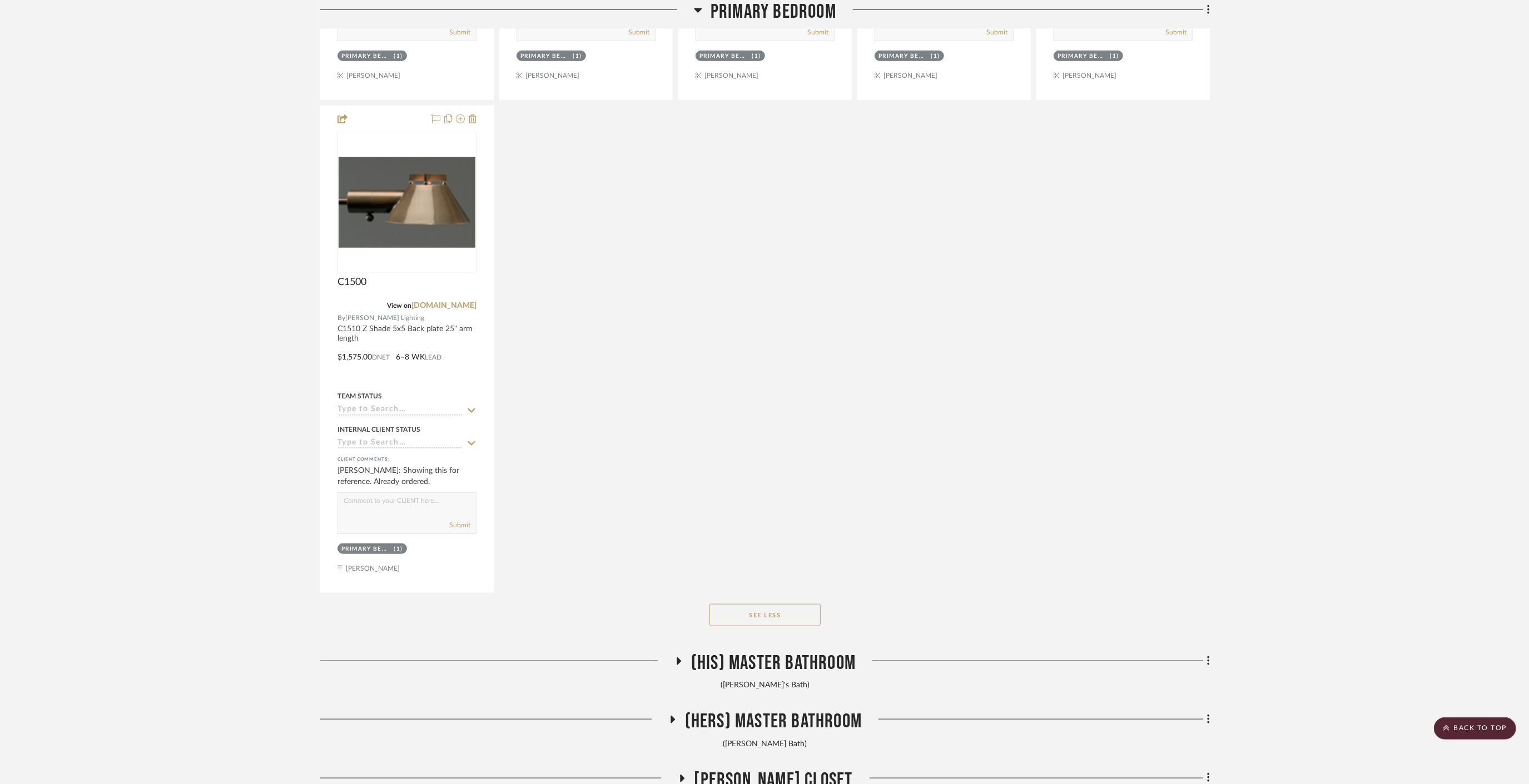
click at [789, 651] on span "(His) Master Bathroom" at bounding box center [773, 663] width 165 height 24
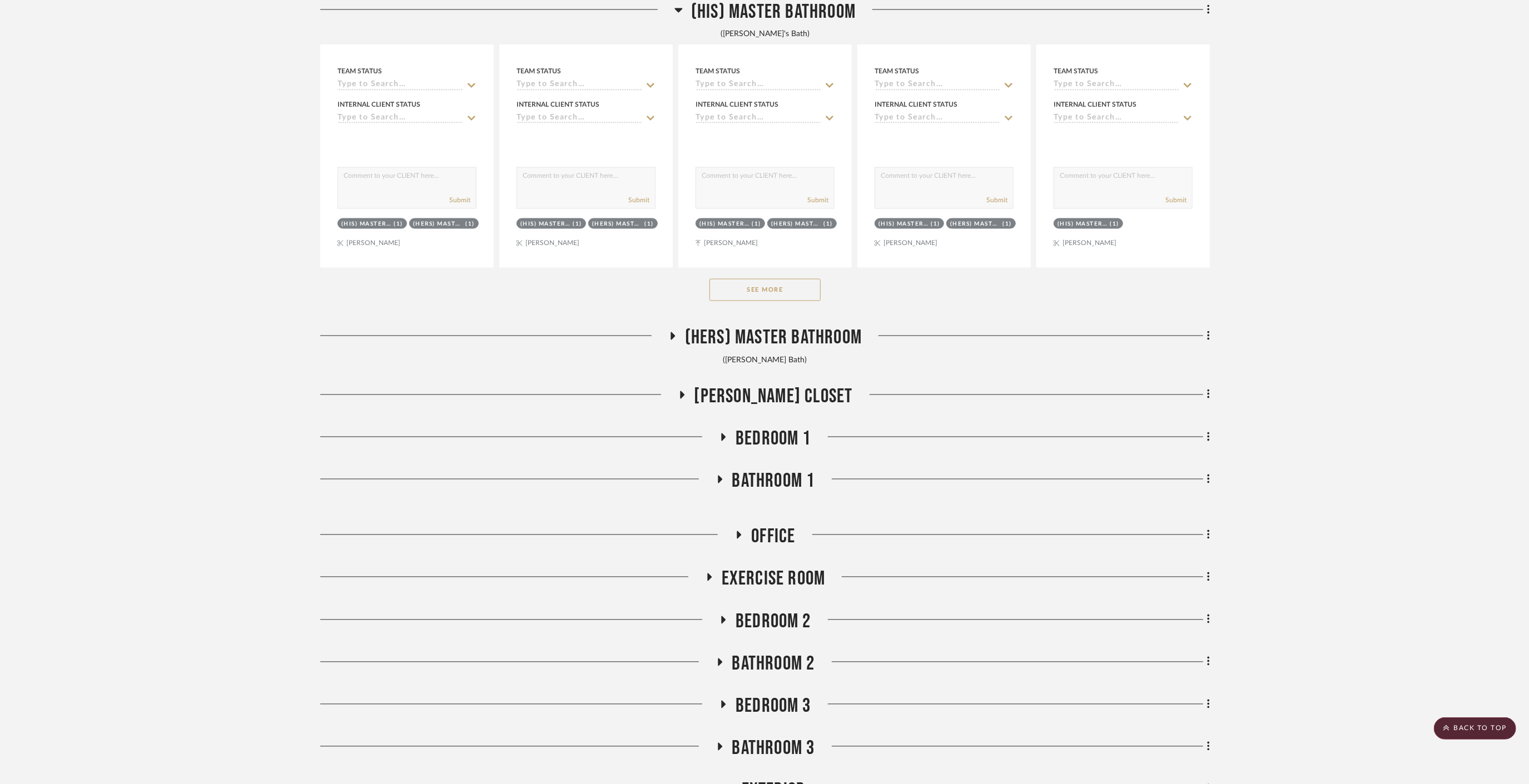
scroll to position [10206, 0]
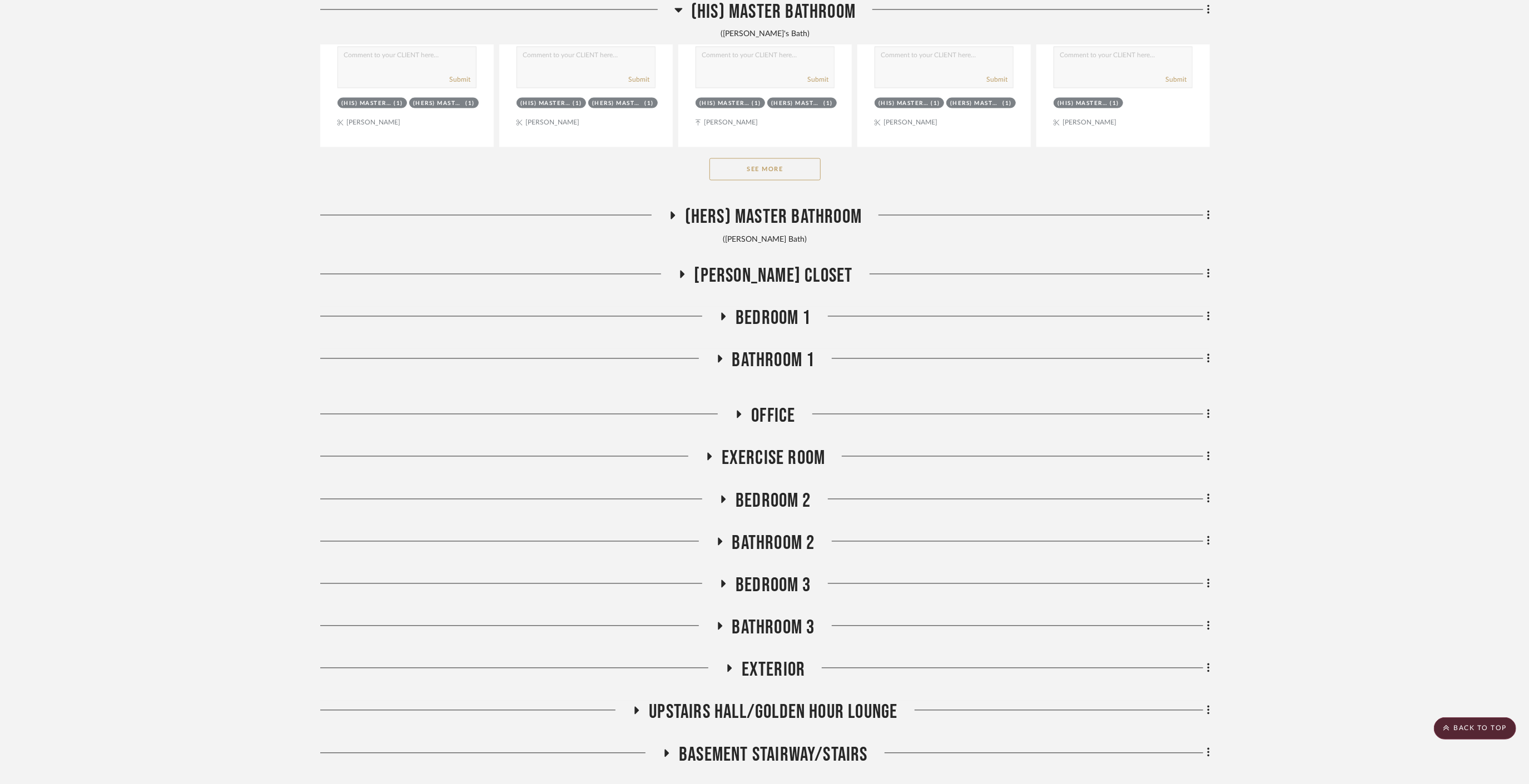
click at [808, 271] on span "Keely's Closet" at bounding box center [774, 277] width 159 height 24
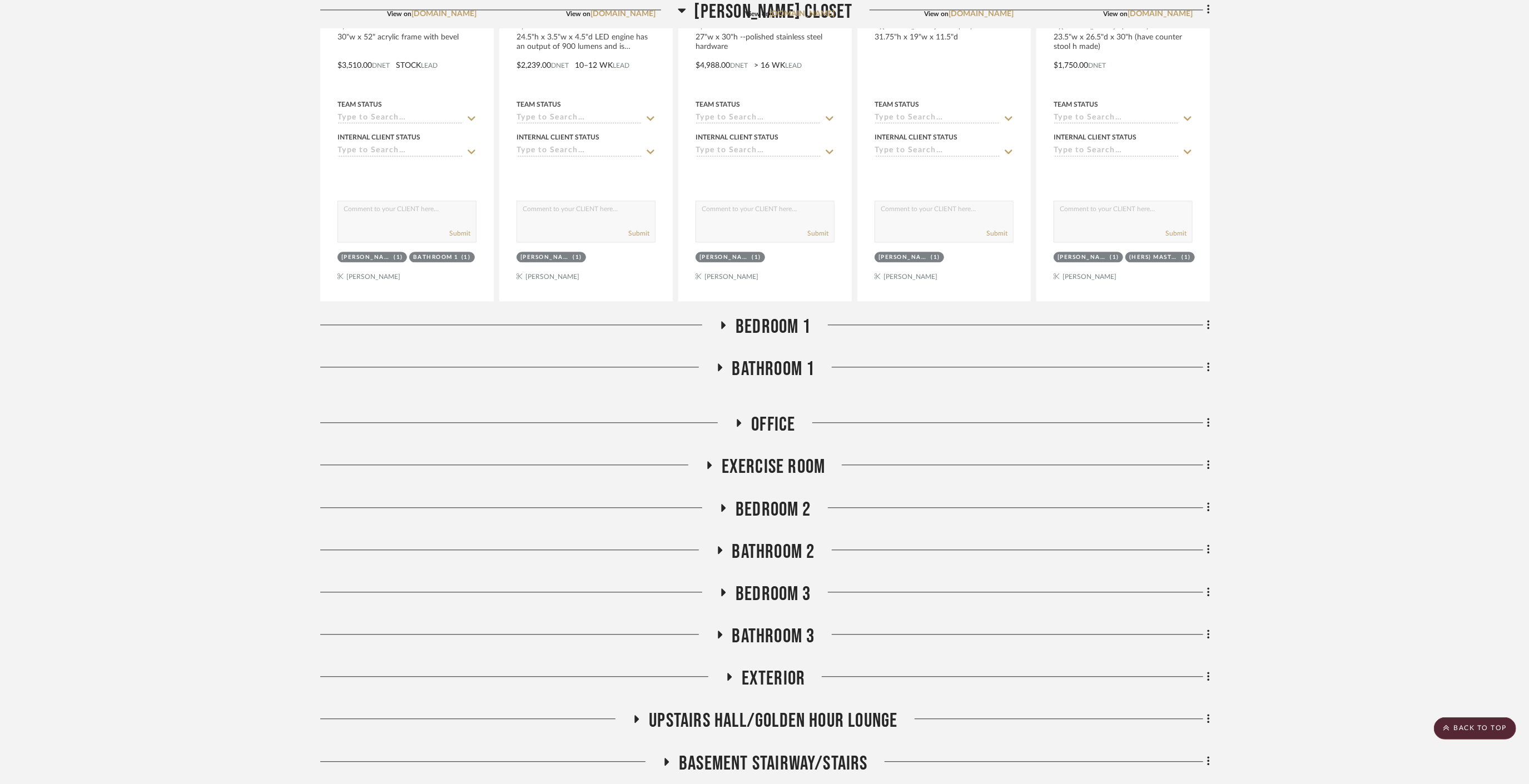
scroll to position [10700, 0]
click at [756, 317] on span "Bedroom 1" at bounding box center [773, 326] width 76 height 24
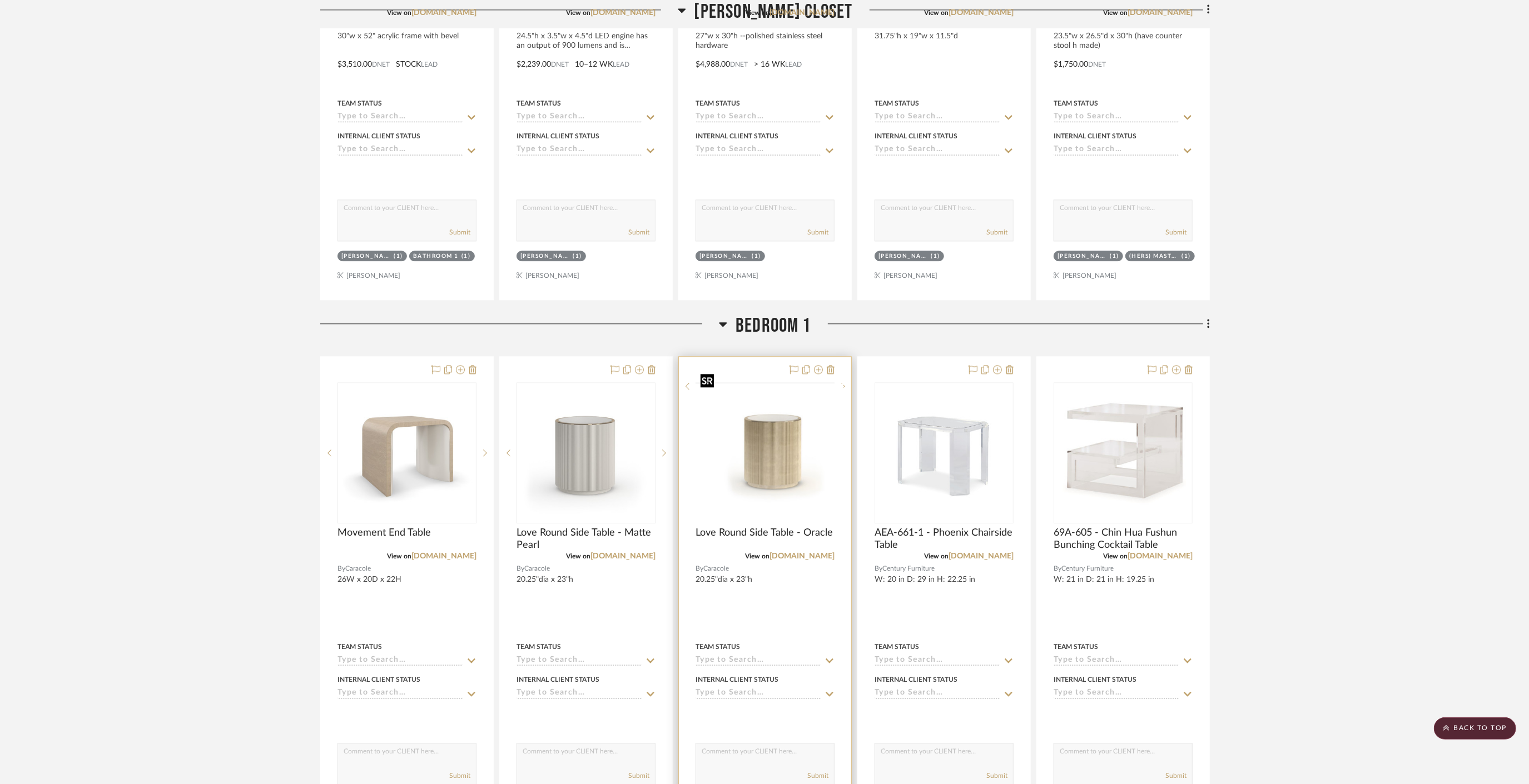
scroll to position [11008, 0]
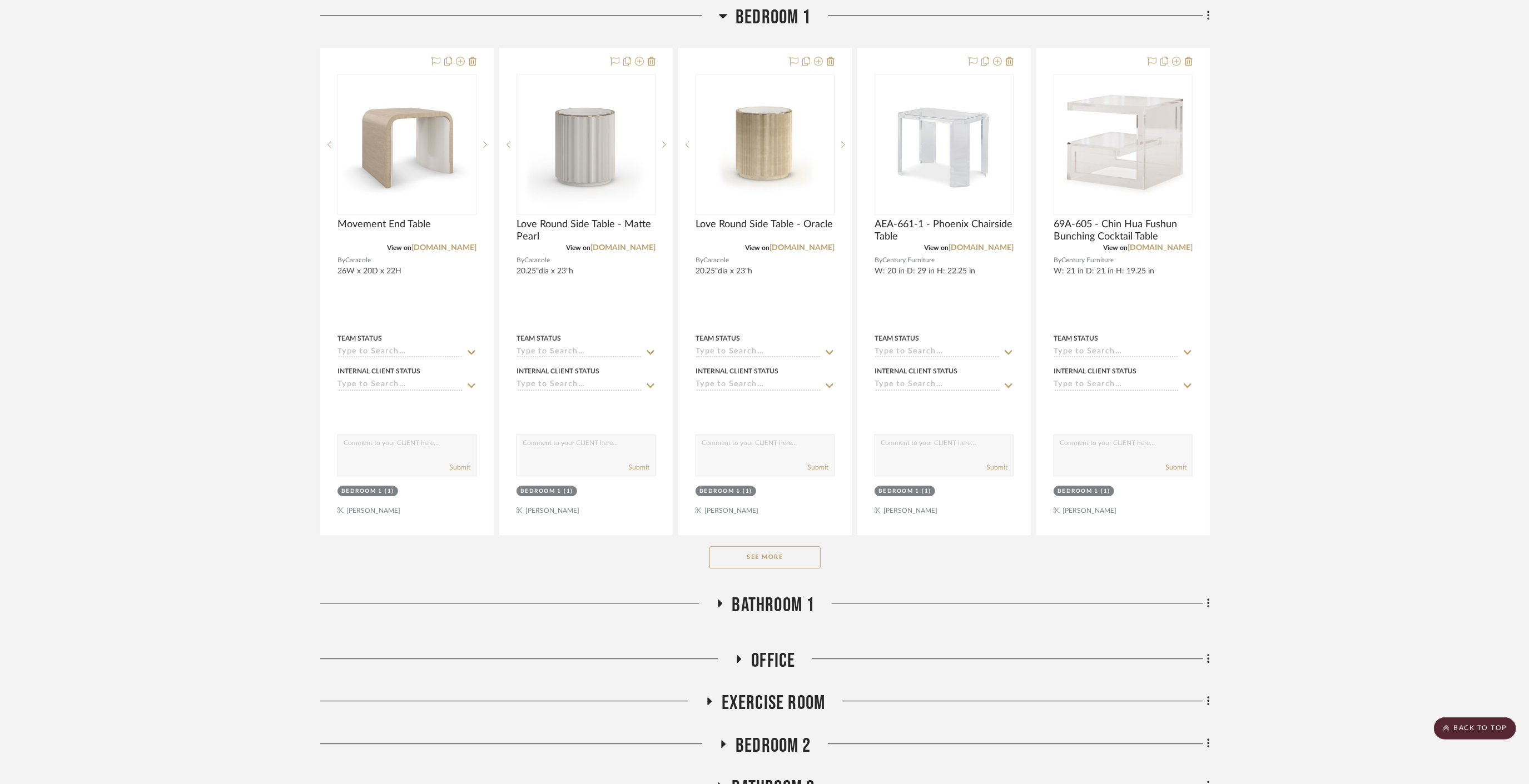
click at [754, 546] on button "See More" at bounding box center [765, 557] width 111 height 22
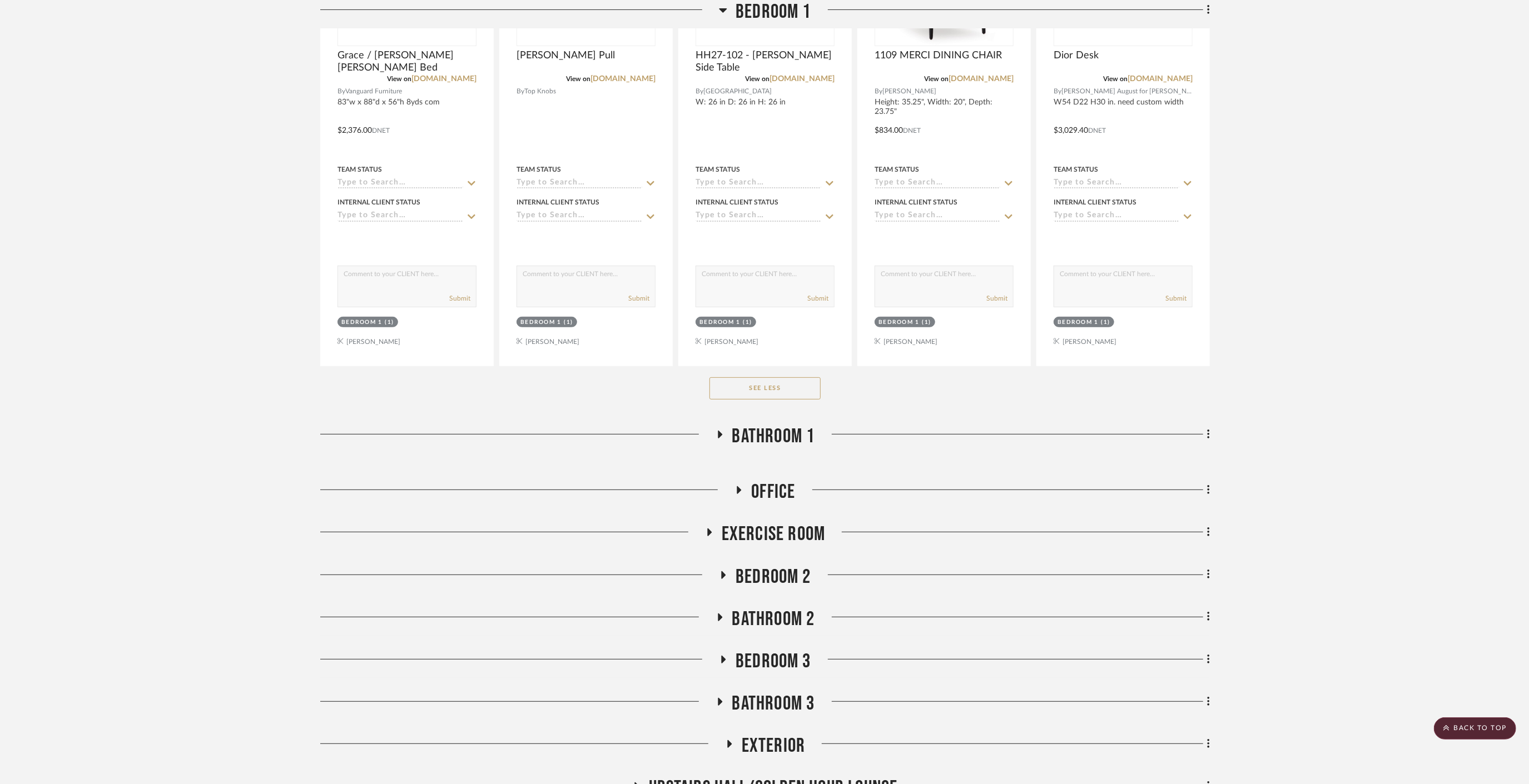
scroll to position [12675, 0]
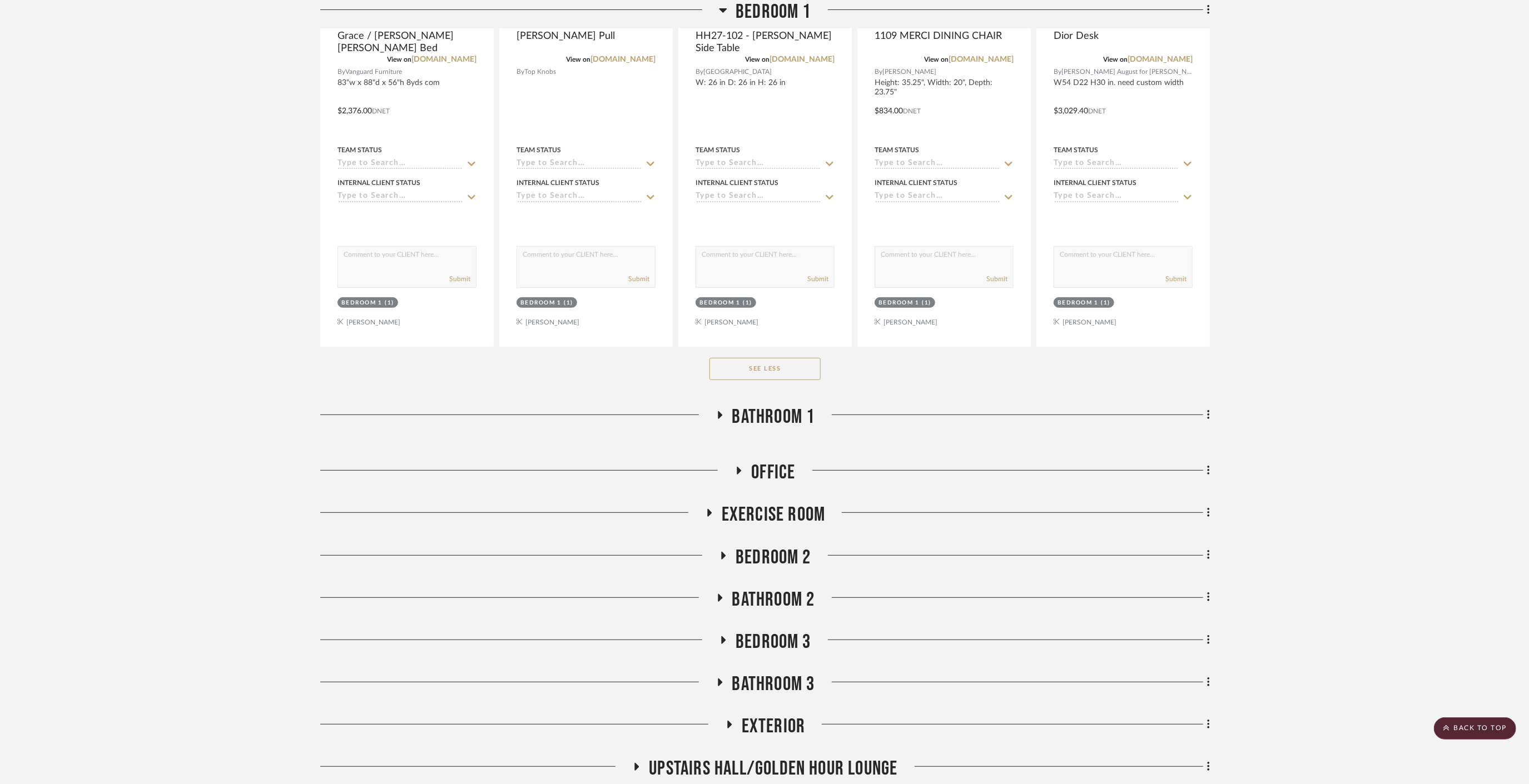
click at [768, 503] on span "Exercise Room" at bounding box center [774, 515] width 104 height 24
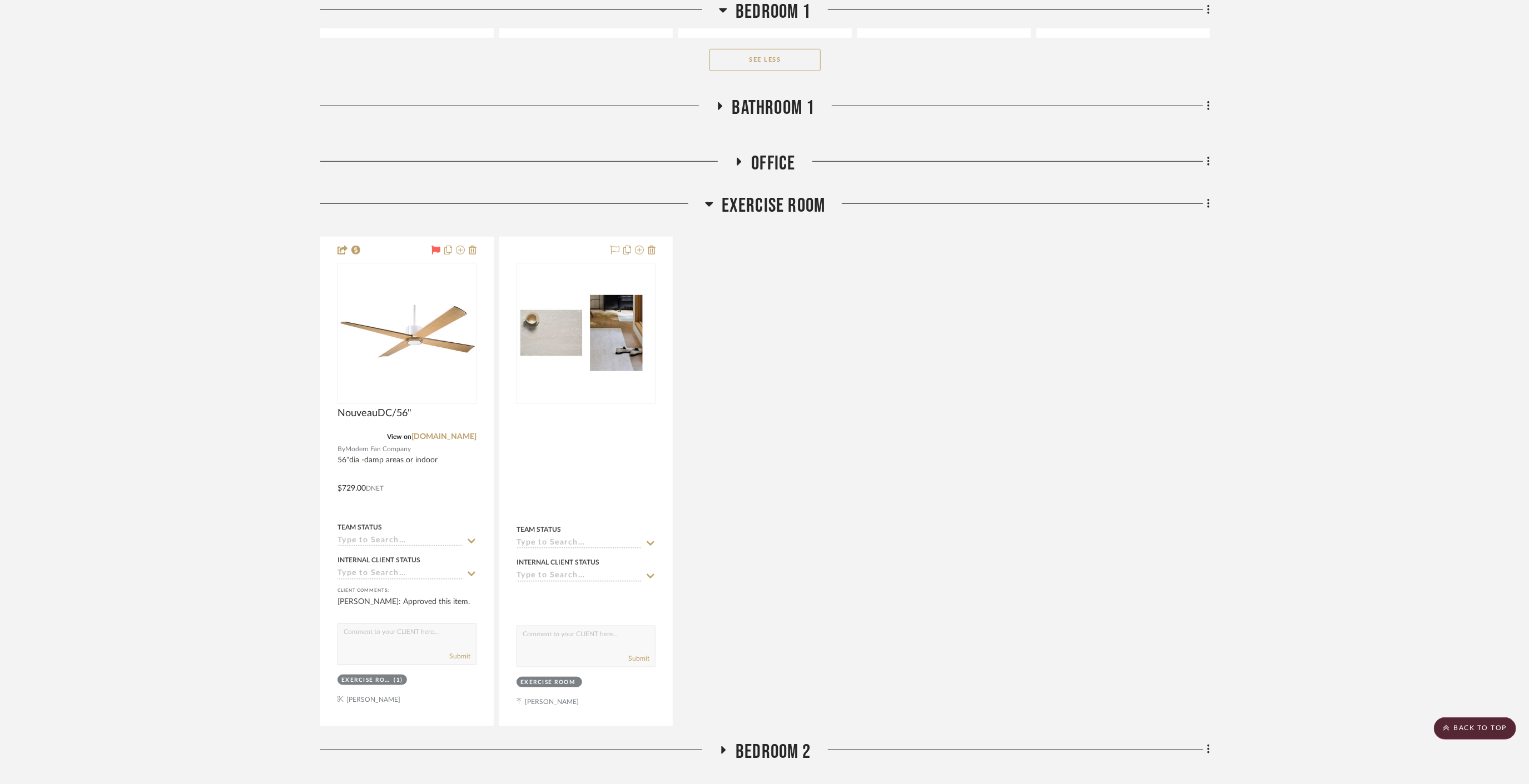
scroll to position [13293, 0]
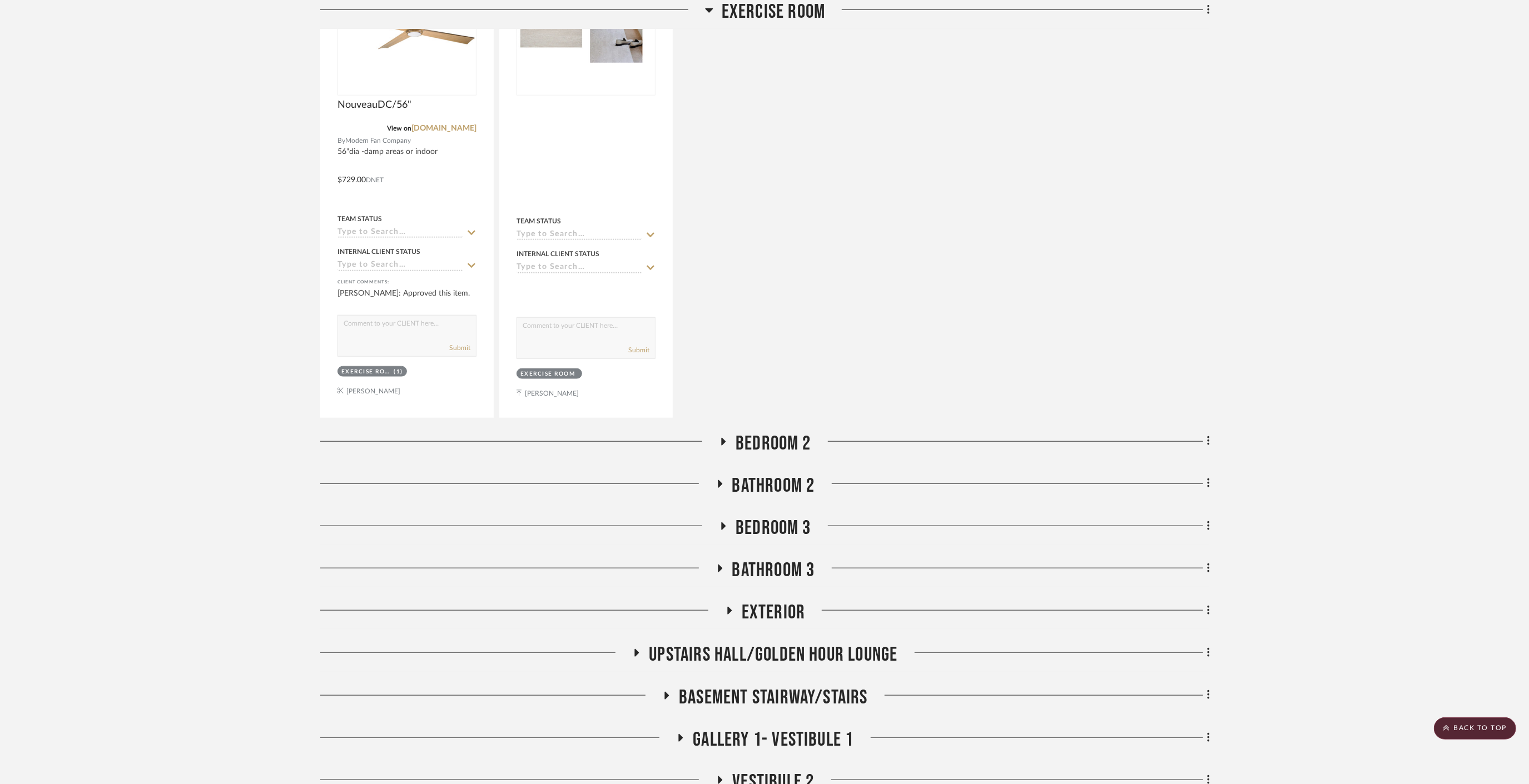
click at [764, 432] on span "Bedroom 2" at bounding box center [773, 444] width 76 height 24
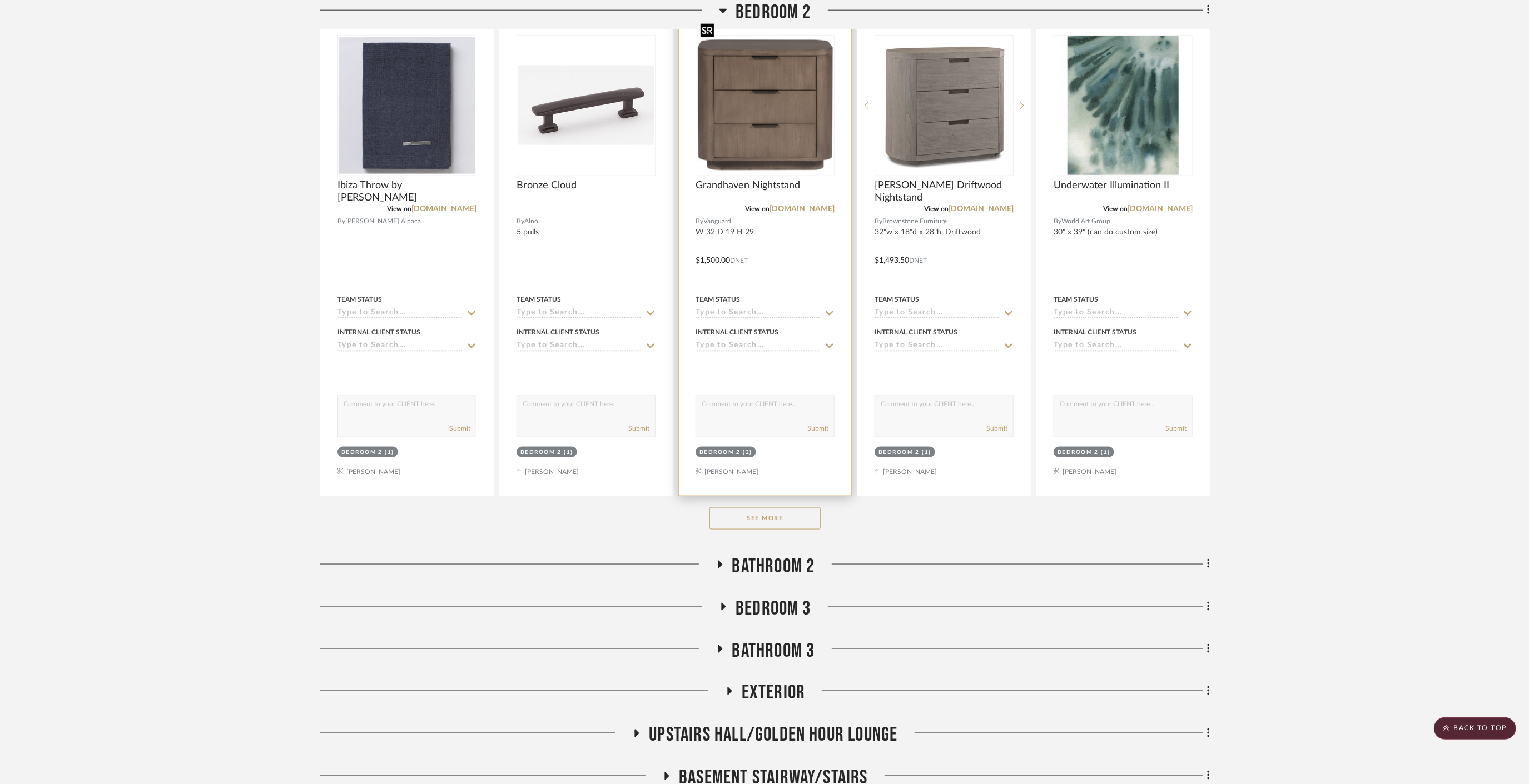
scroll to position [13972, 0]
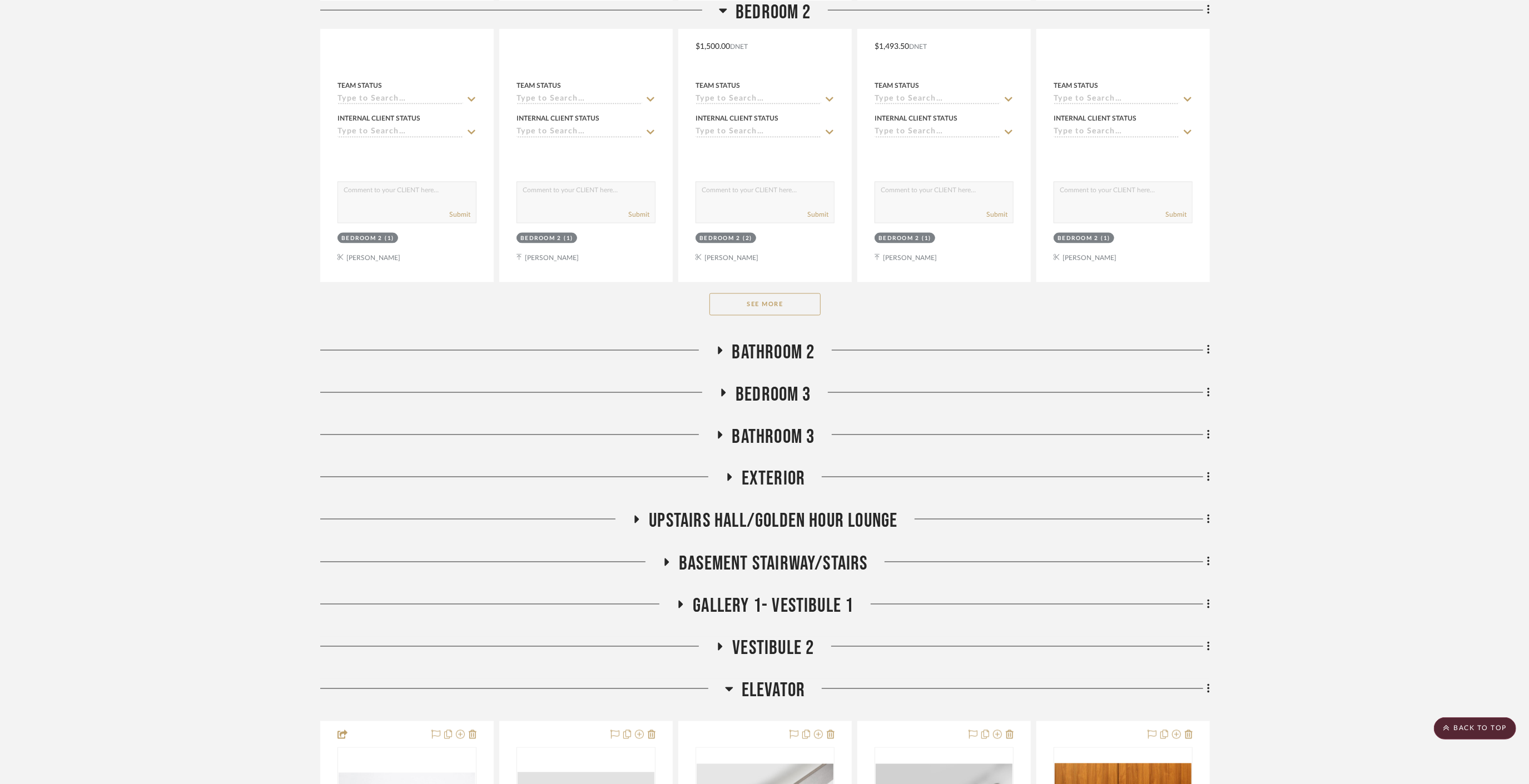
click at [762, 383] on span "Bedroom 3" at bounding box center [773, 395] width 76 height 24
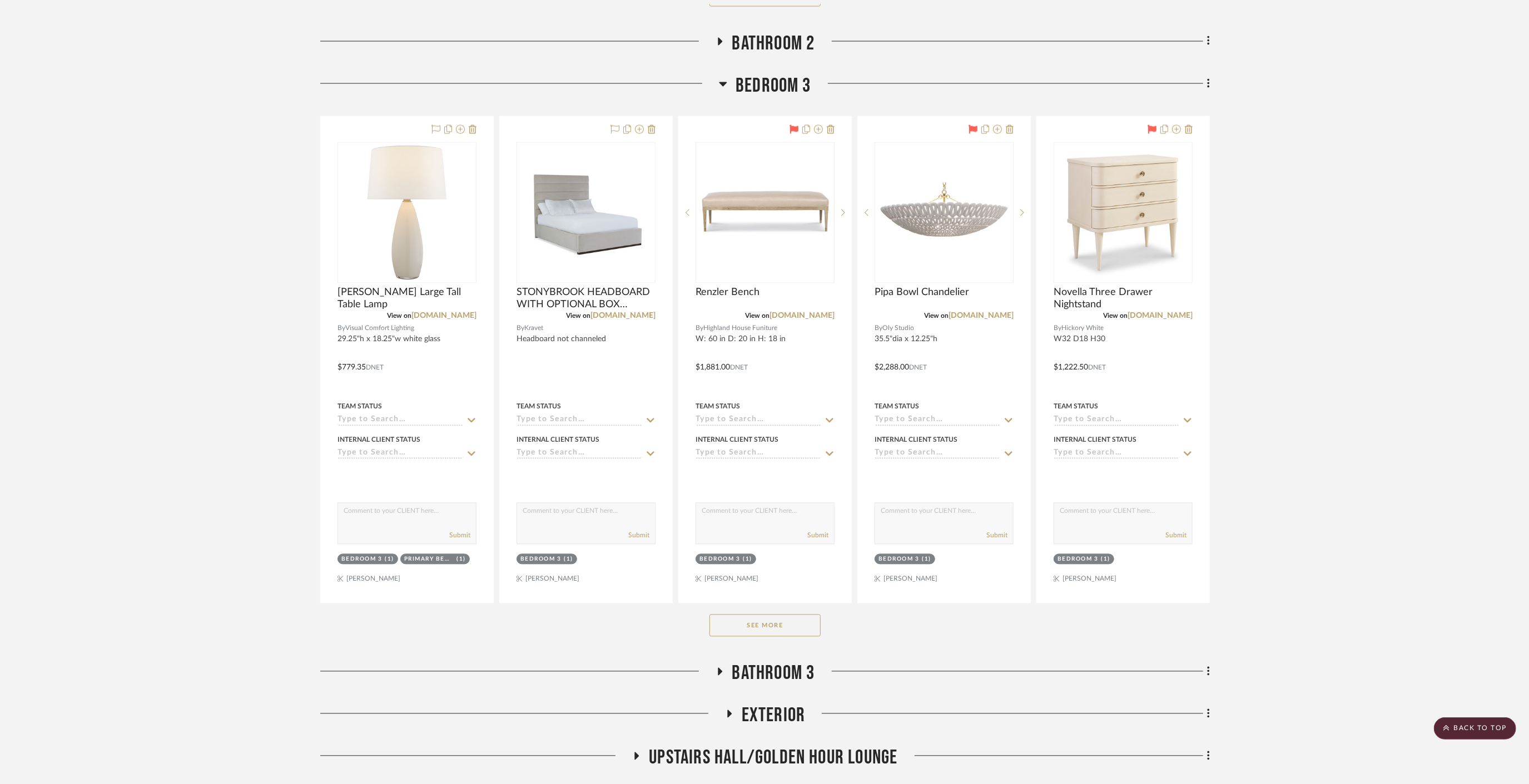
scroll to position [14590, 0]
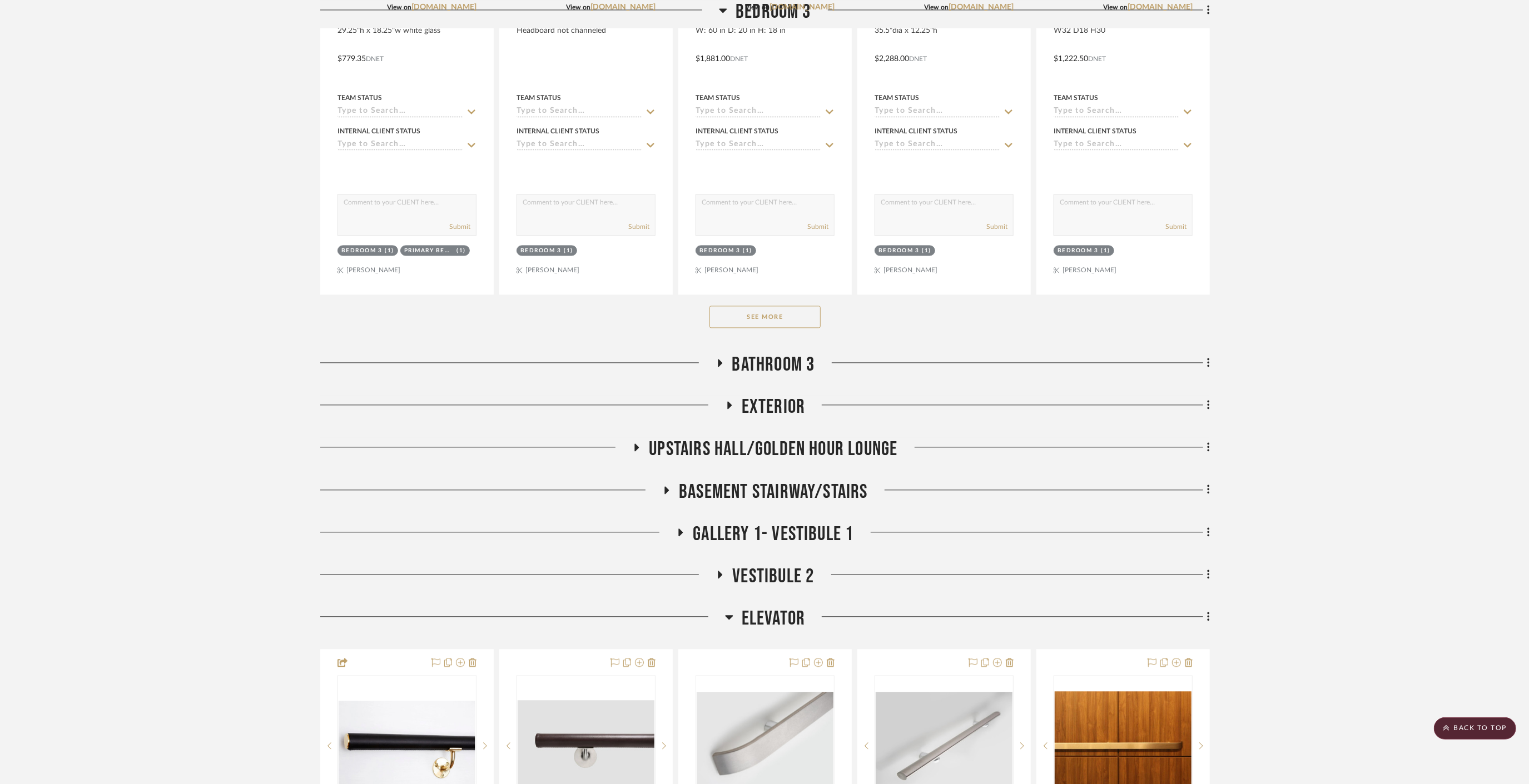
click at [768, 395] on span "Exterior" at bounding box center [773, 407] width 64 height 24
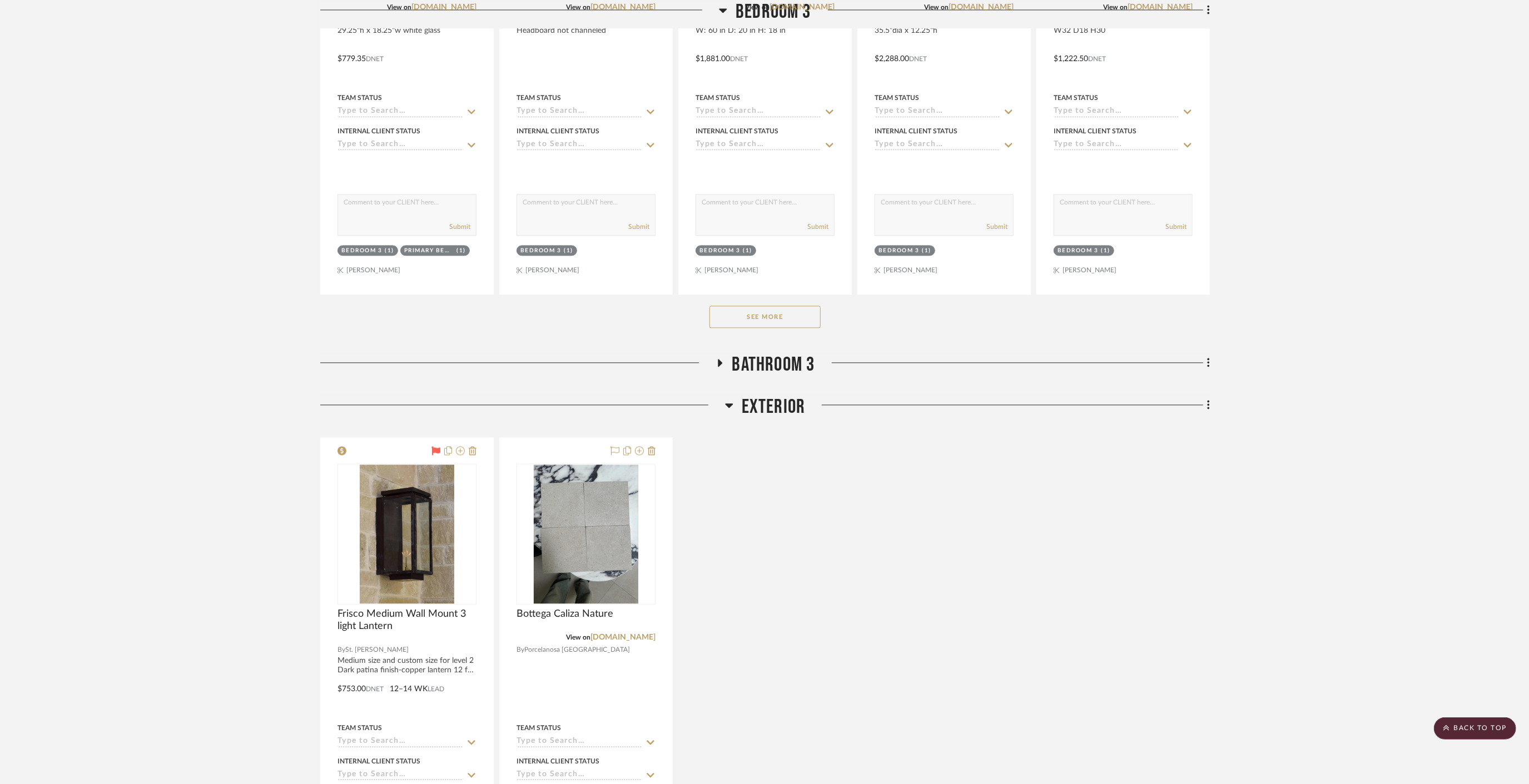
click at [768, 395] on span "Exterior" at bounding box center [773, 407] width 64 height 24
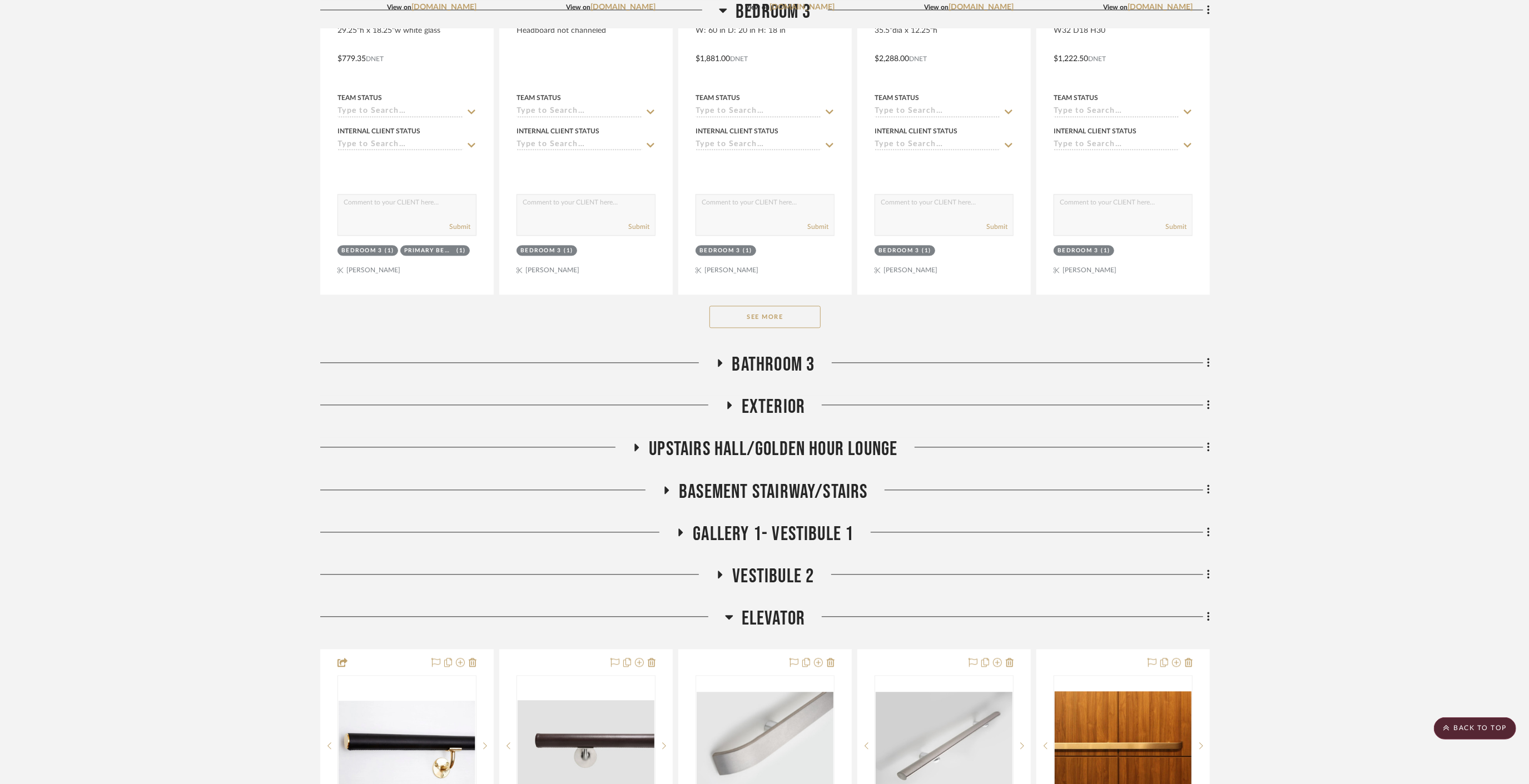
click at [767, 437] on span "Upstairs Hall/Golden Hour Lounge" at bounding box center [773, 449] width 249 height 24
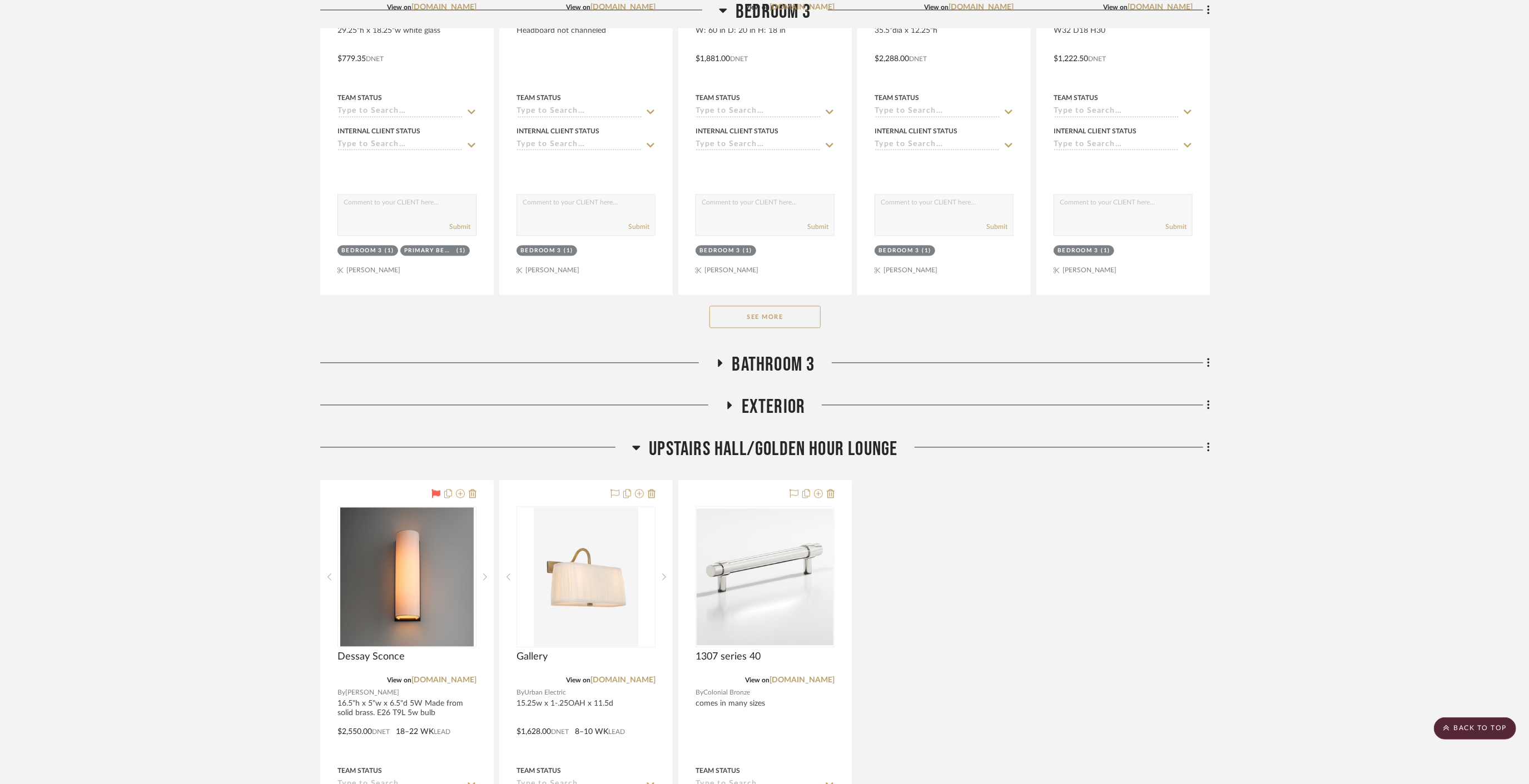
click at [767, 437] on span "Upstairs Hall/Golden Hour Lounge" at bounding box center [773, 449] width 249 height 24
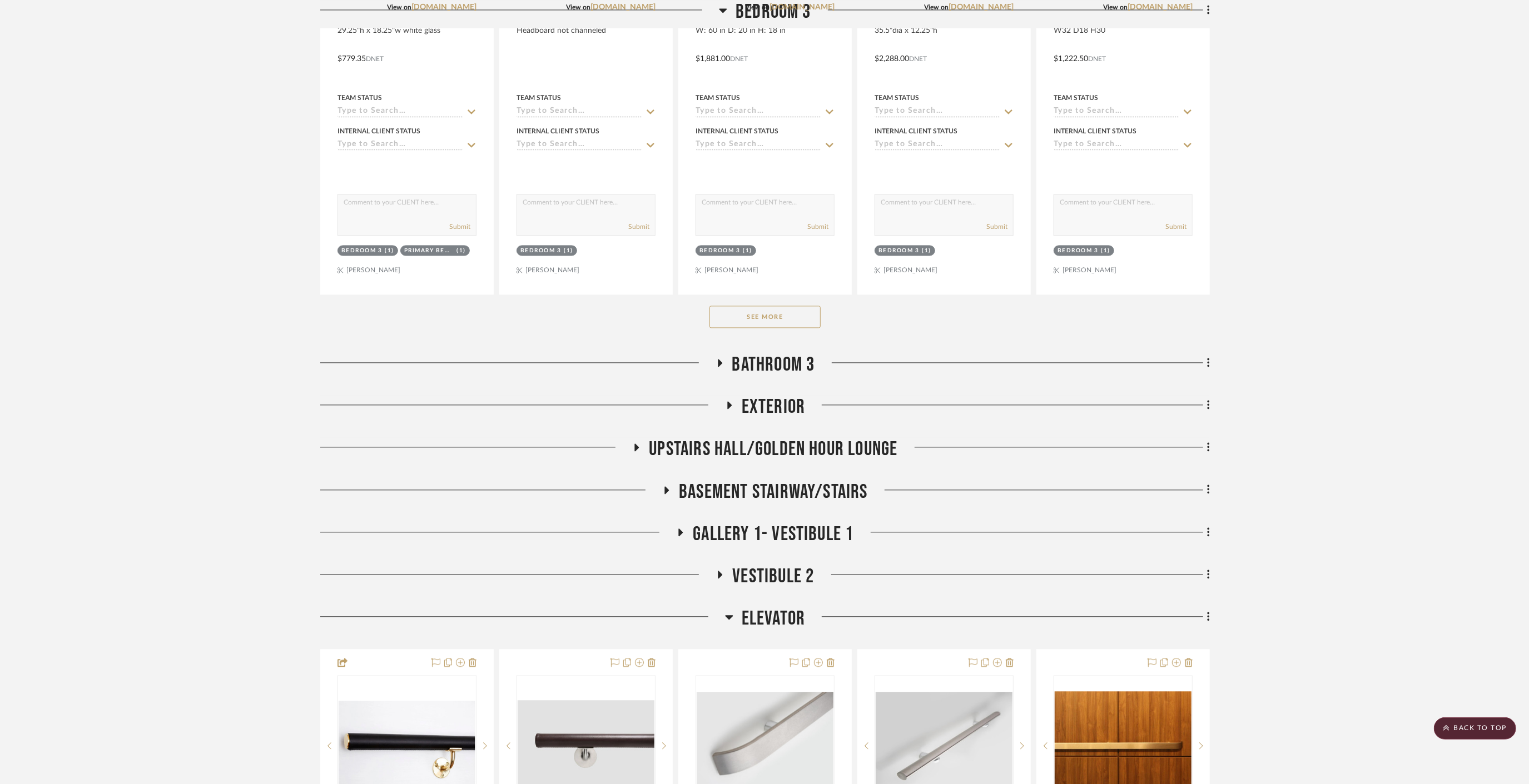
click at [744, 480] on span "Basement stairway/Stairs" at bounding box center [773, 492] width 189 height 24
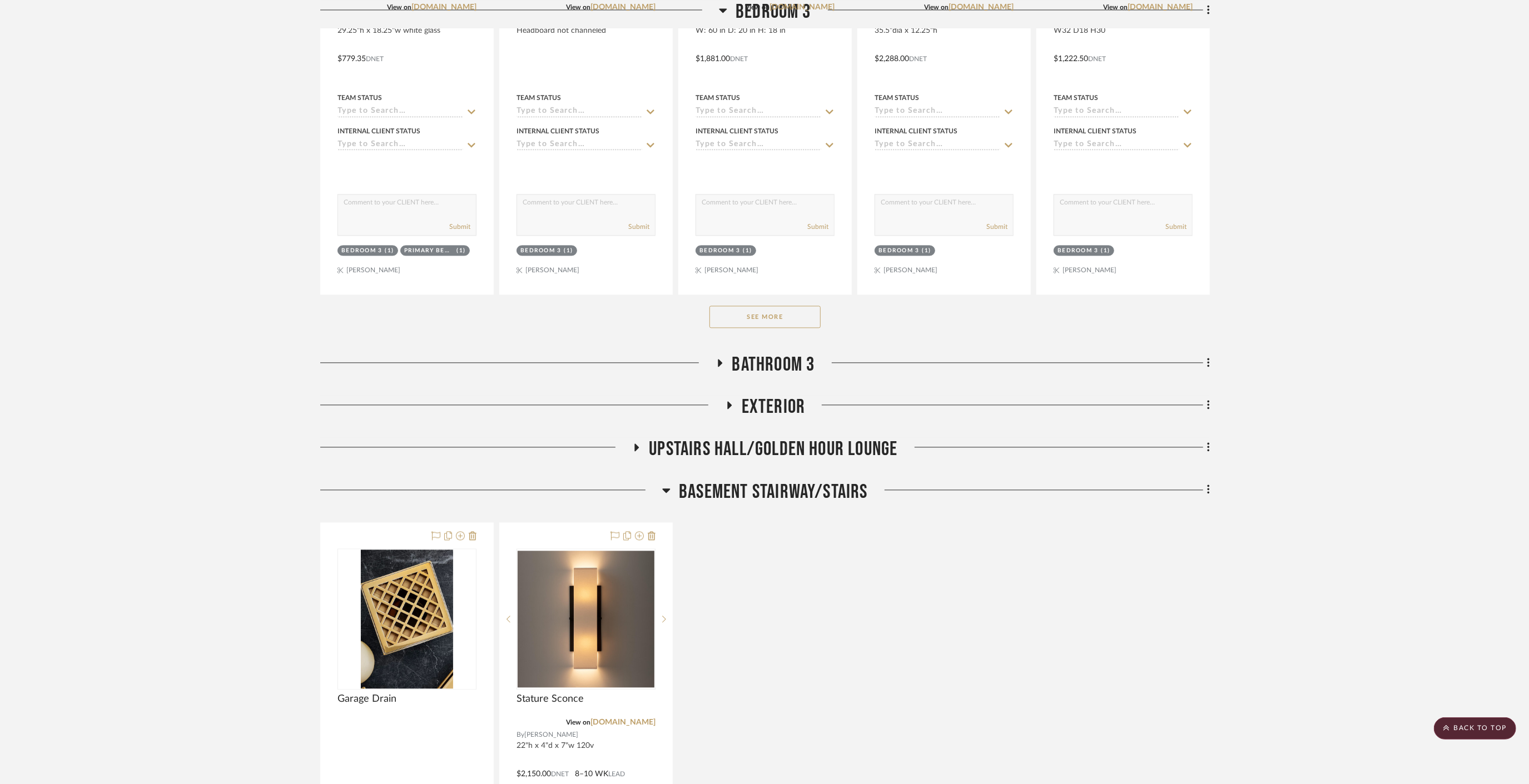
click at [744, 480] on span "Basement stairway/Stairs" at bounding box center [773, 492] width 189 height 24
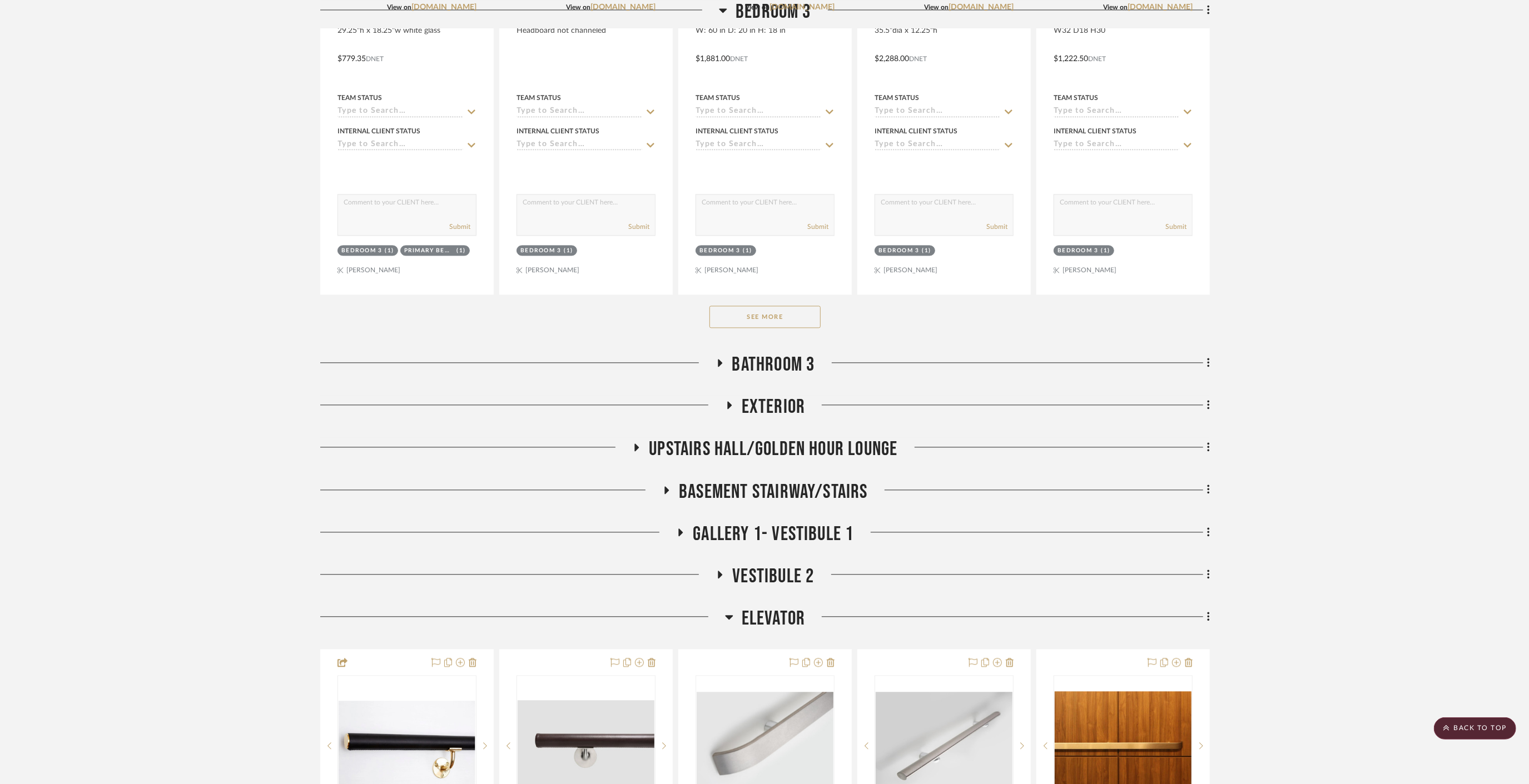
click at [765, 522] on span "Gallery 1- Vestibule 1" at bounding box center [773, 534] width 160 height 24
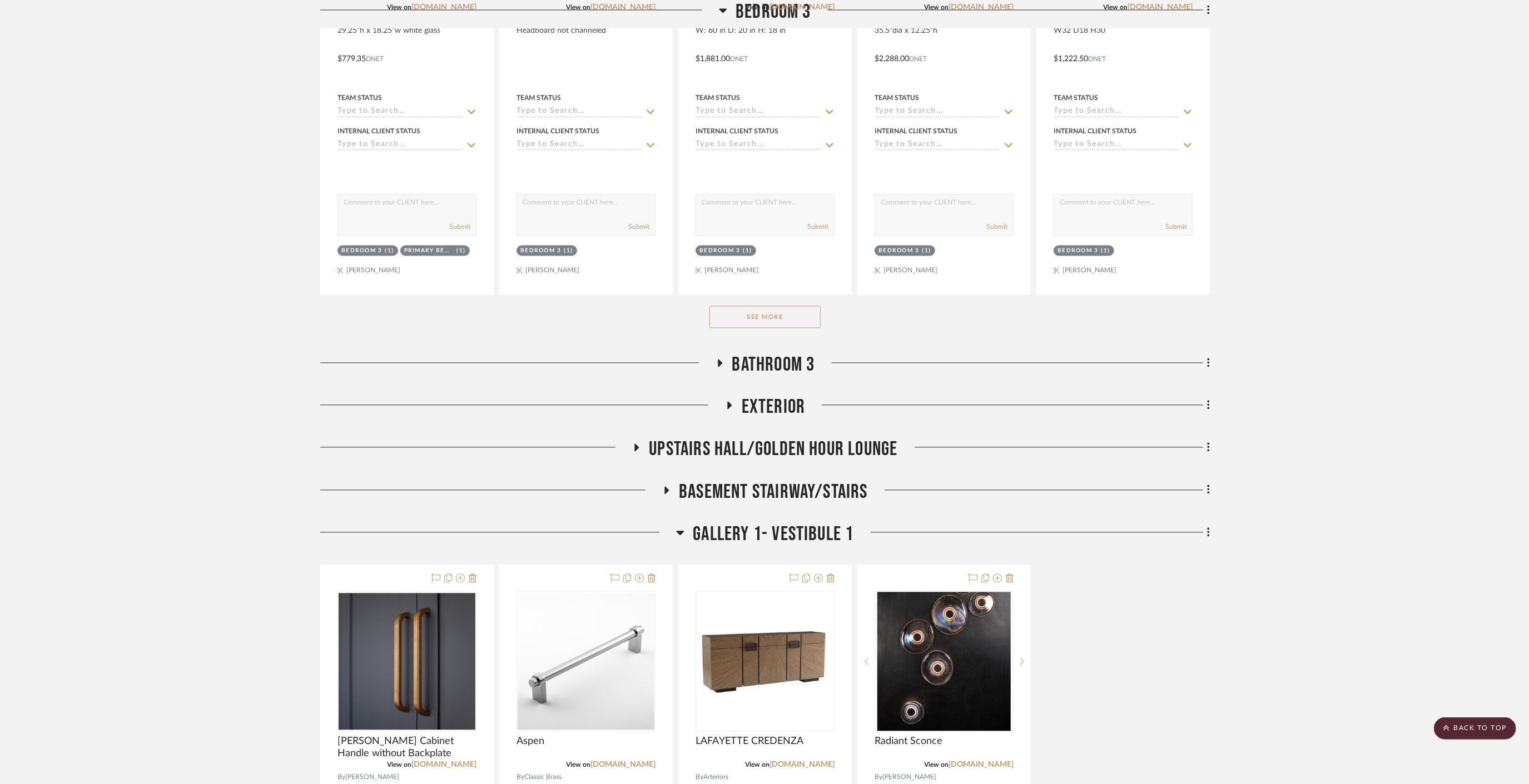
click at [749, 480] on span "Basement stairway/Stairs" at bounding box center [773, 492] width 189 height 24
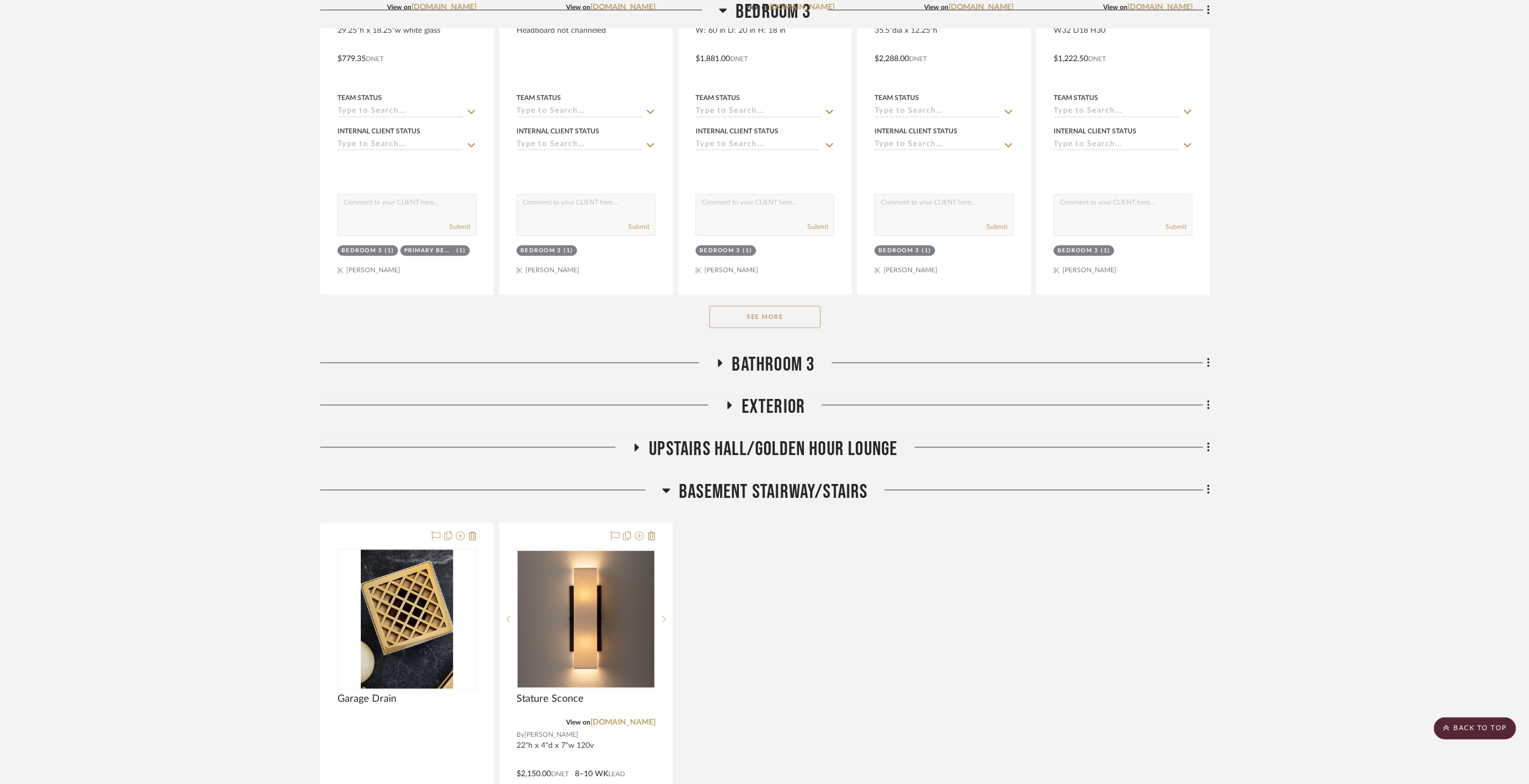
click at [749, 480] on span "Basement stairway/Stairs" at bounding box center [773, 492] width 189 height 24
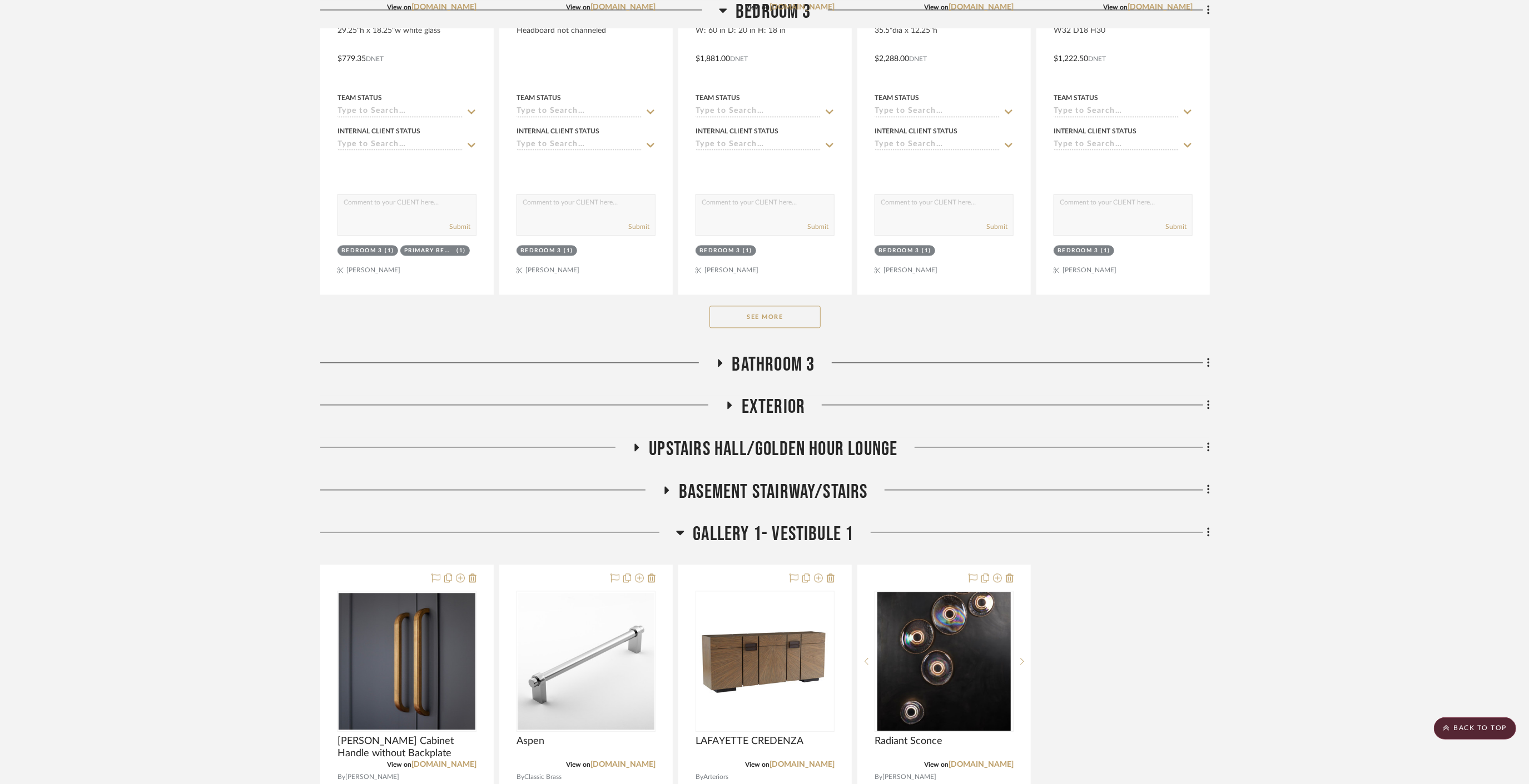
click at [772, 522] on span "Gallery 1- Vestibule 1" at bounding box center [773, 534] width 160 height 24
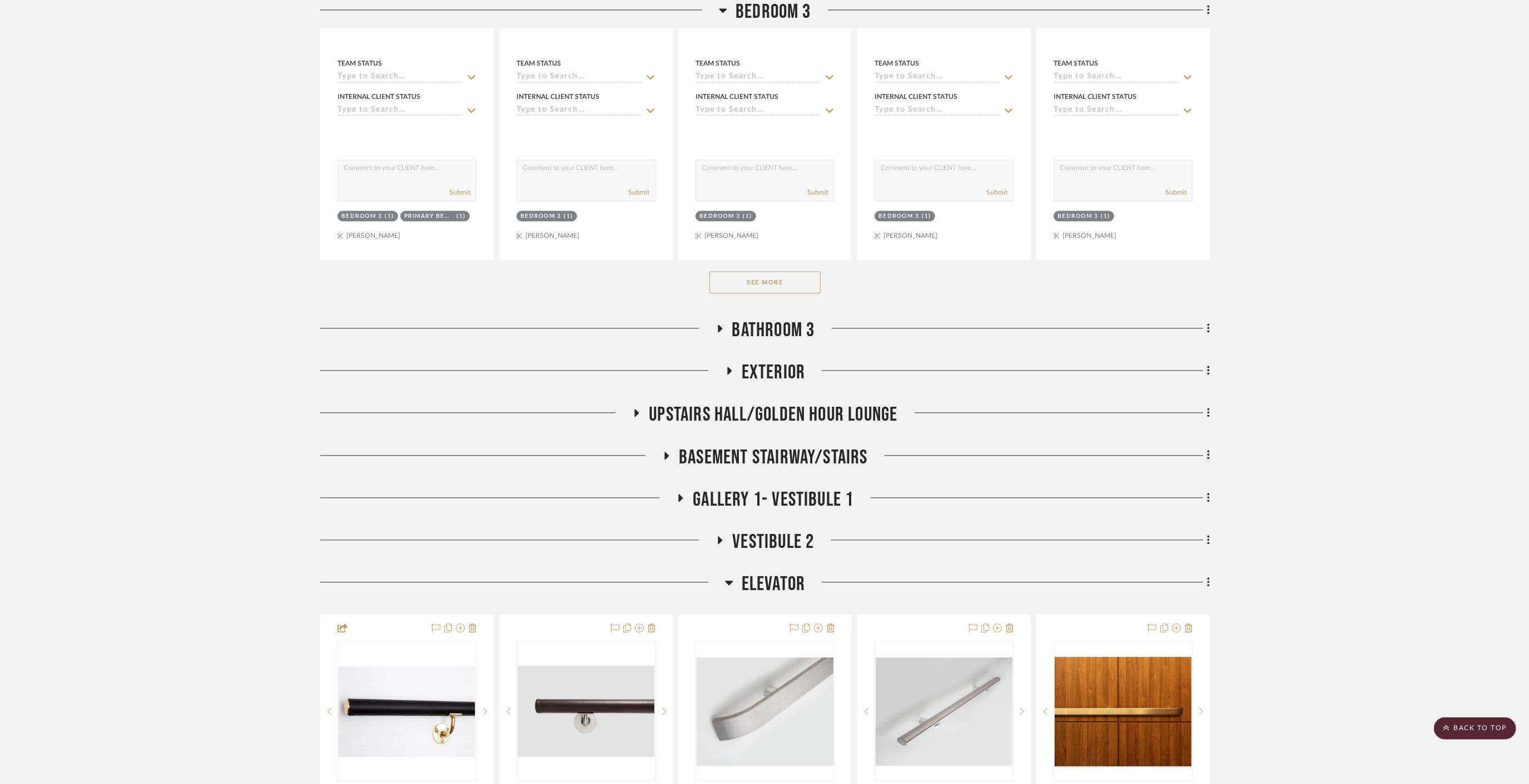
scroll to position [14652, 0]
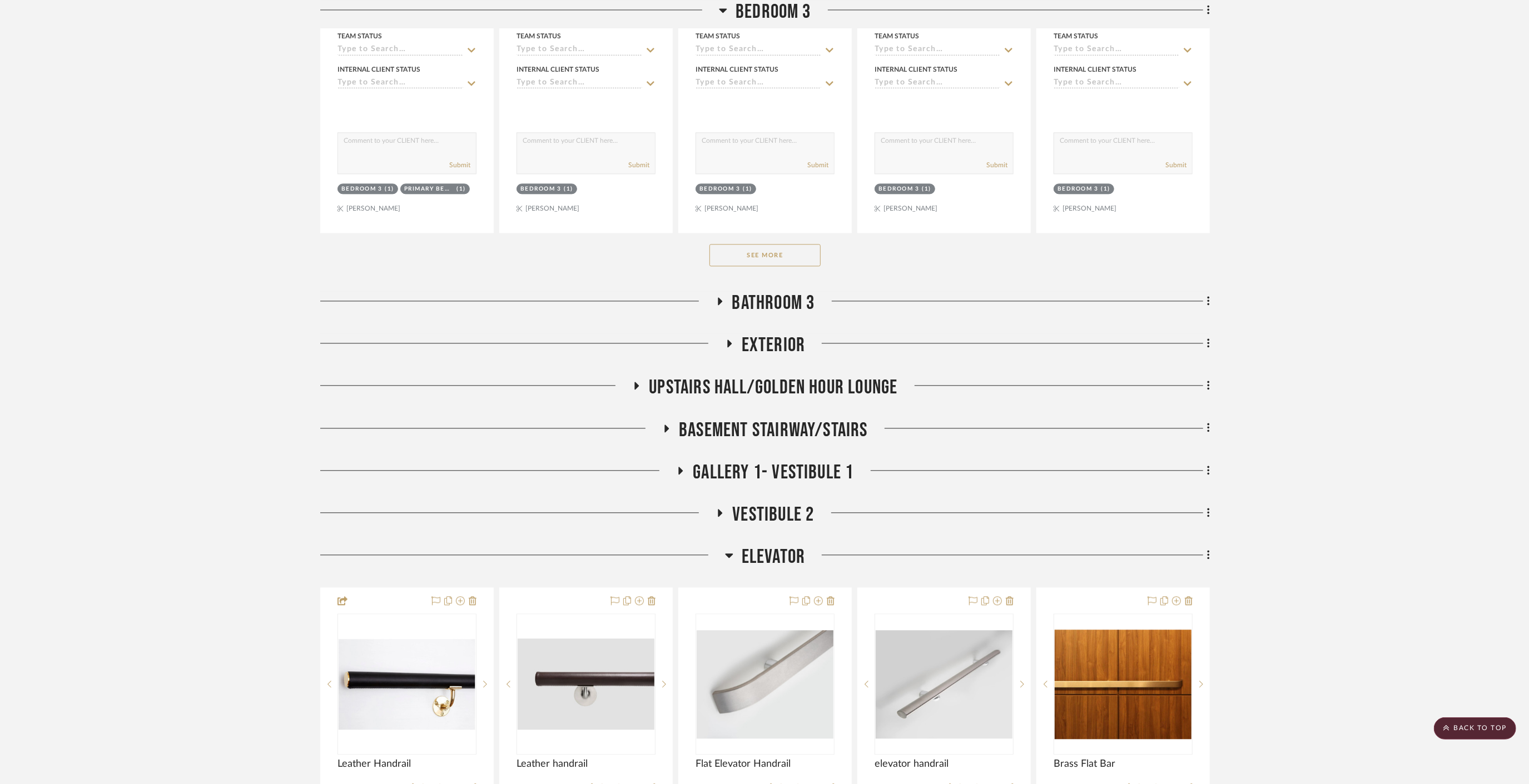
click at [765, 503] on span "Vestibule 2" at bounding box center [773, 515] width 82 height 24
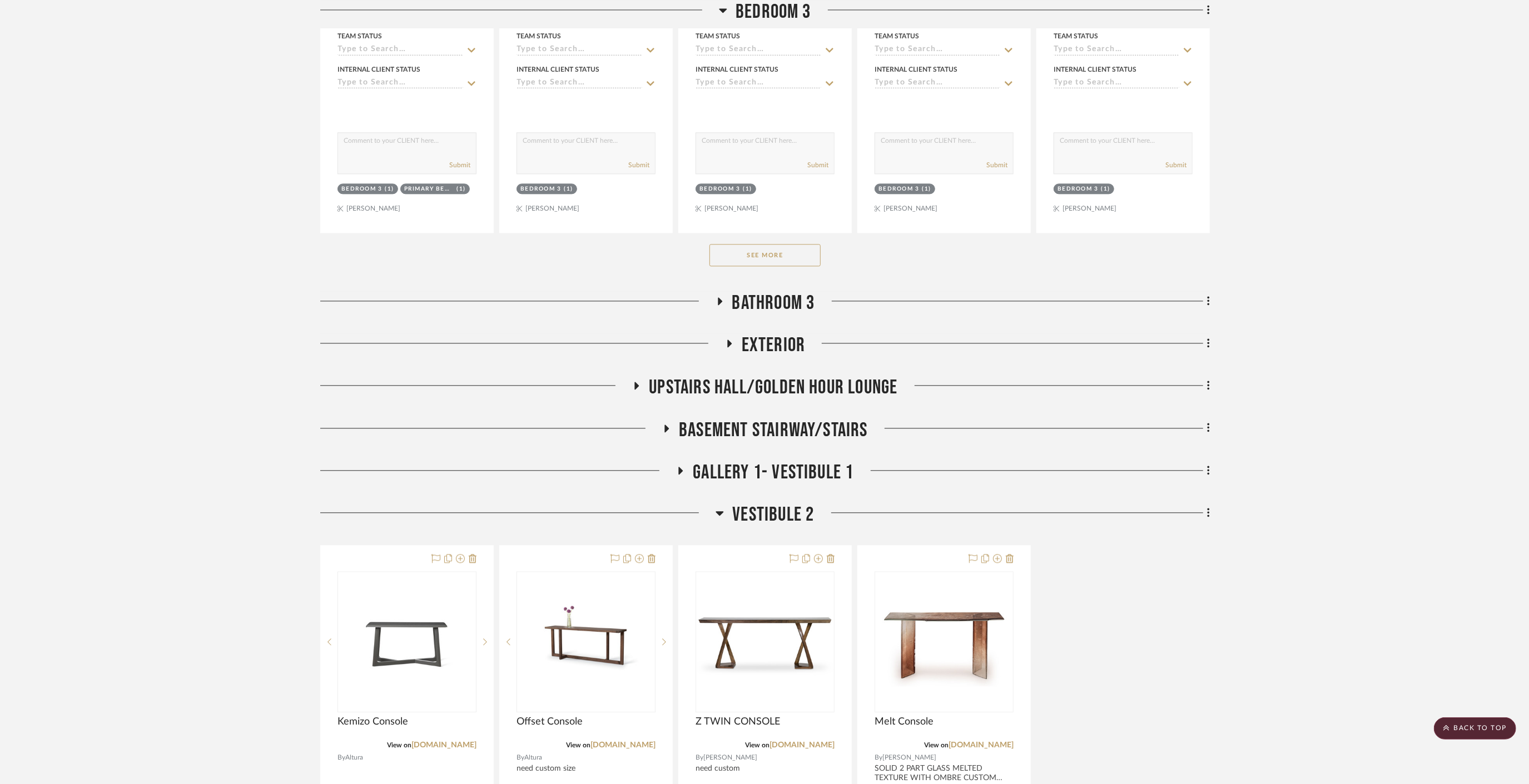
click at [767, 503] on span "Vestibule 2" at bounding box center [773, 515] width 82 height 24
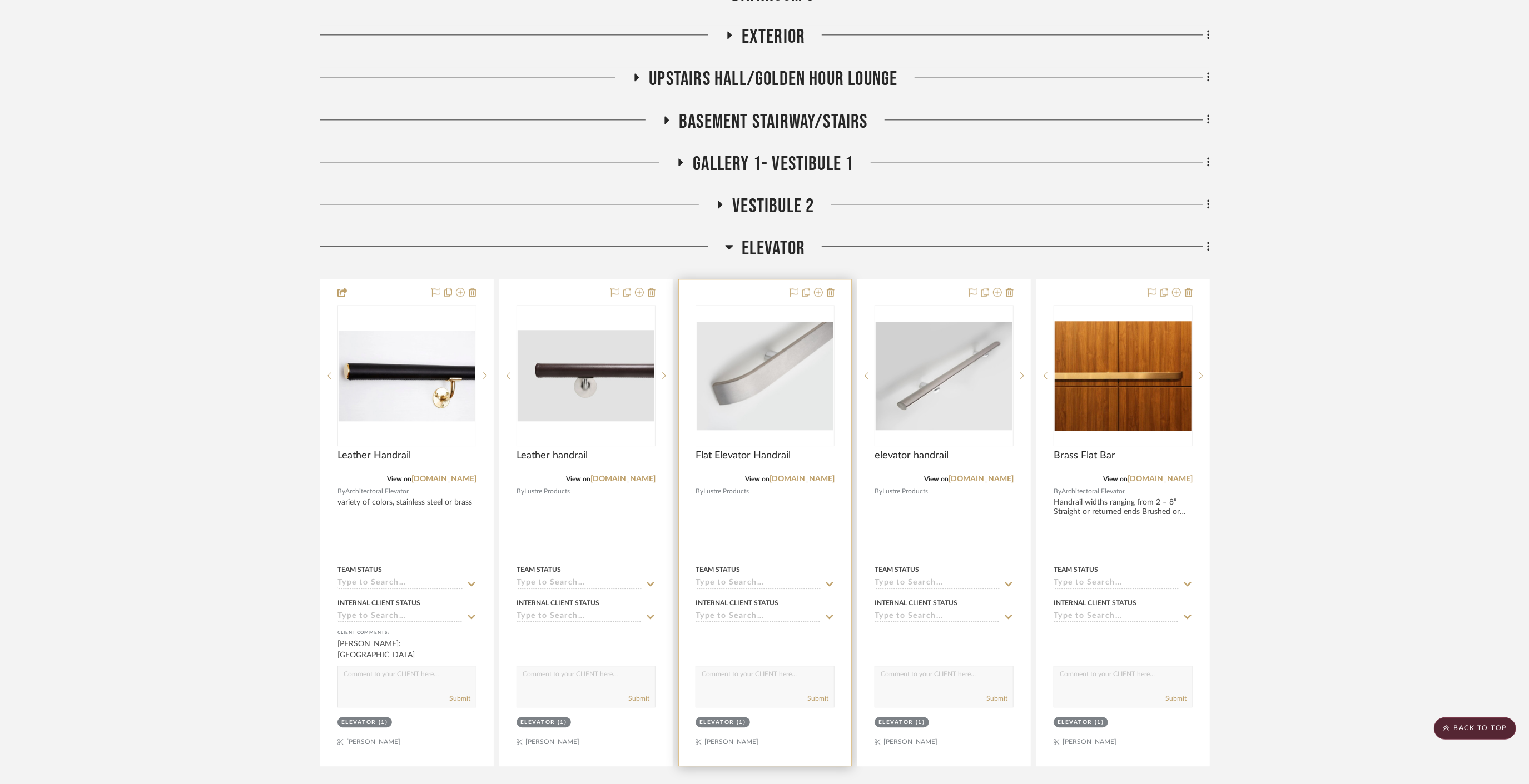
scroll to position [15067, 0]
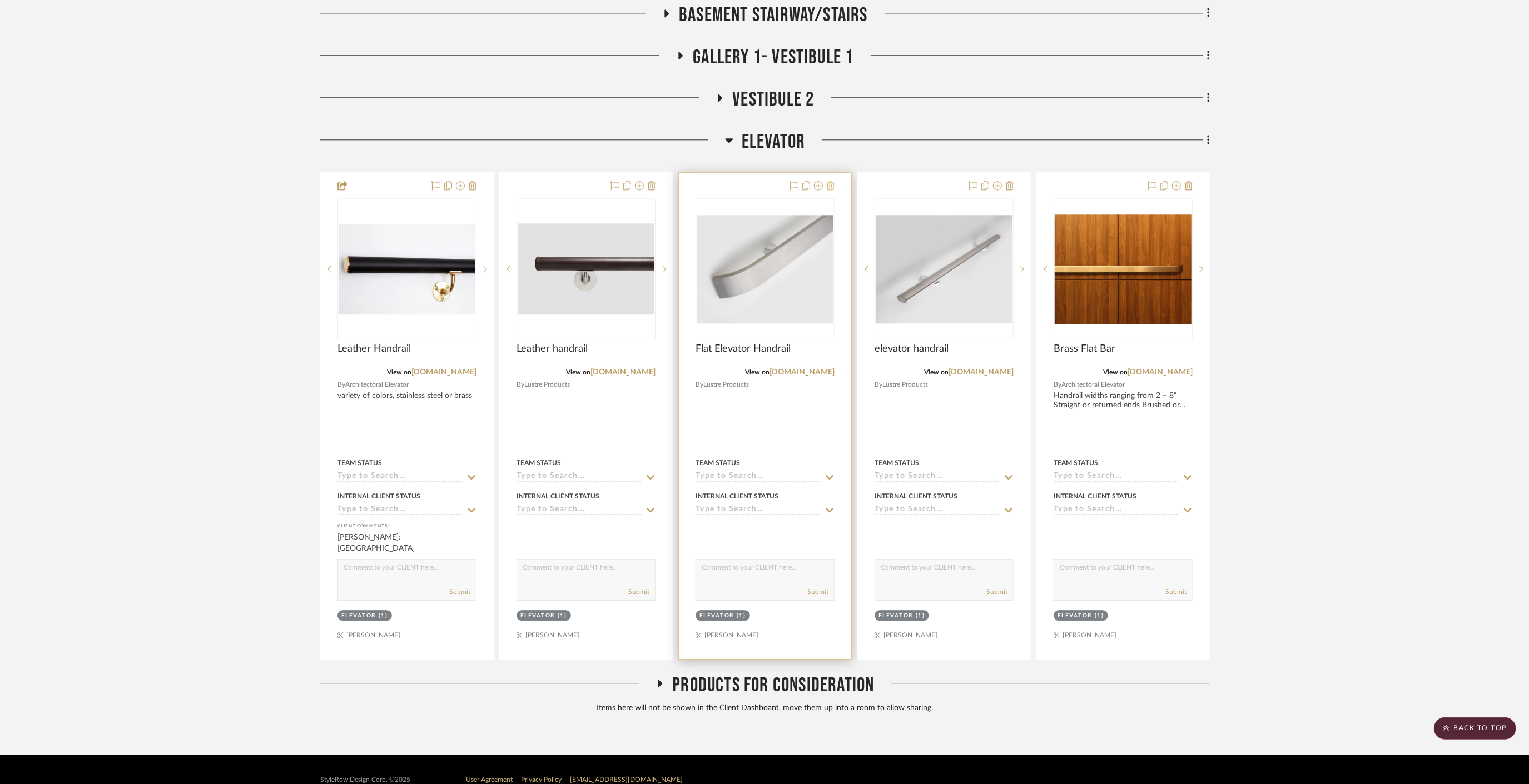
click at [832, 181] on icon at bounding box center [830, 185] width 8 height 9
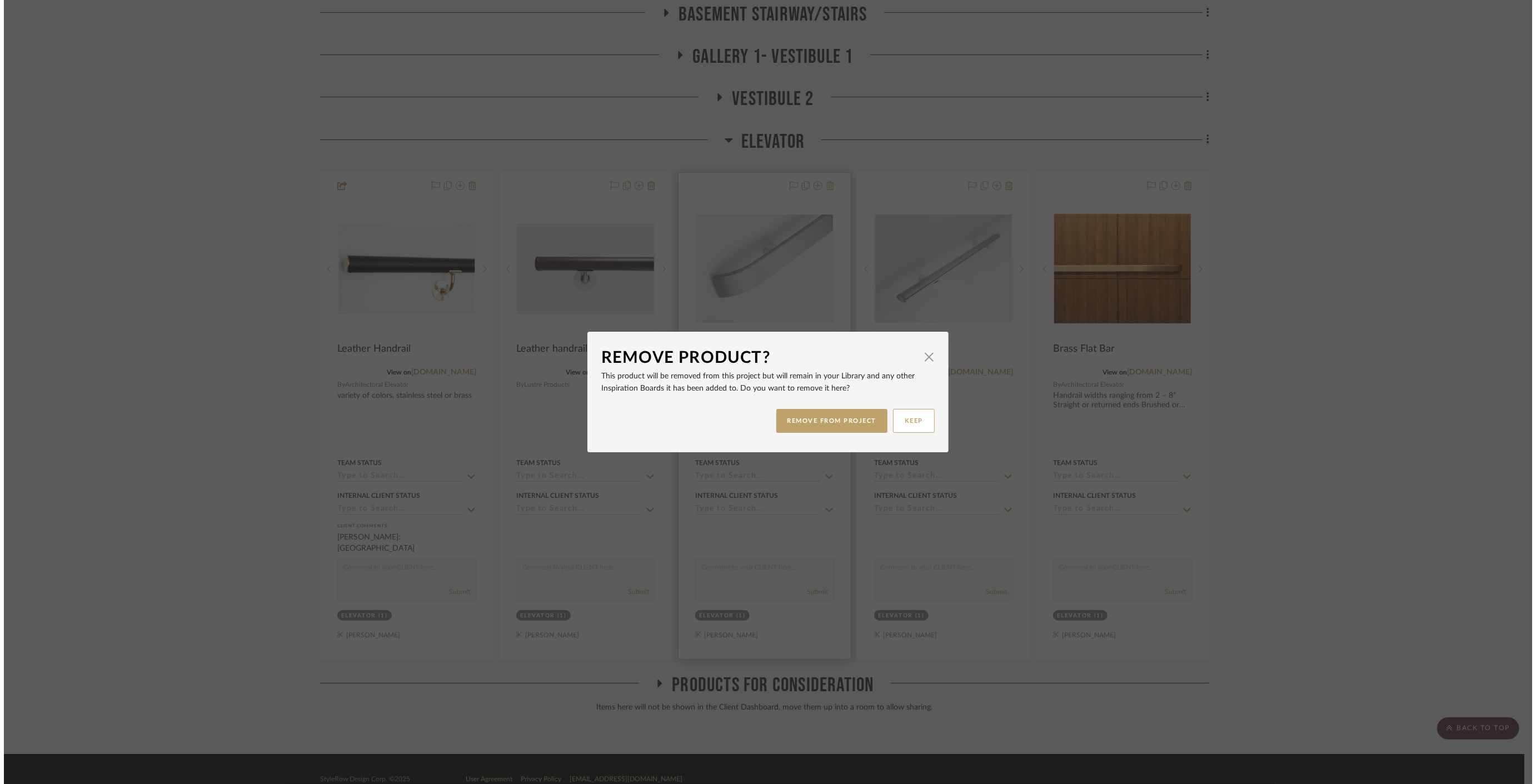
scroll to position [0, 0]
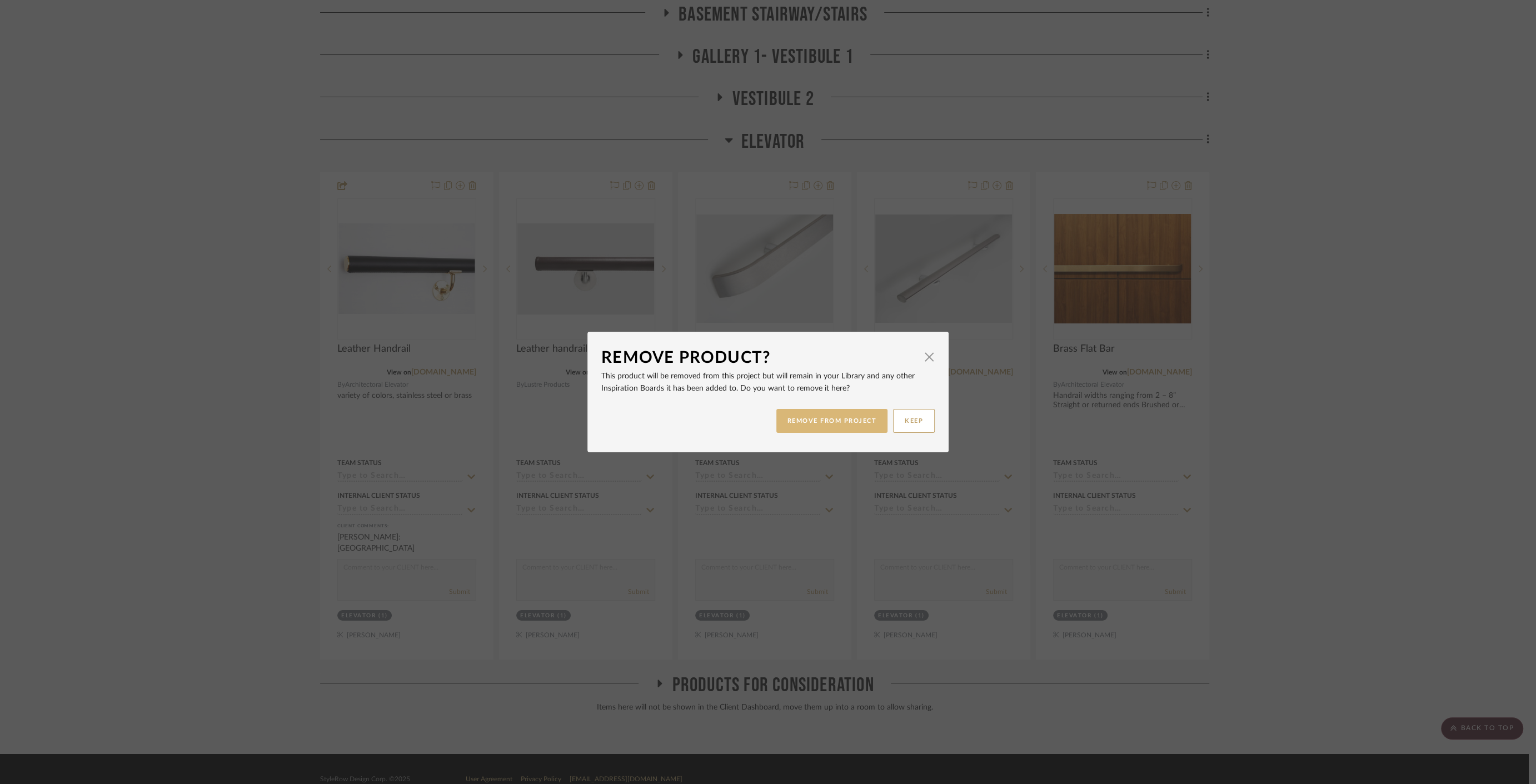
click at [837, 420] on button "REMOVE FROM PROJECT" at bounding box center [832, 421] width 112 height 24
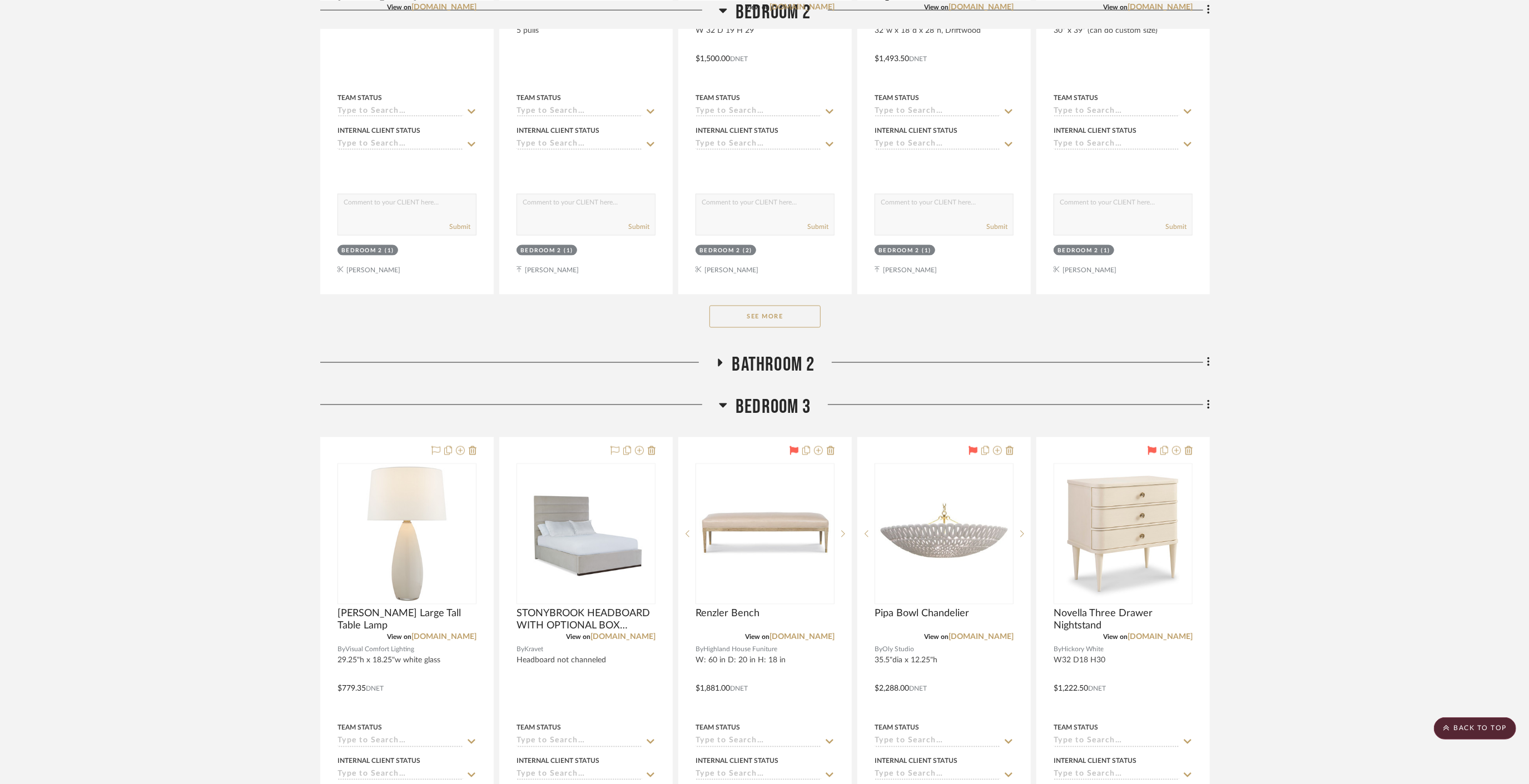
scroll to position [13955, 0]
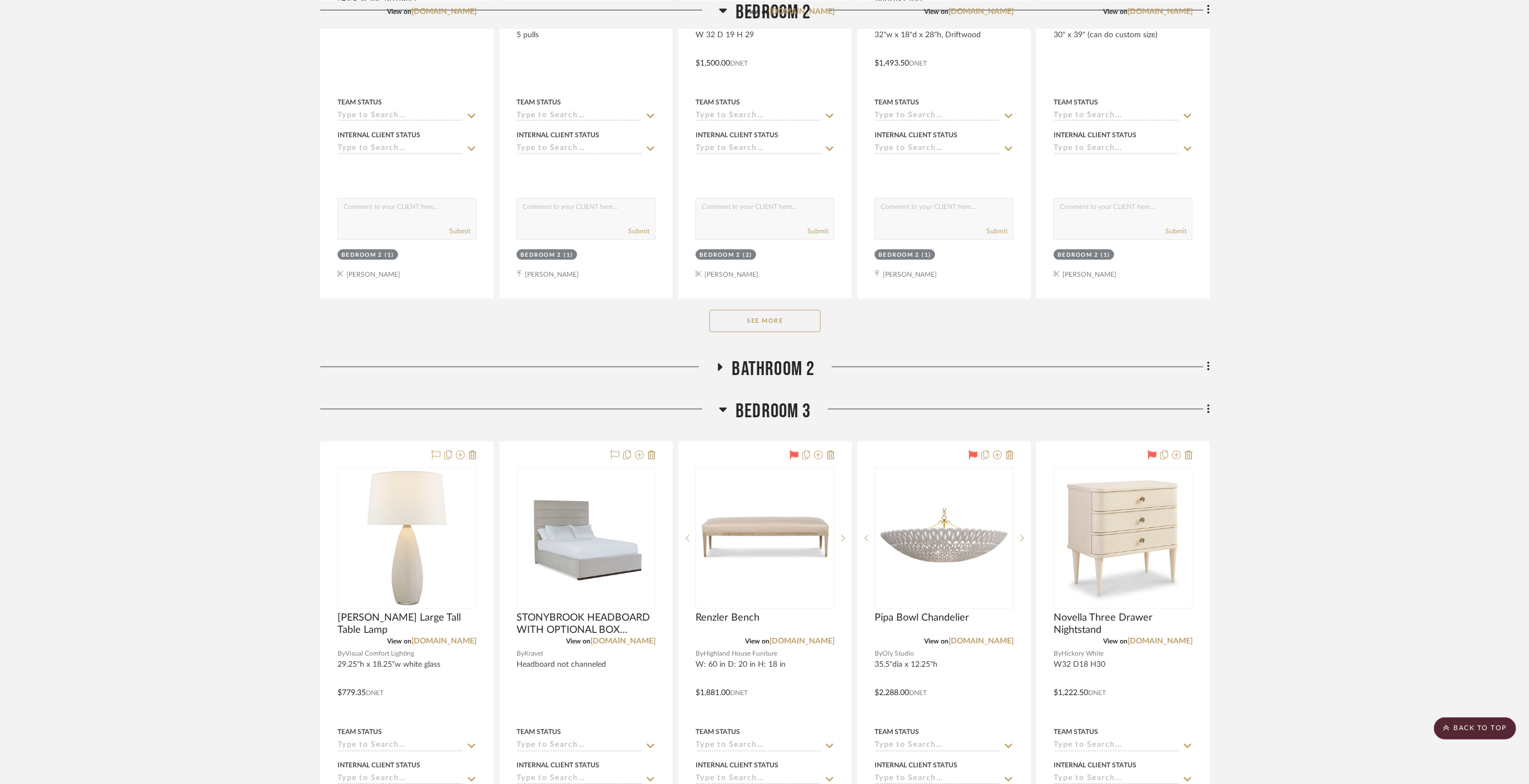
click at [777, 399] on span "Bedroom 3" at bounding box center [773, 411] width 76 height 24
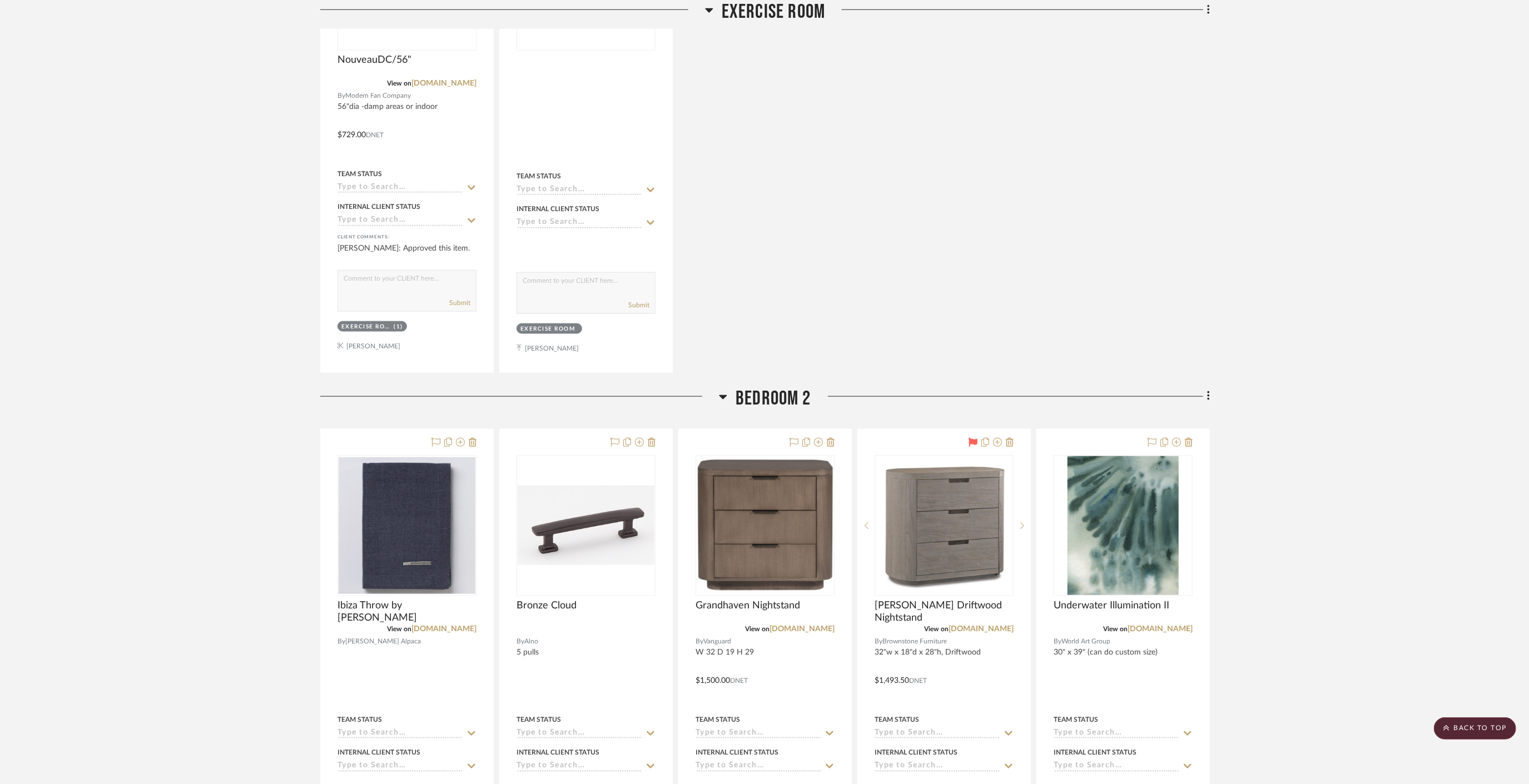
click at [759, 387] on span "Bedroom 2" at bounding box center [773, 399] width 76 height 24
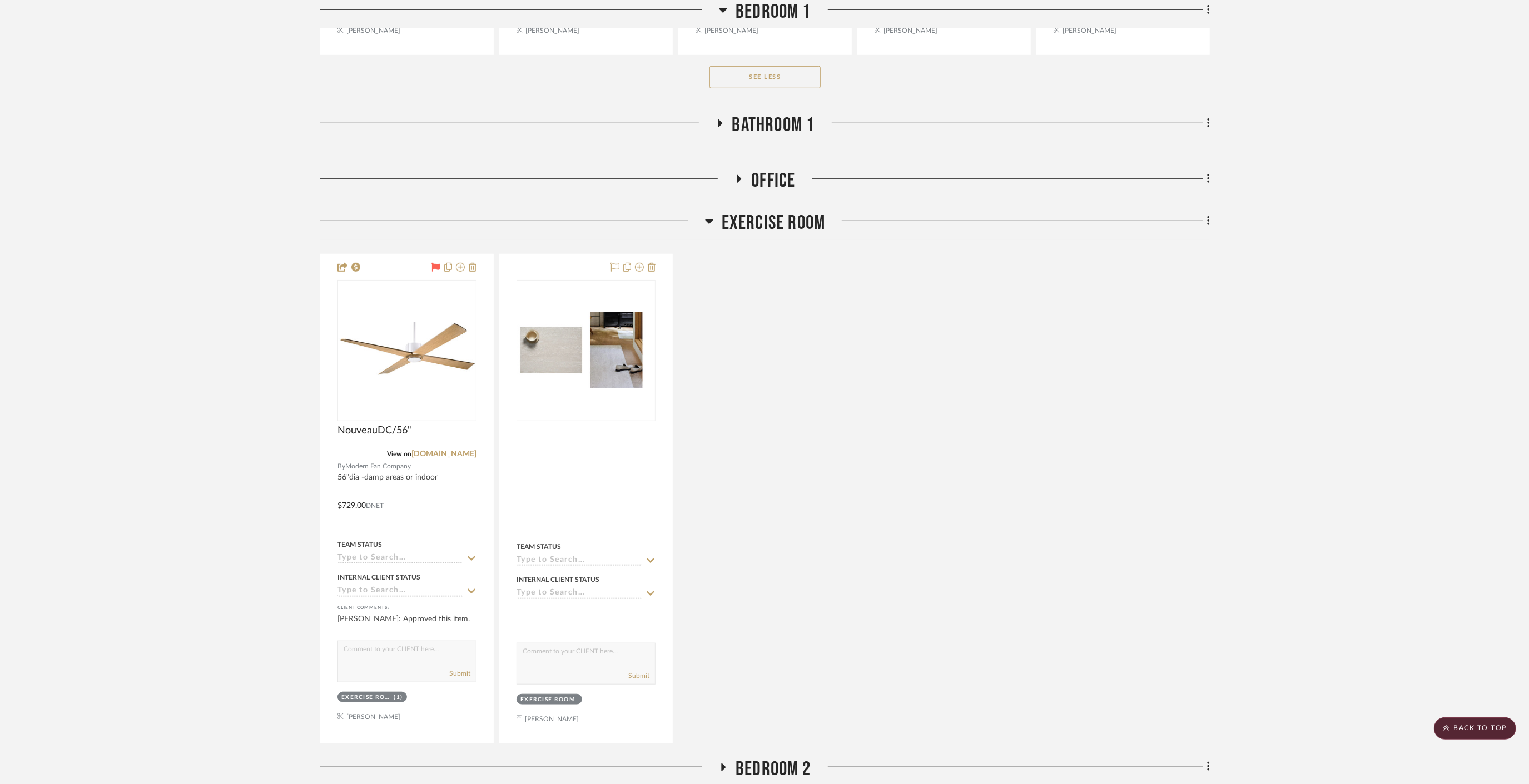
scroll to position [12720, 0]
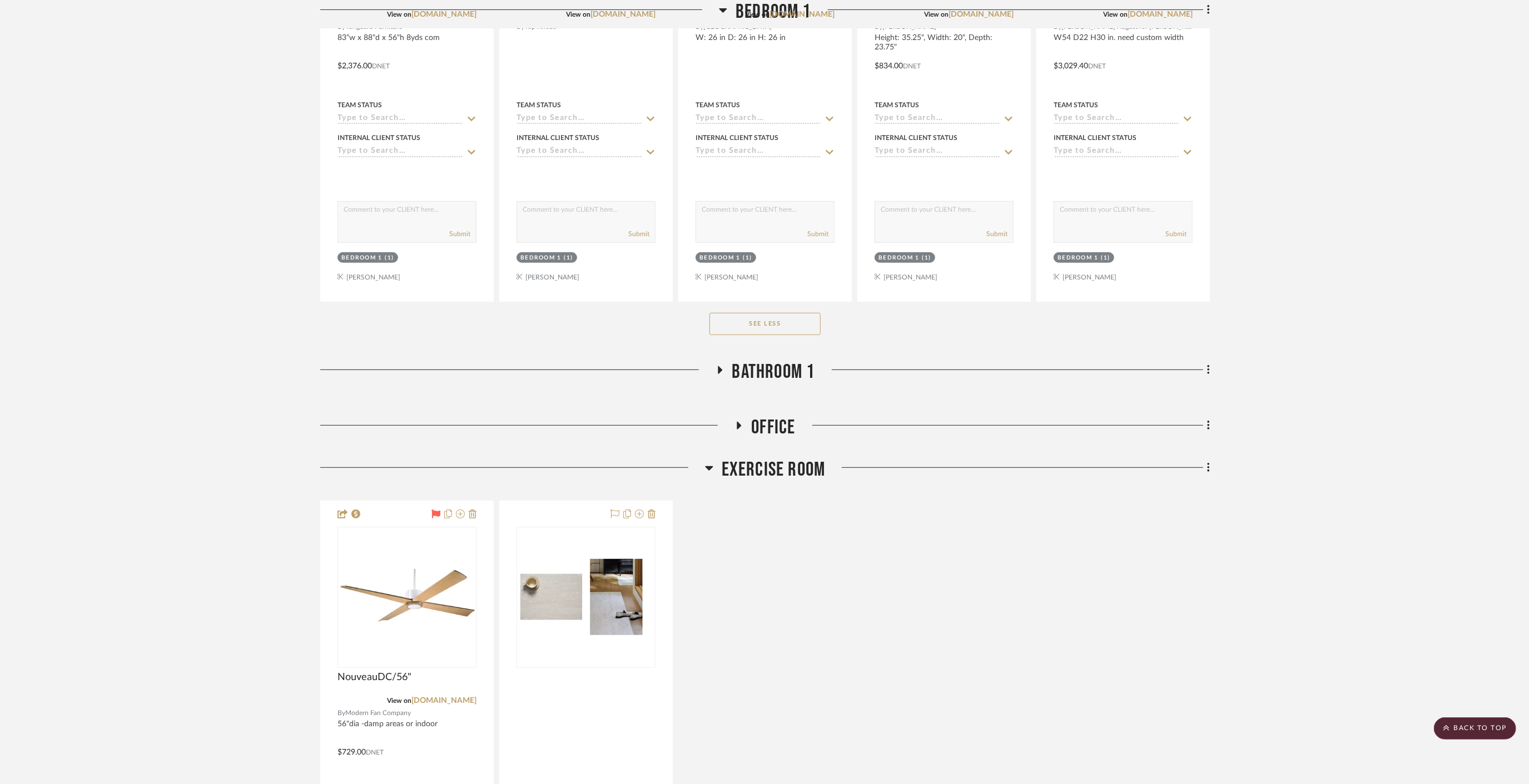
drag, startPoint x: 762, startPoint y: 452, endPoint x: 761, endPoint y: 445, distance: 7.1
click at [762, 458] on span "Exercise Room" at bounding box center [774, 470] width 104 height 24
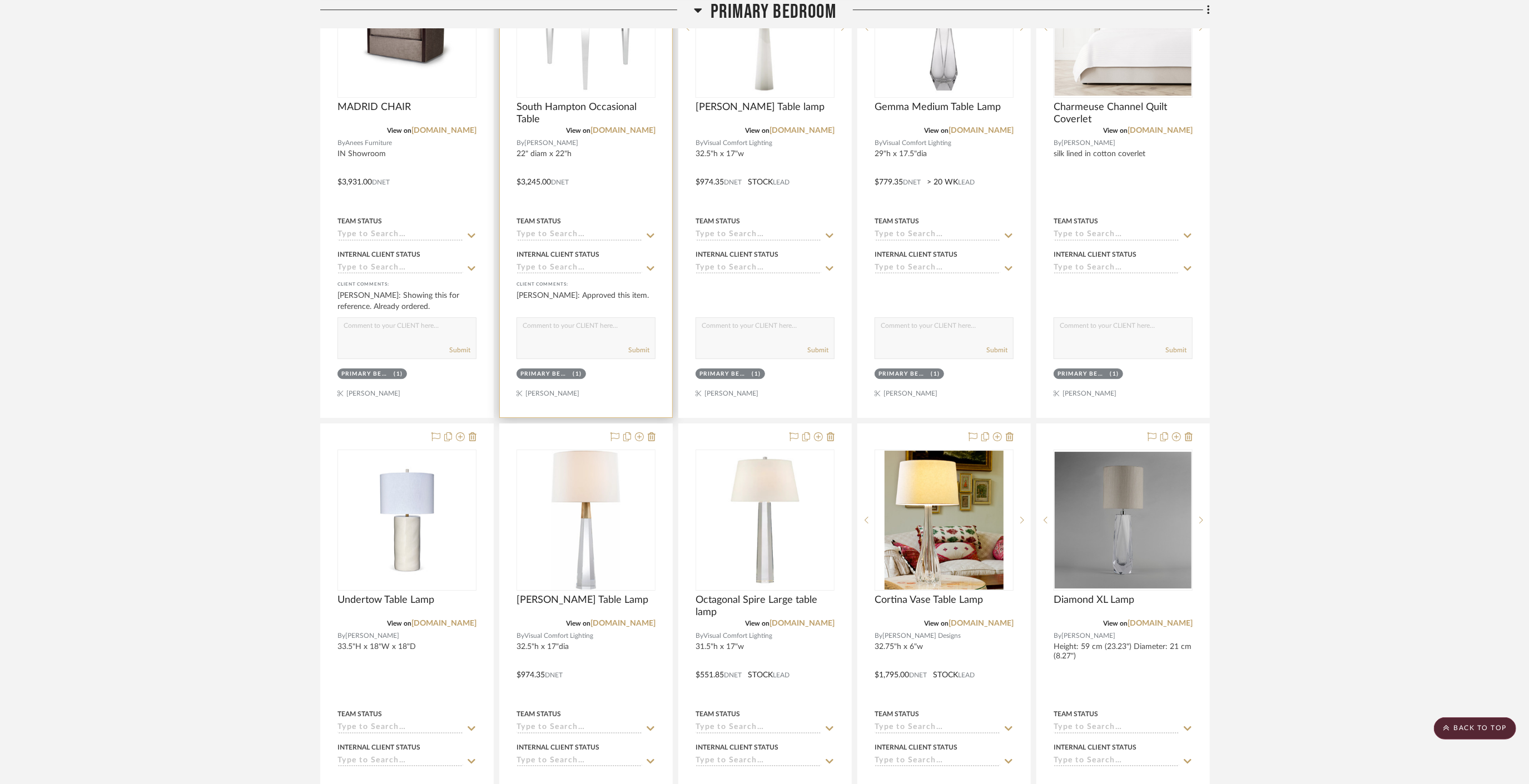
scroll to position [7164, 0]
